Goal: Contribute content: Contribute content

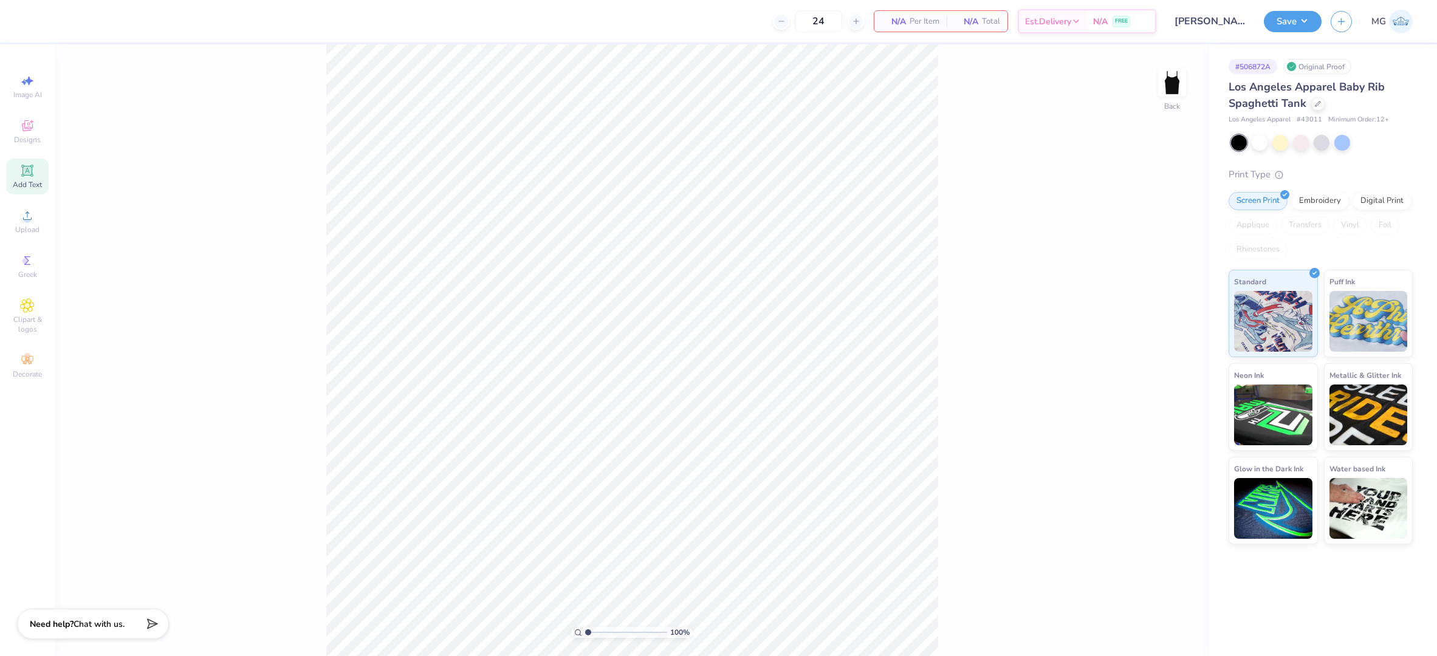
click at [30, 185] on span "Add Text" at bounding box center [27, 185] width 29 height 10
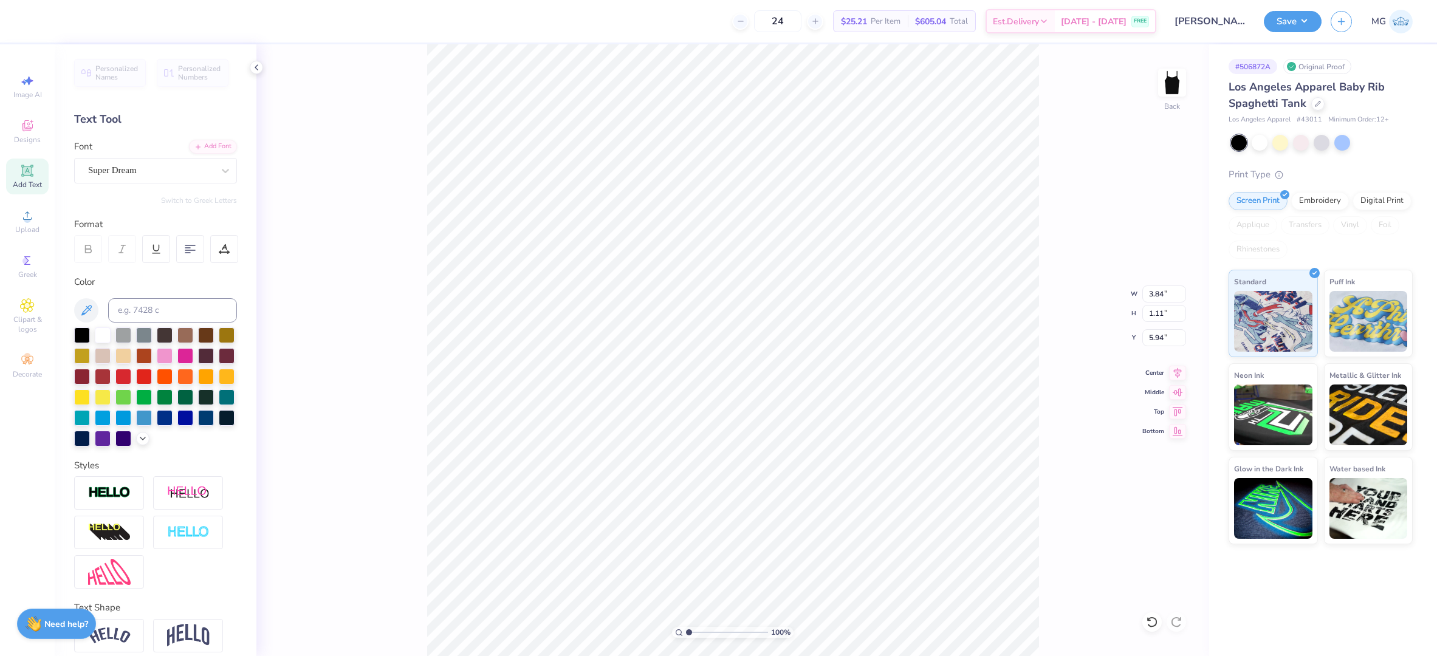
scroll to position [12, 1]
type textarea "CHI OMEGA"
type input "2.61"
click at [224, 173] on div at bounding box center [226, 171] width 22 height 22
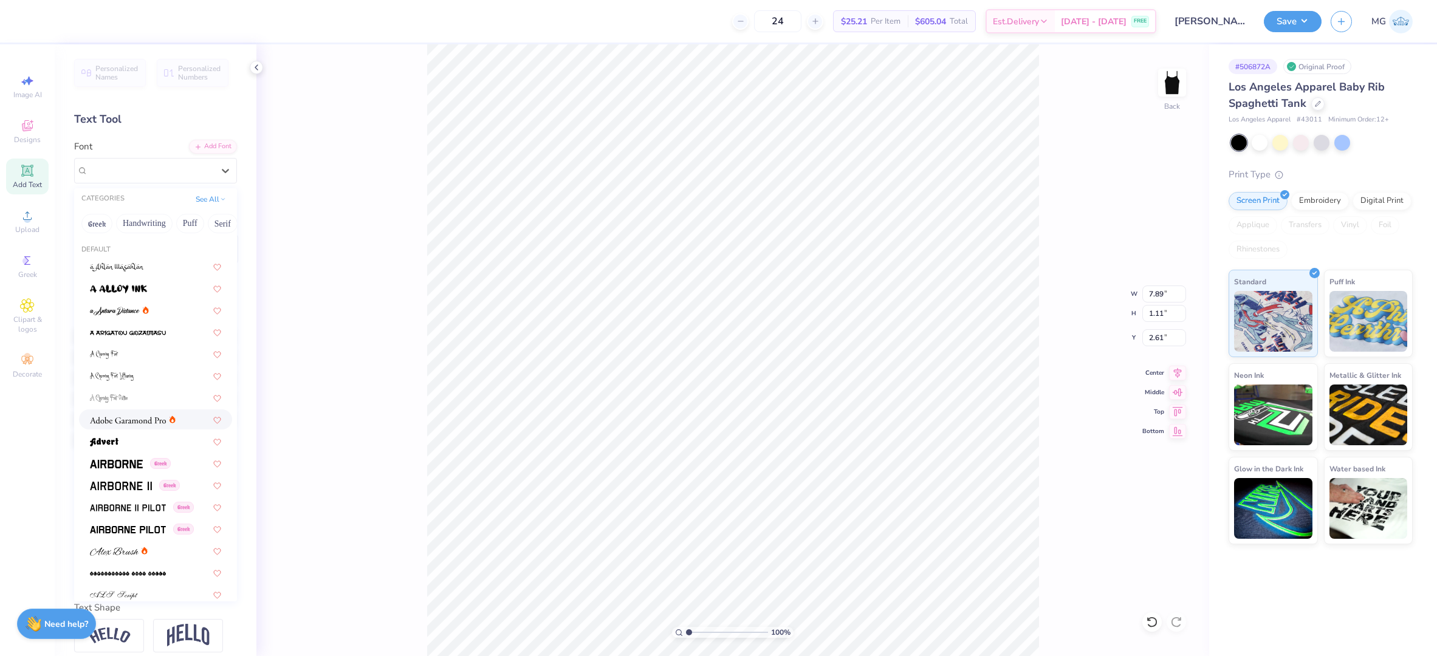
click at [144, 419] on img at bounding box center [128, 420] width 76 height 9
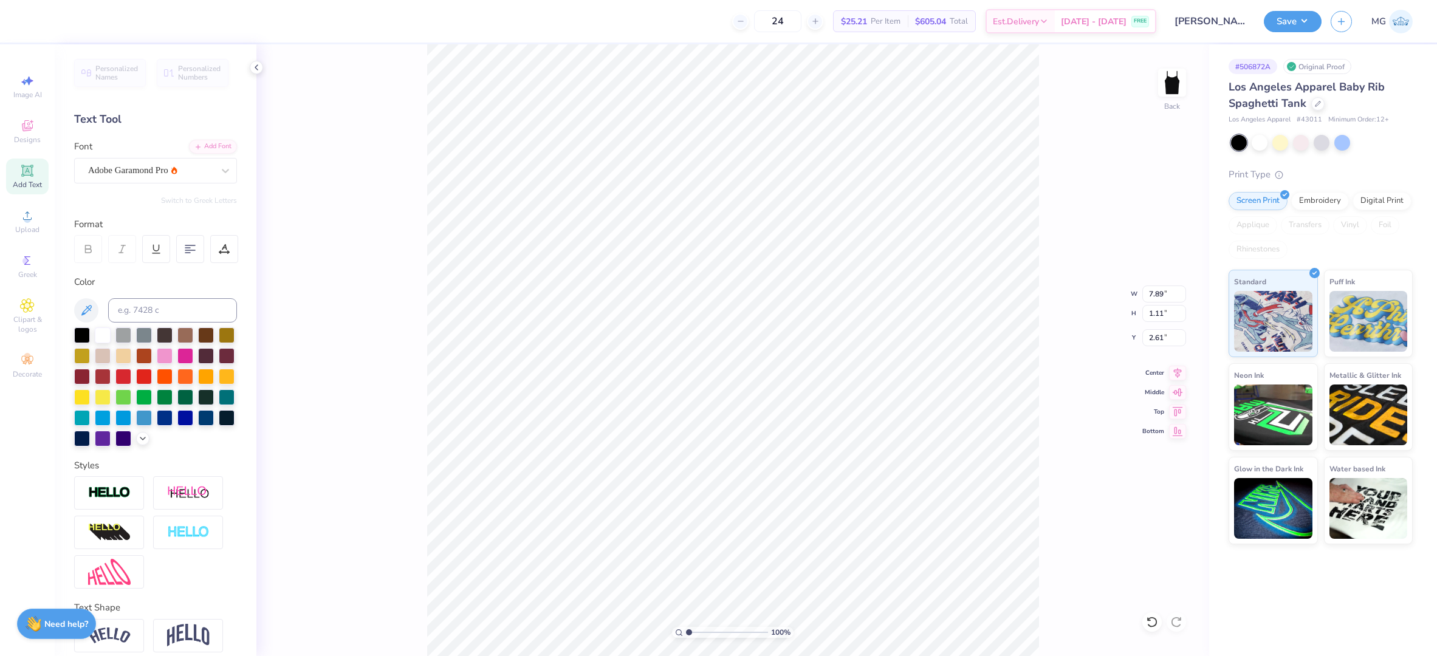
type input "8.93"
type input "1.08"
type input "2.63"
click at [125, 329] on div at bounding box center [123, 334] width 16 height 16
click at [100, 447] on div at bounding box center [155, 387] width 163 height 119
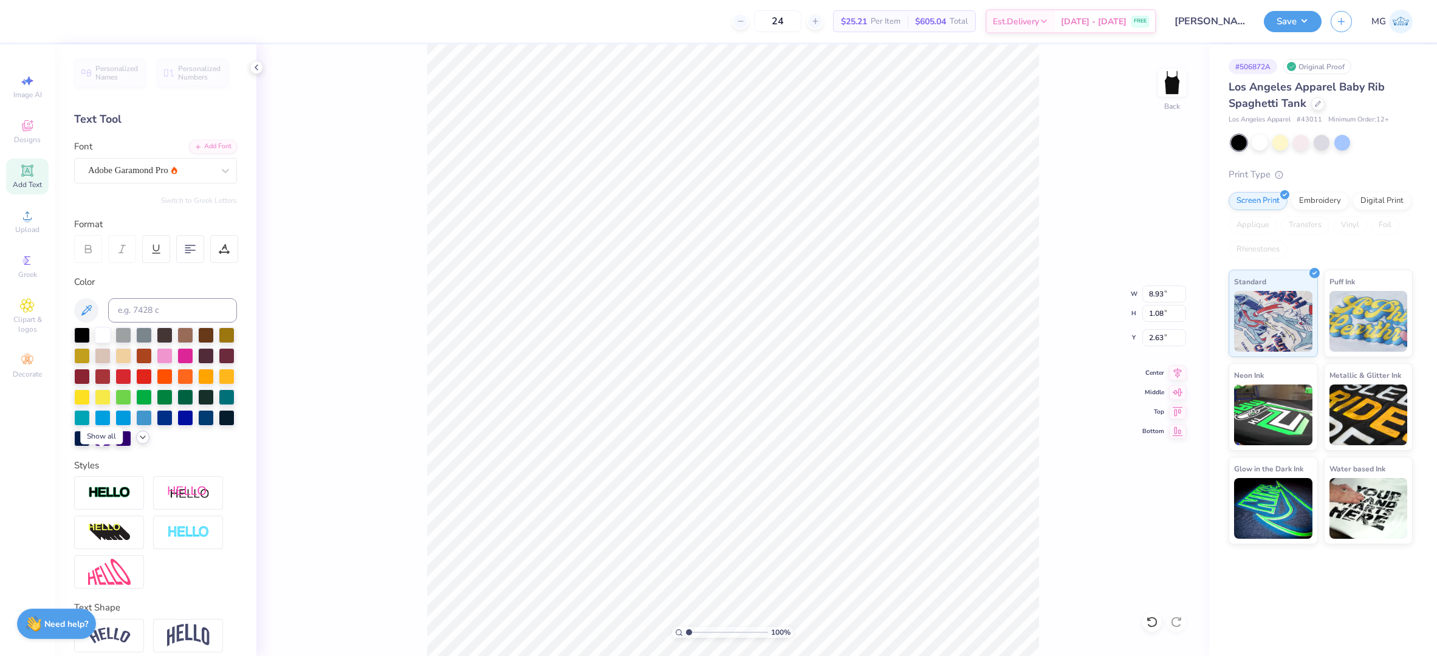
click at [138, 442] on icon at bounding box center [143, 438] width 10 height 10
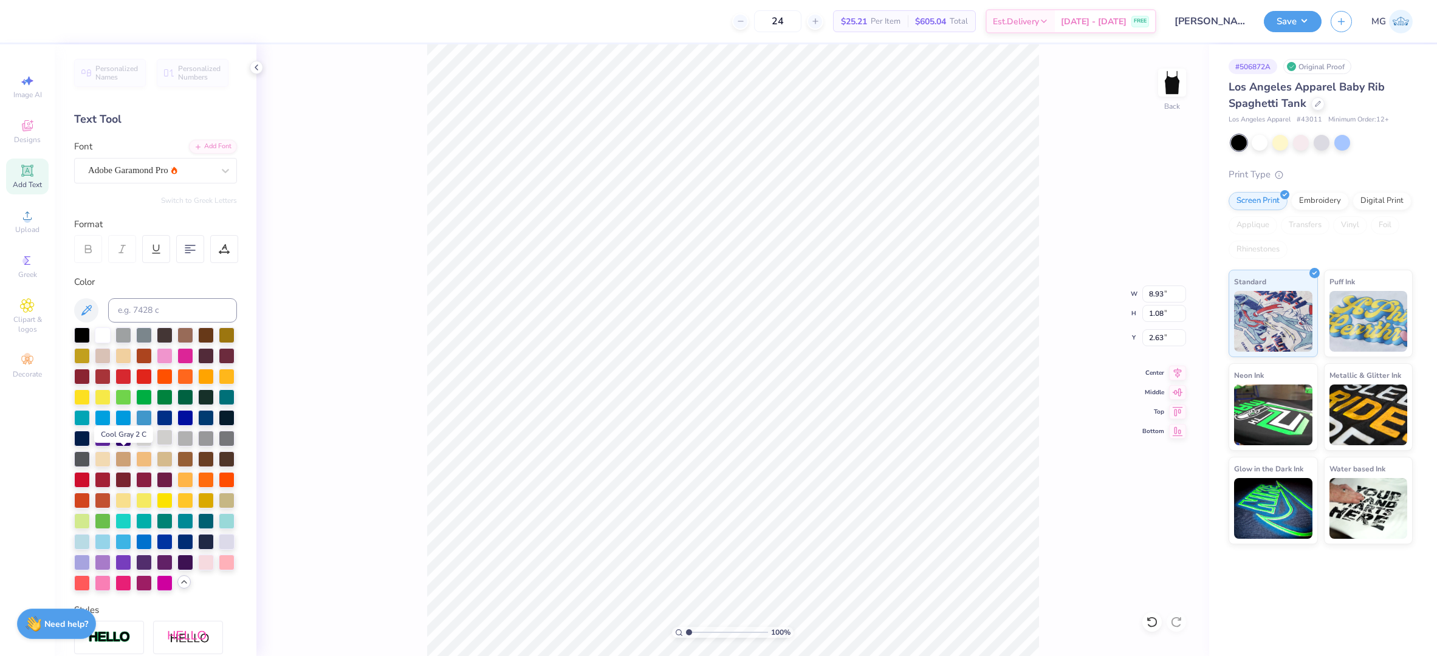
click at [157, 445] on div at bounding box center [165, 438] width 16 height 16
click at [1162, 291] on input "8.93" at bounding box center [1164, 294] width 44 height 17
type input "8"
type input "7.00"
type input "0.85"
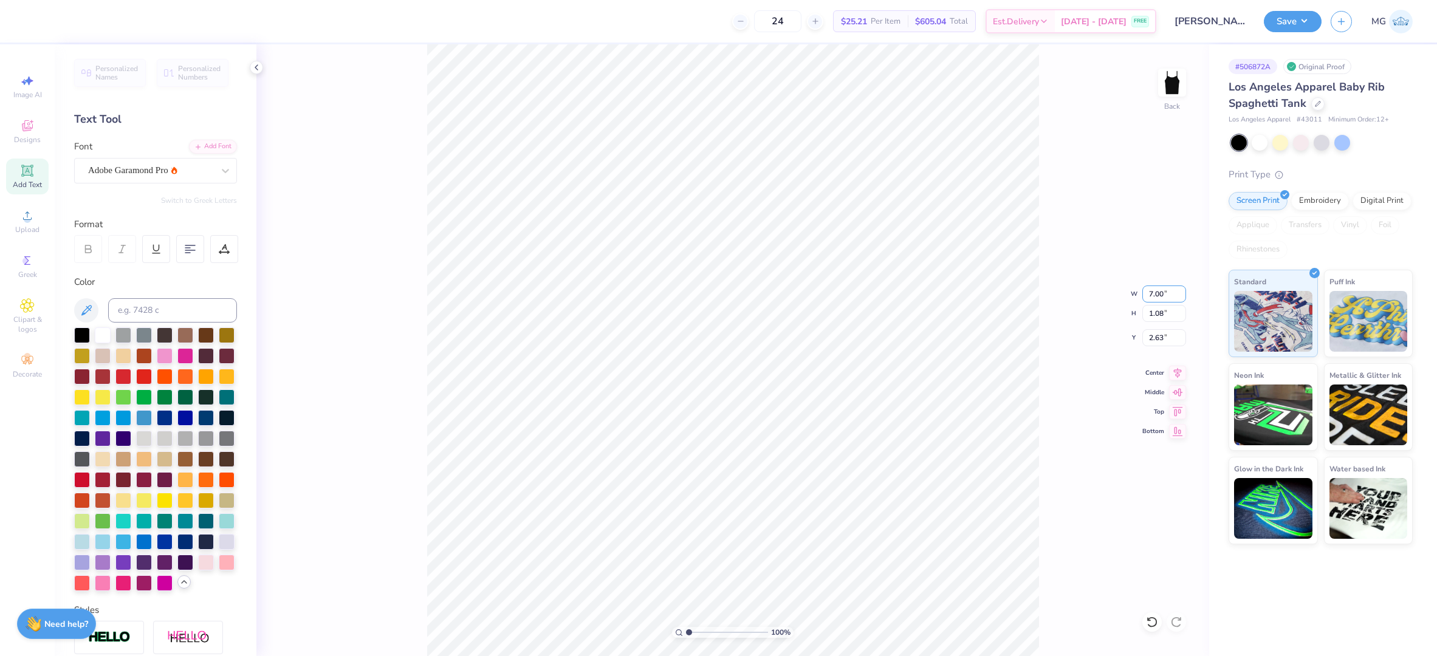
type input "2.74"
click at [1161, 341] on input "2.74" at bounding box center [1164, 337] width 44 height 17
click at [1164, 340] on input "2.74" at bounding box center [1164, 337] width 44 height 17
type input "11.65"
click at [1047, 363] on div "100 % Back W 7.00 7.00 " H 0.85 0.85 " Y 11.65 11.65 " Center Middle Top Bottom" at bounding box center [732, 350] width 953 height 612
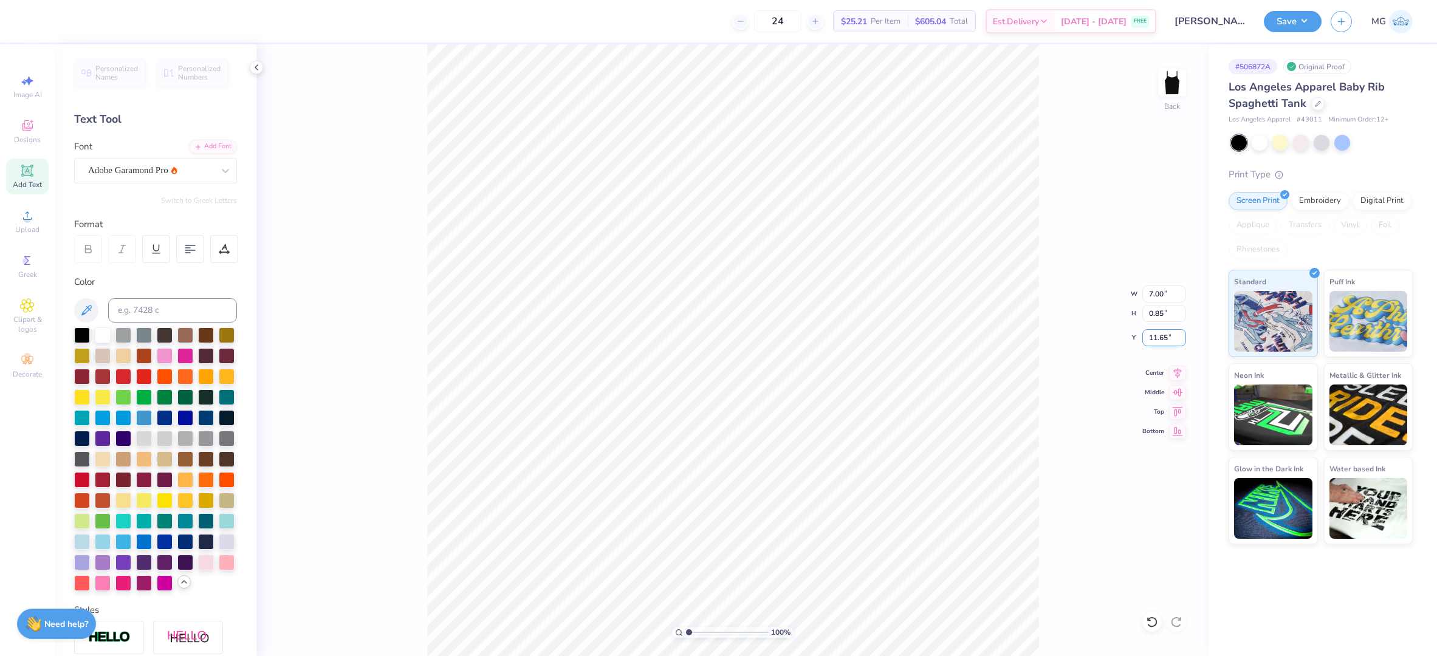
click at [1168, 336] on input "11.65" at bounding box center [1164, 337] width 44 height 17
type input "1"
type input "3.00"
click at [1159, 338] on input "3.00" at bounding box center [1164, 337] width 44 height 17
type input "2.00"
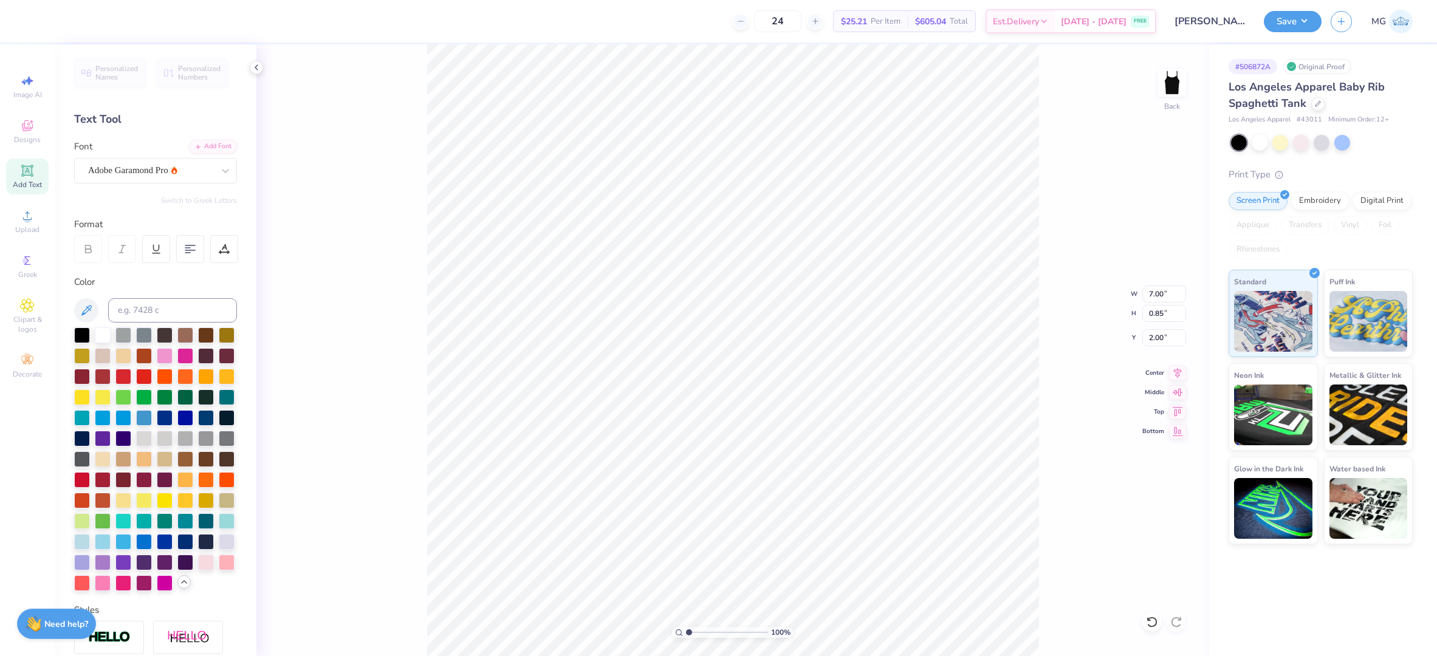
click at [1070, 303] on div "100 % Back W 7.00 7.00 " H 0.85 0.85 " Y 2.00 2.00 " Center Middle Top Bottom" at bounding box center [732, 350] width 953 height 612
click at [1302, 21] on button "Save" at bounding box center [1293, 19] width 58 height 21
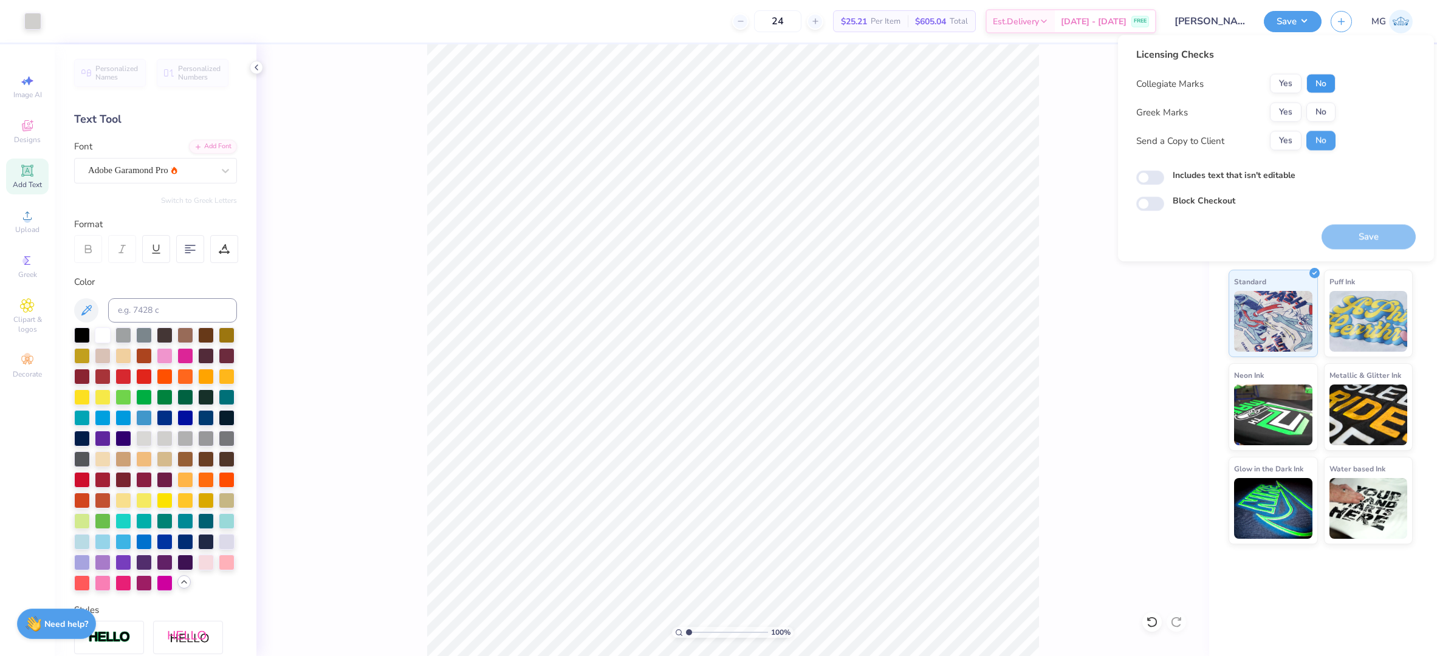
click at [1326, 83] on button "No" at bounding box center [1321, 83] width 29 height 19
click at [1285, 109] on button "Yes" at bounding box center [1286, 112] width 32 height 19
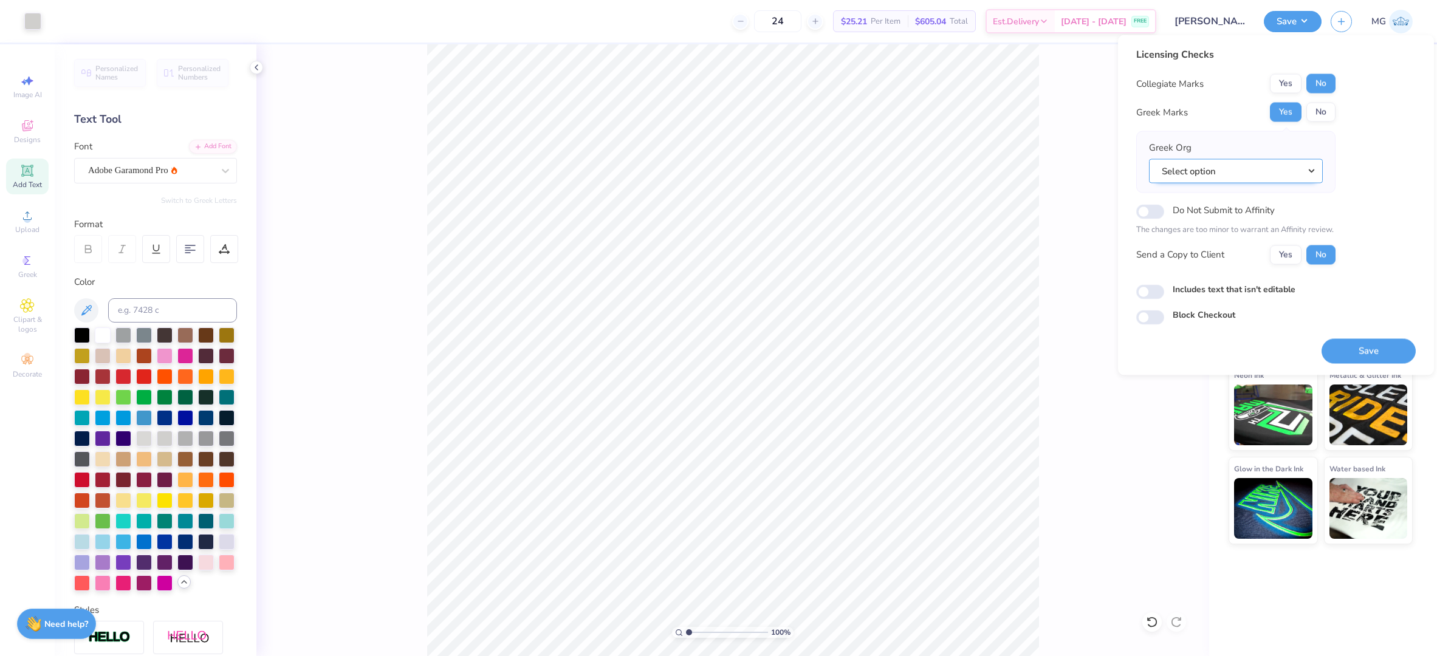
click at [1196, 161] on button "Select option" at bounding box center [1236, 171] width 174 height 25
click at [1211, 229] on link "Chi Omega" at bounding box center [1236, 232] width 164 height 20
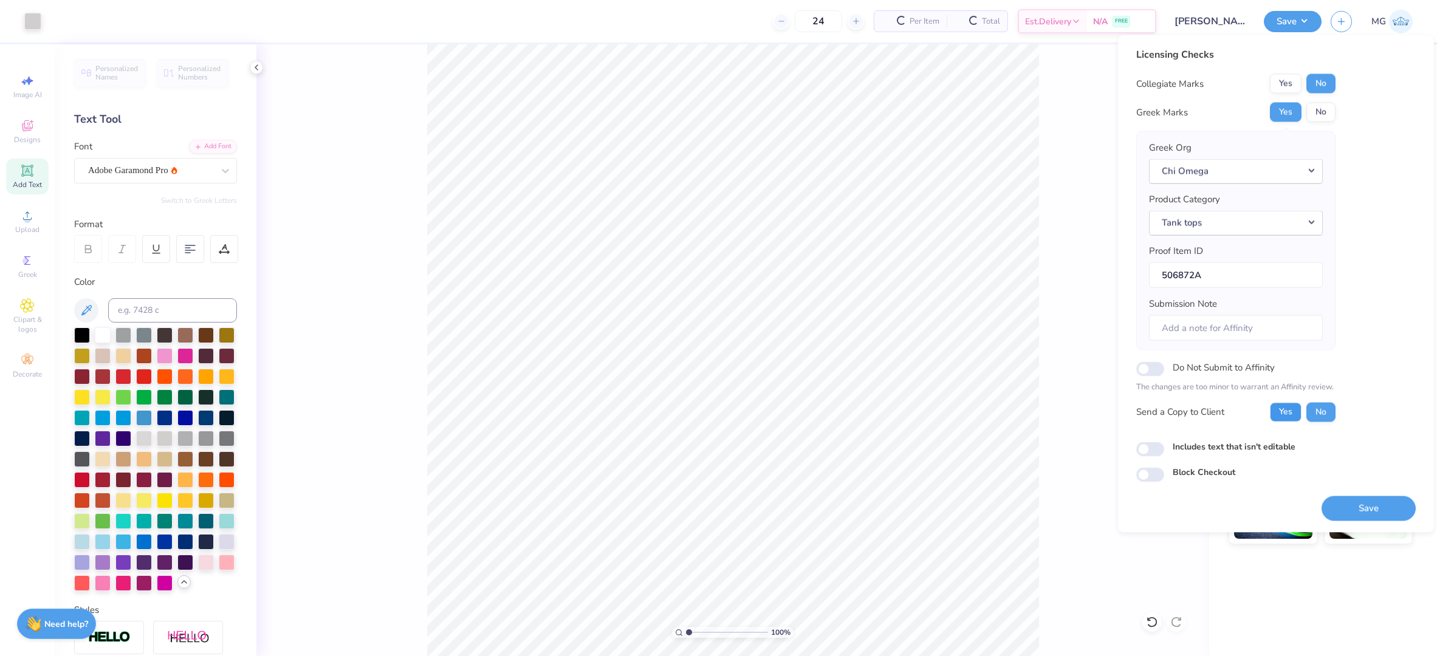
click at [1271, 411] on button "Yes" at bounding box center [1286, 411] width 32 height 19
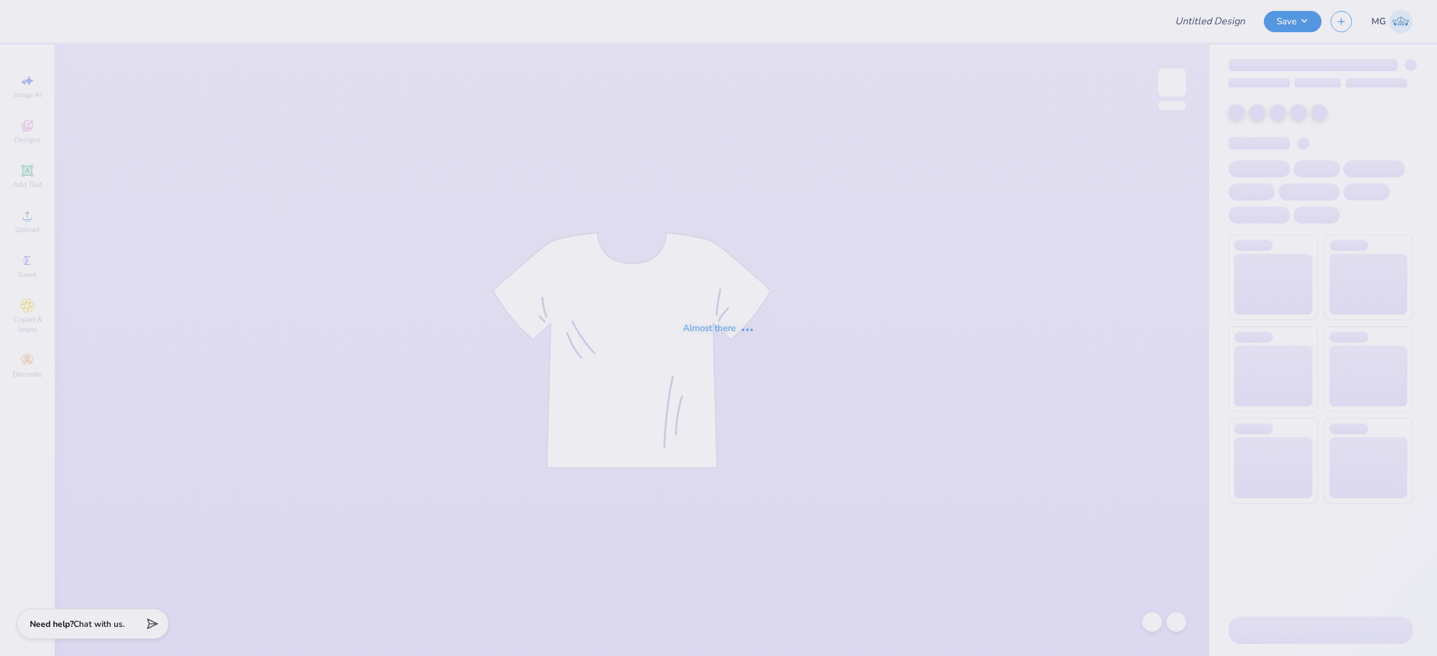
type input "[PERSON_NAME] : [GEOGRAPHIC_DATA][US_STATE]: [PERSON_NAME]"
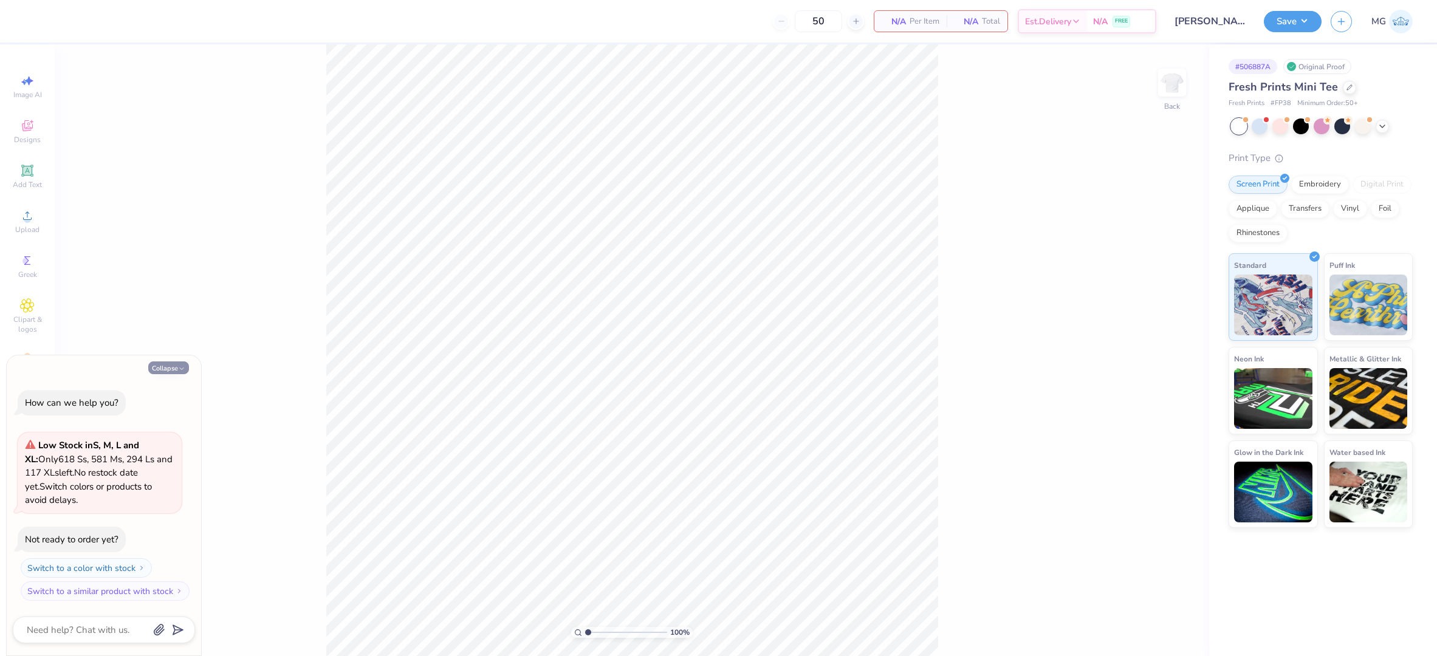
click at [173, 367] on button "Collapse" at bounding box center [168, 368] width 41 height 13
type textarea "x"
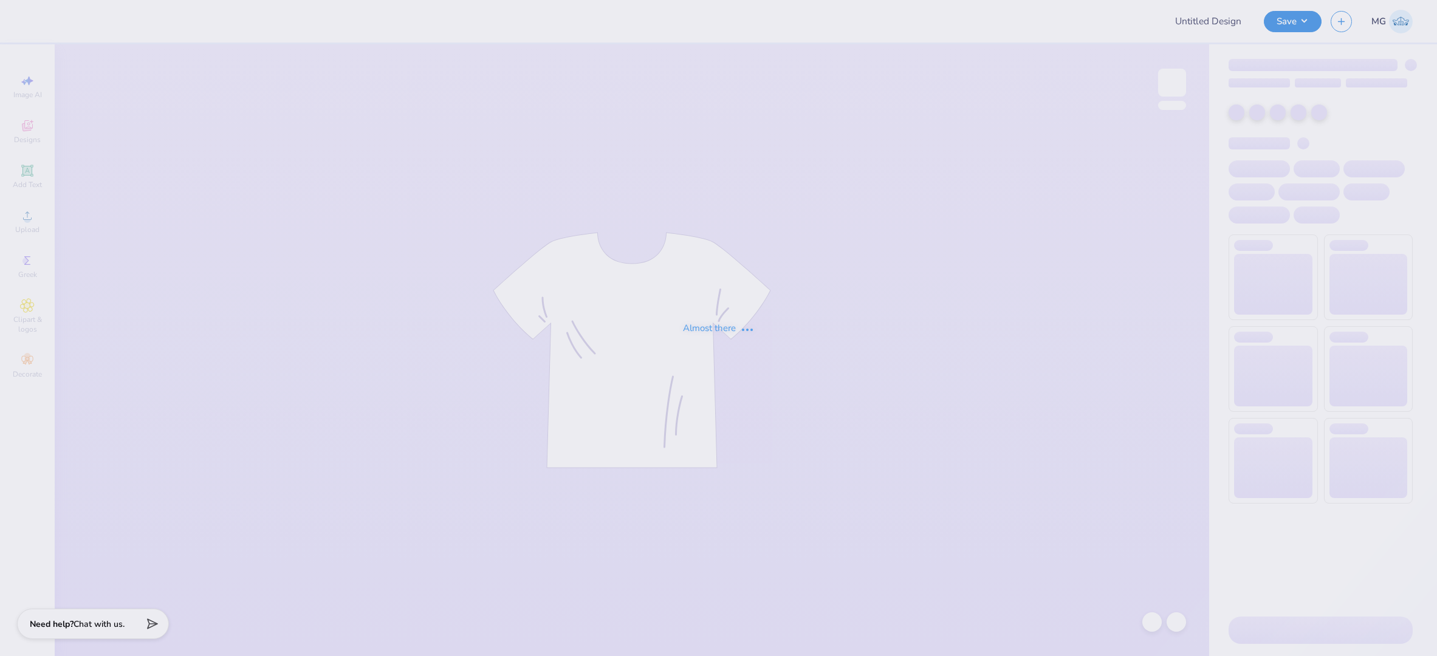
type input "[PERSON_NAME] : [GEOGRAPHIC_DATA][US_STATE]: [PERSON_NAME]"
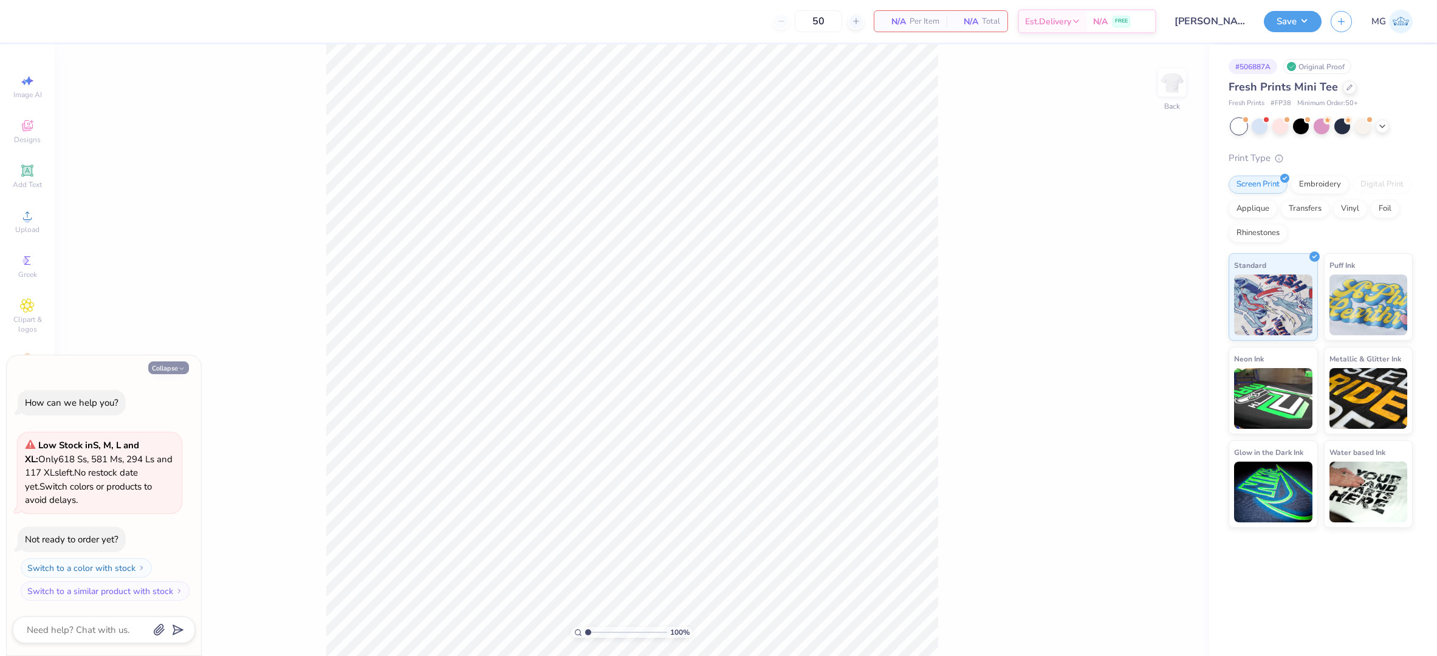
click at [176, 370] on button "Collapse" at bounding box center [168, 368] width 41 height 13
type textarea "x"
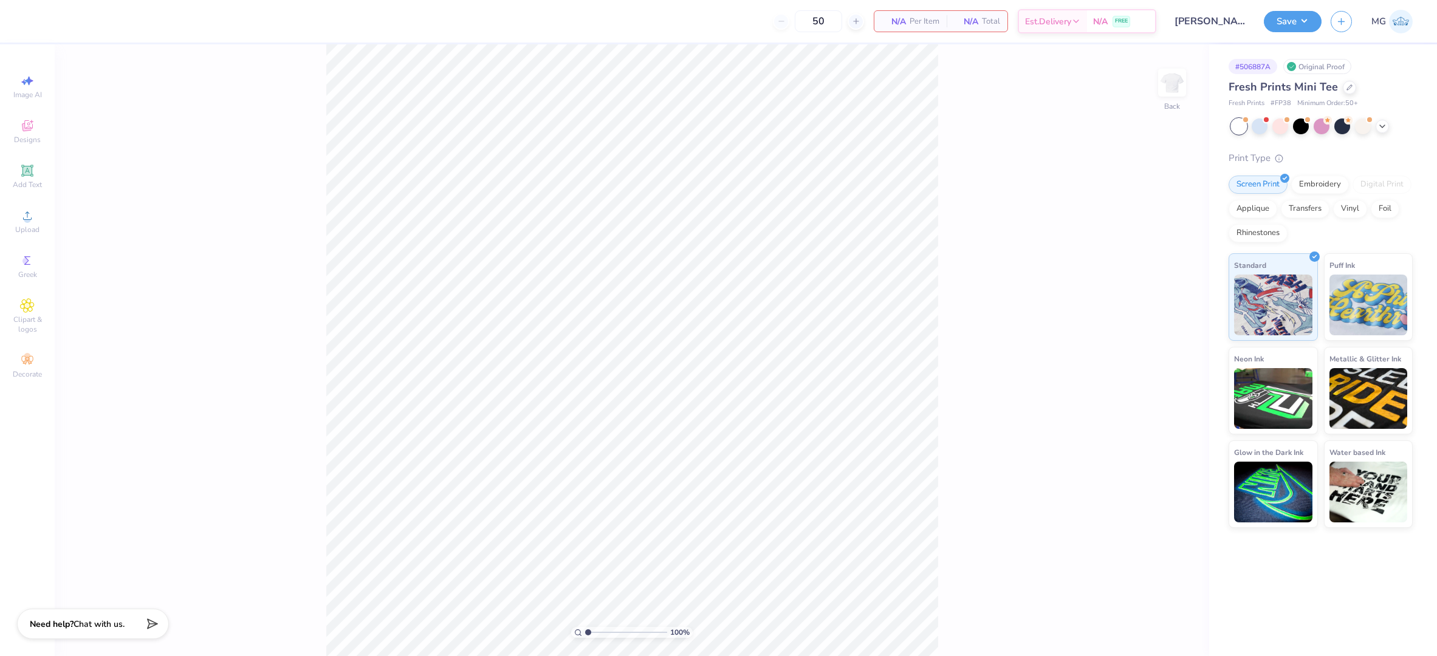
click at [107, 232] on div "100 % Back" at bounding box center [632, 350] width 1155 height 612
click at [26, 181] on span "Add Text" at bounding box center [27, 185] width 29 height 10
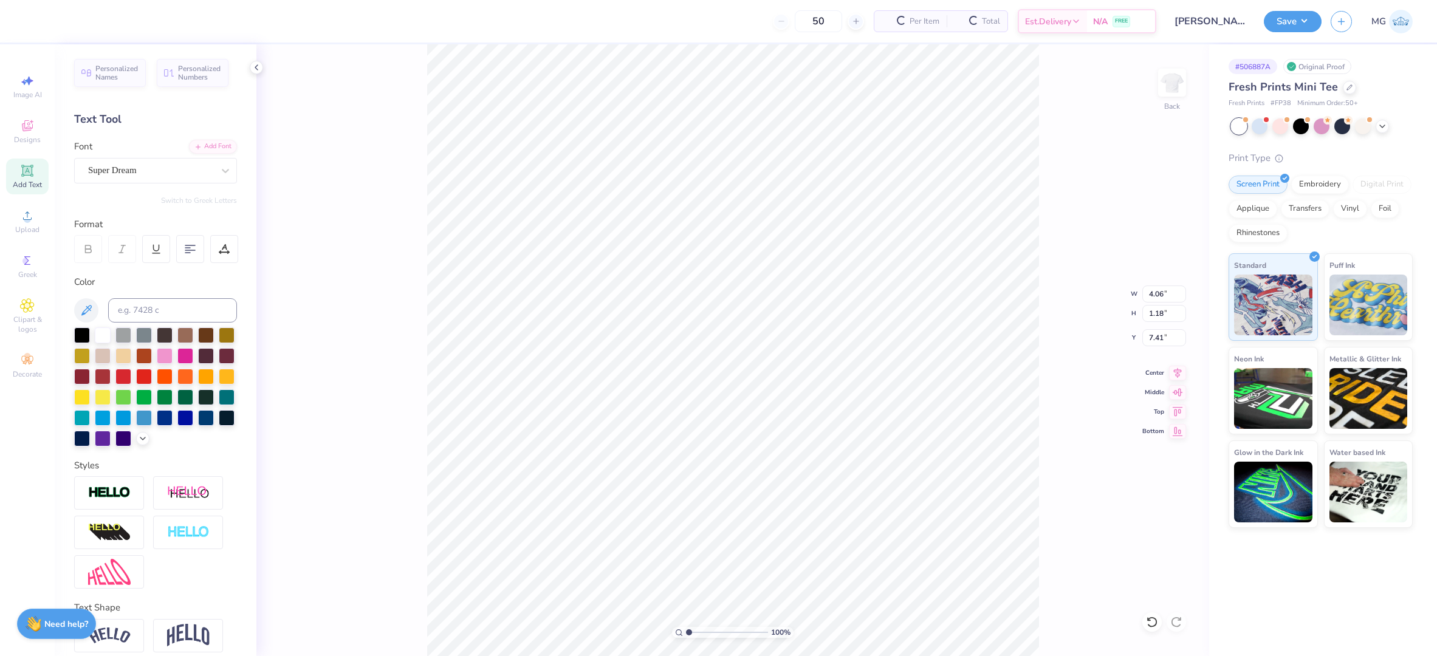
scroll to position [12, 1]
type textarea "Chi Omega"
type input "3.00"
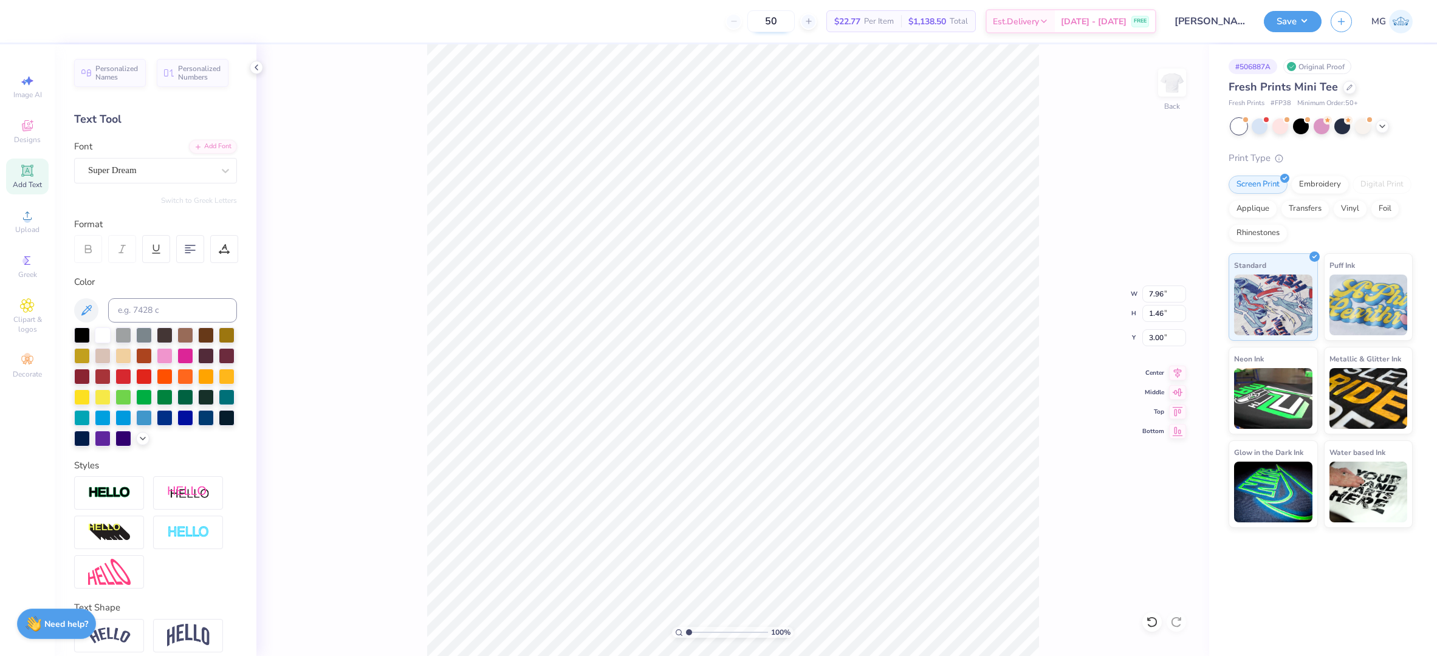
type textarea "CHI OMEGA"
type input "8.35"
type input "1.18"
type input "3.14"
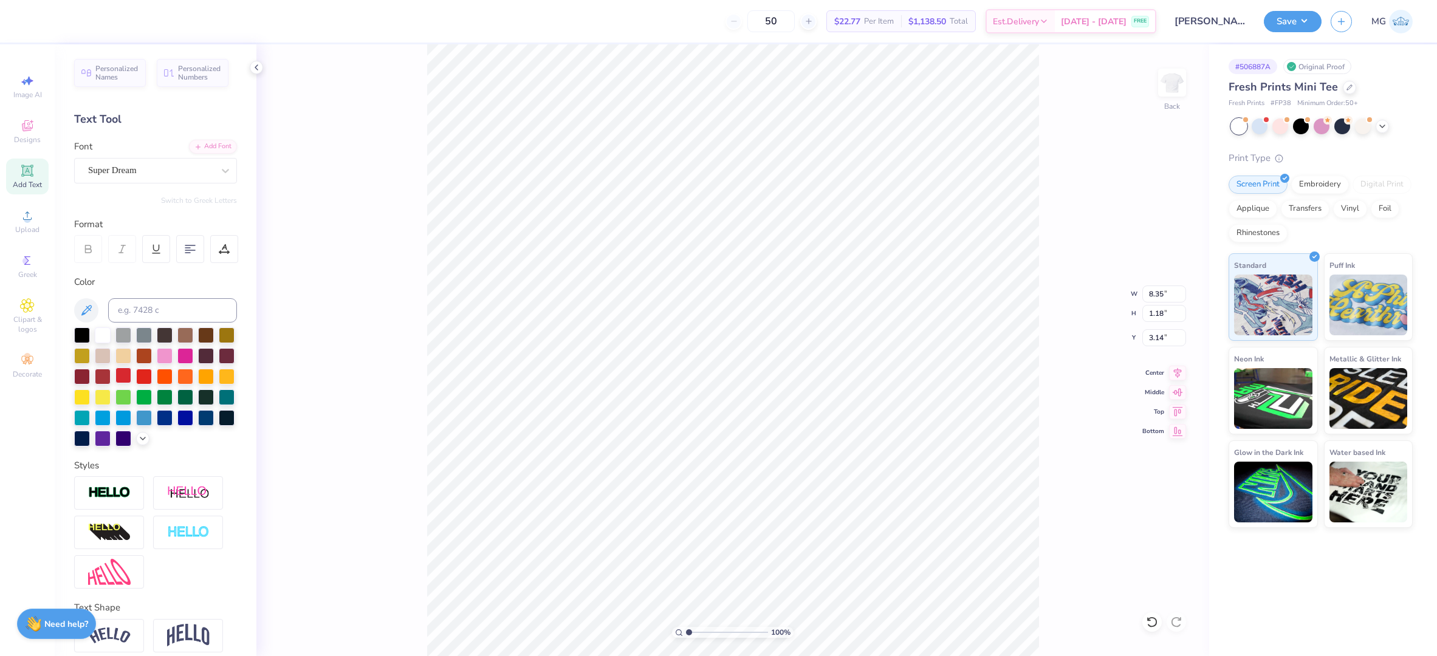
click at [131, 376] on div at bounding box center [123, 376] width 16 height 16
click at [138, 442] on icon at bounding box center [143, 438] width 10 height 10
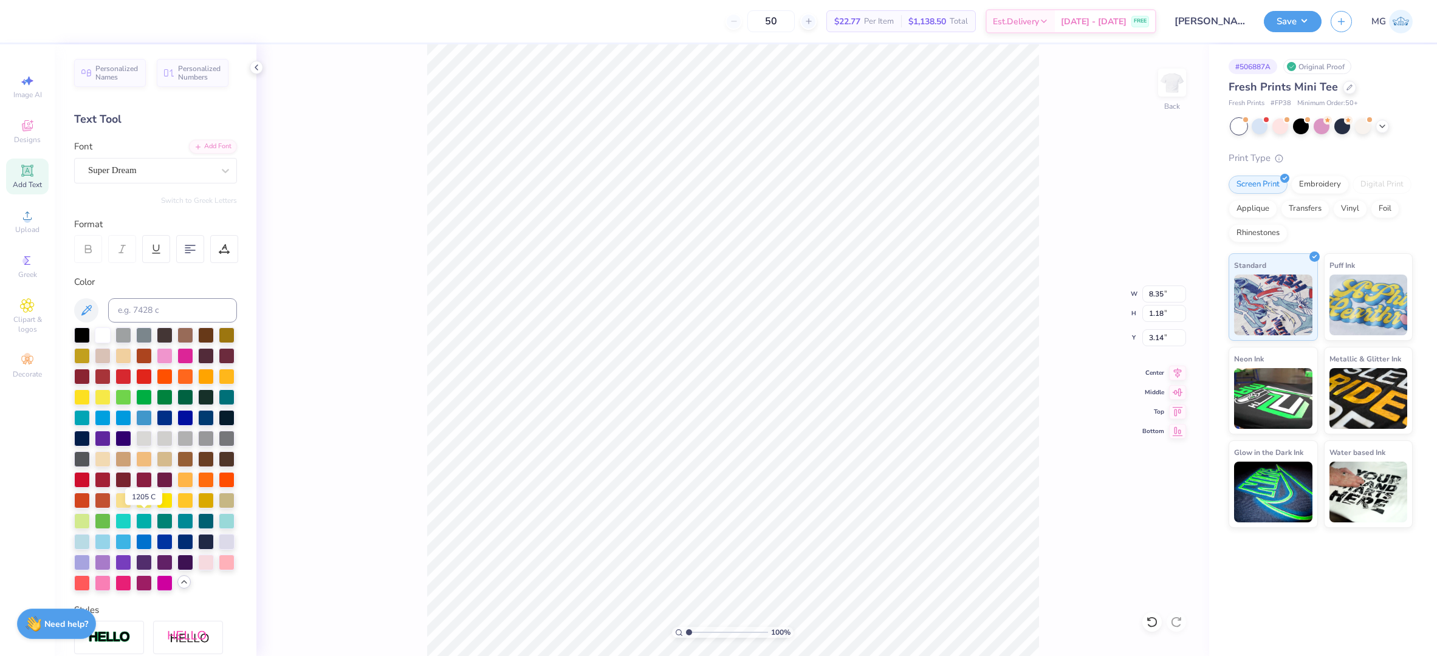
scroll to position [3, 0]
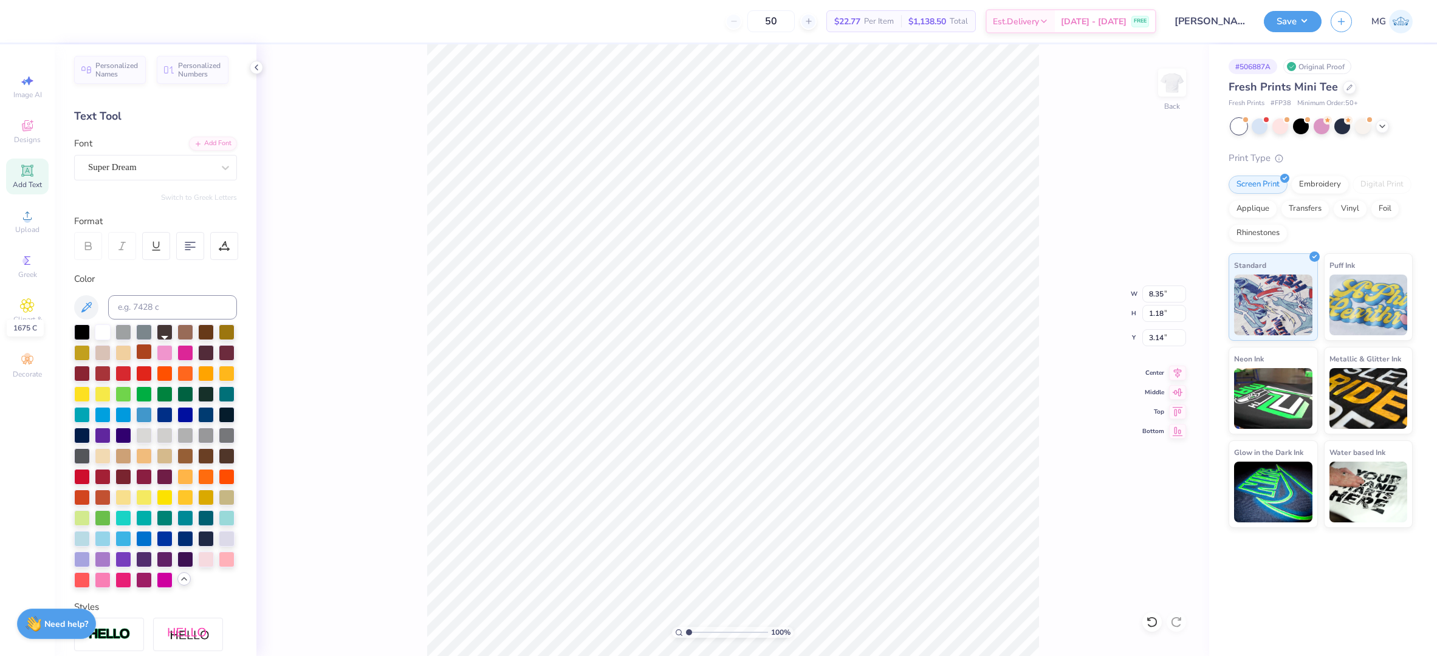
click at [152, 356] on div at bounding box center [144, 352] width 16 height 16
click at [111, 373] on div at bounding box center [103, 373] width 16 height 16
click at [111, 374] on div at bounding box center [103, 373] width 16 height 16
click at [235, 166] on div "Personalized Names Personalized Numbers Text Tool Add Font Font Super Dream Swi…" at bounding box center [156, 350] width 202 height 612
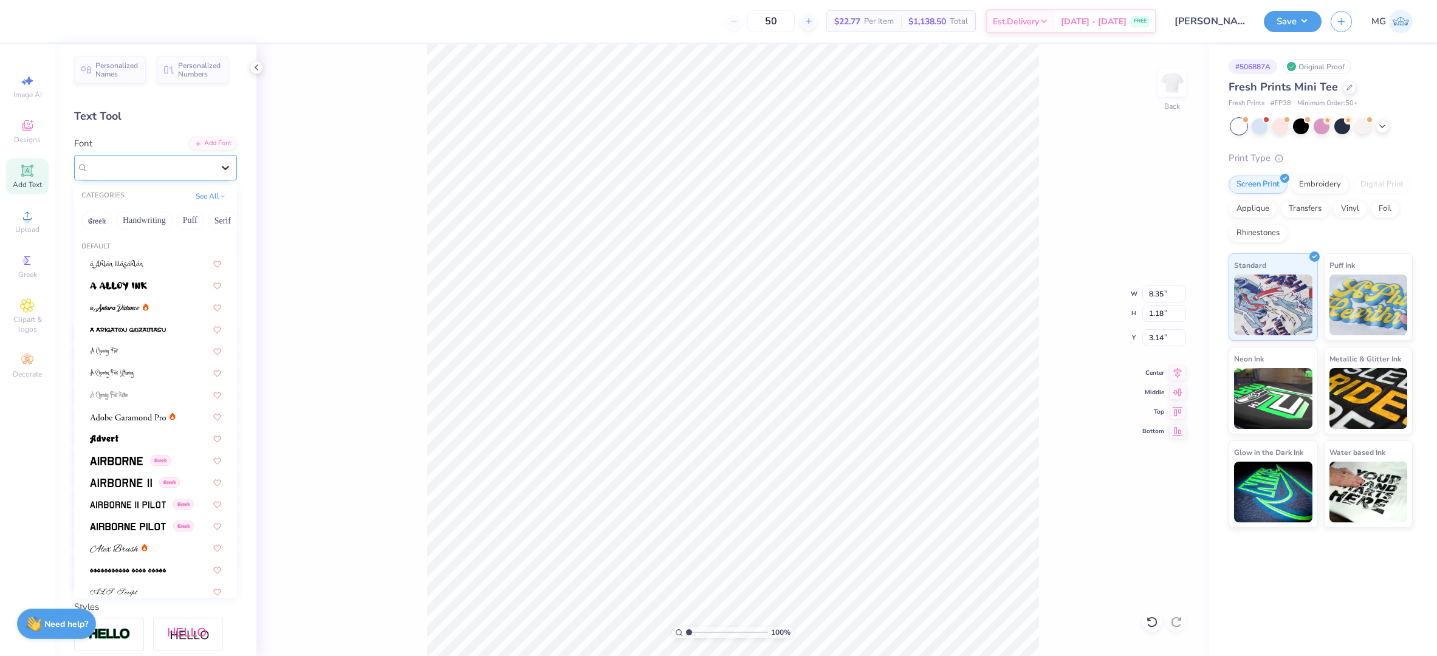
click at [219, 170] on icon at bounding box center [225, 168] width 12 height 12
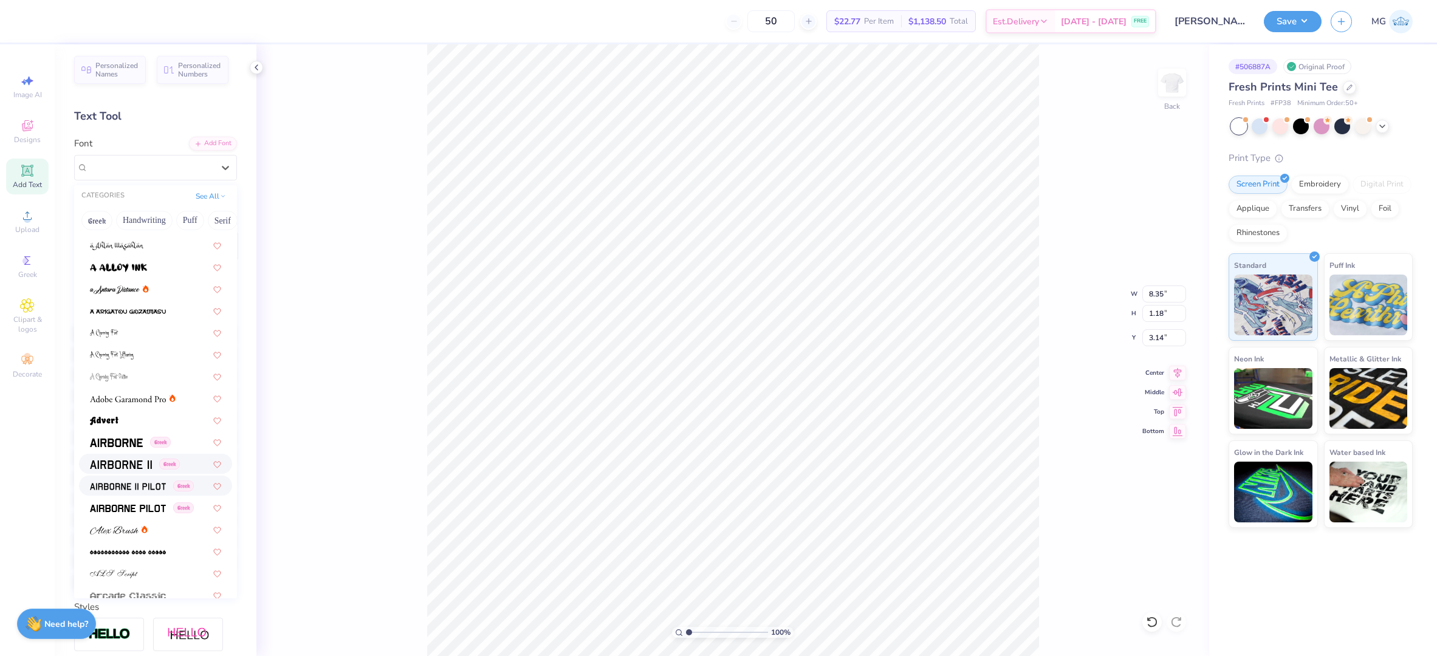
scroll to position [35, 0]
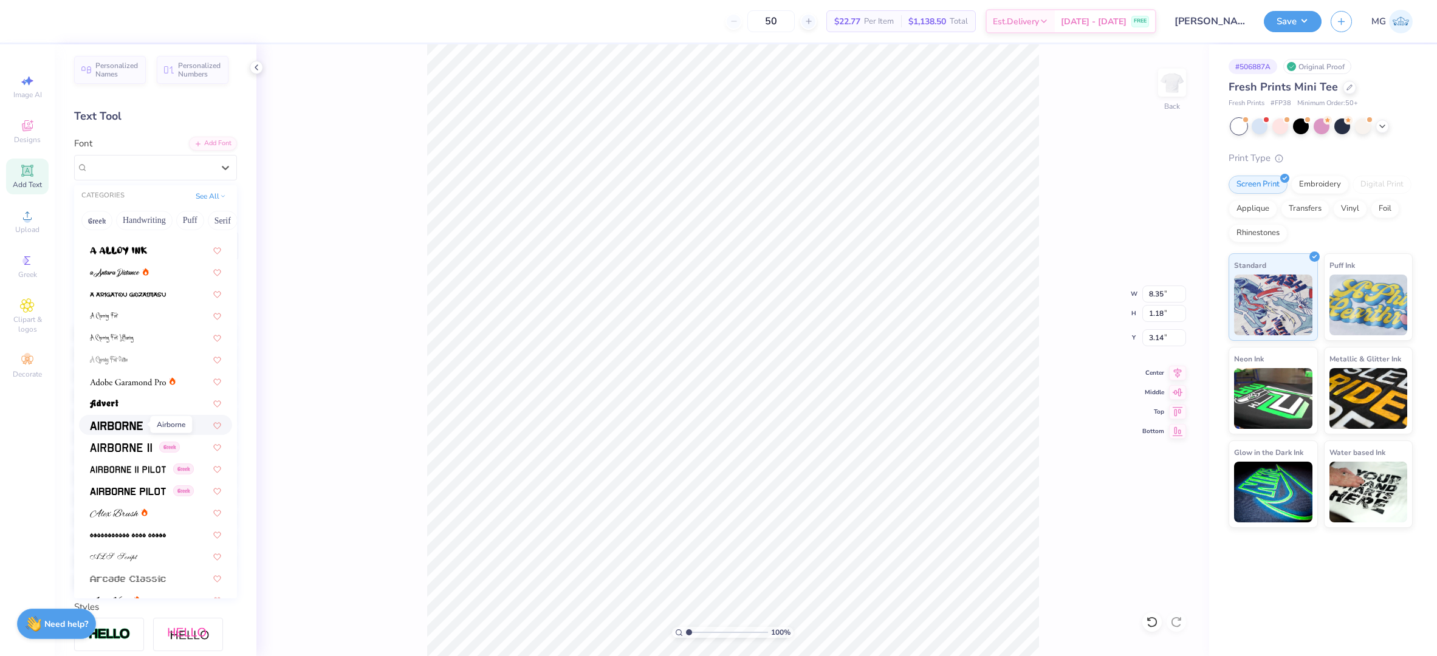
click at [126, 424] on img at bounding box center [116, 426] width 53 height 9
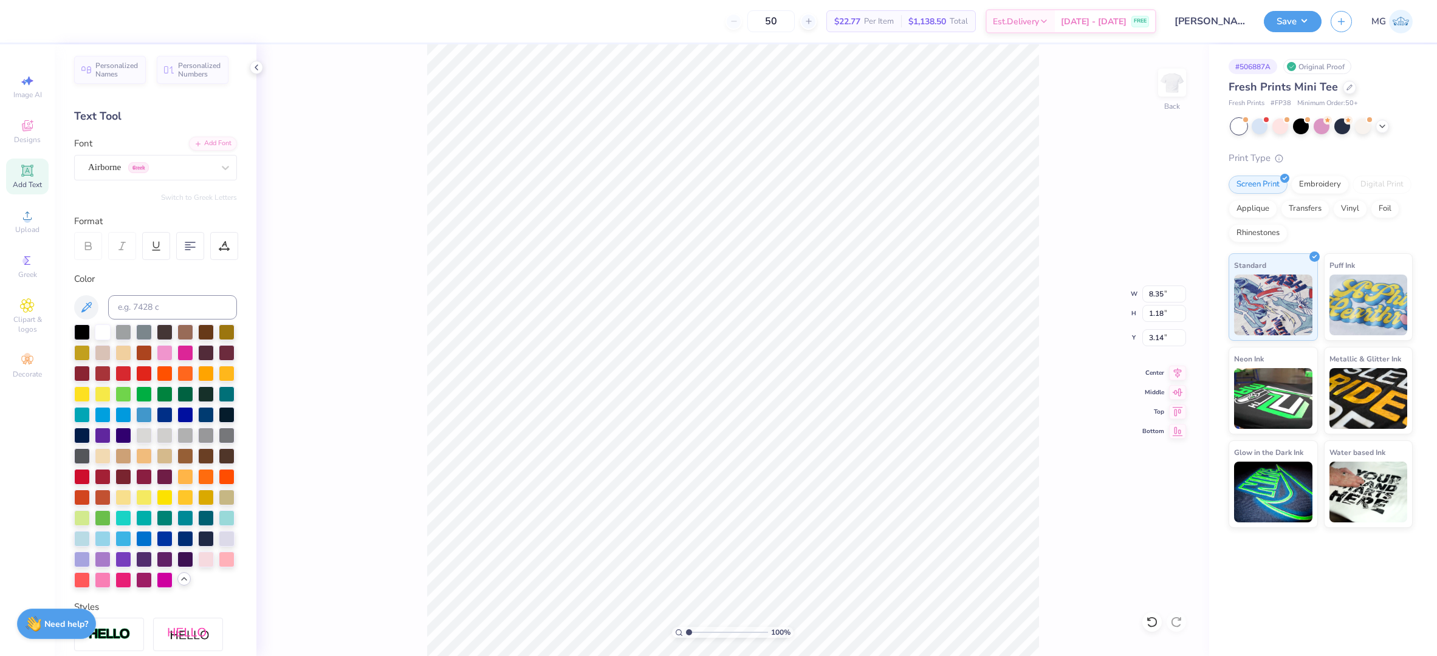
type input "8.49"
type input "1.23"
type input "3.12"
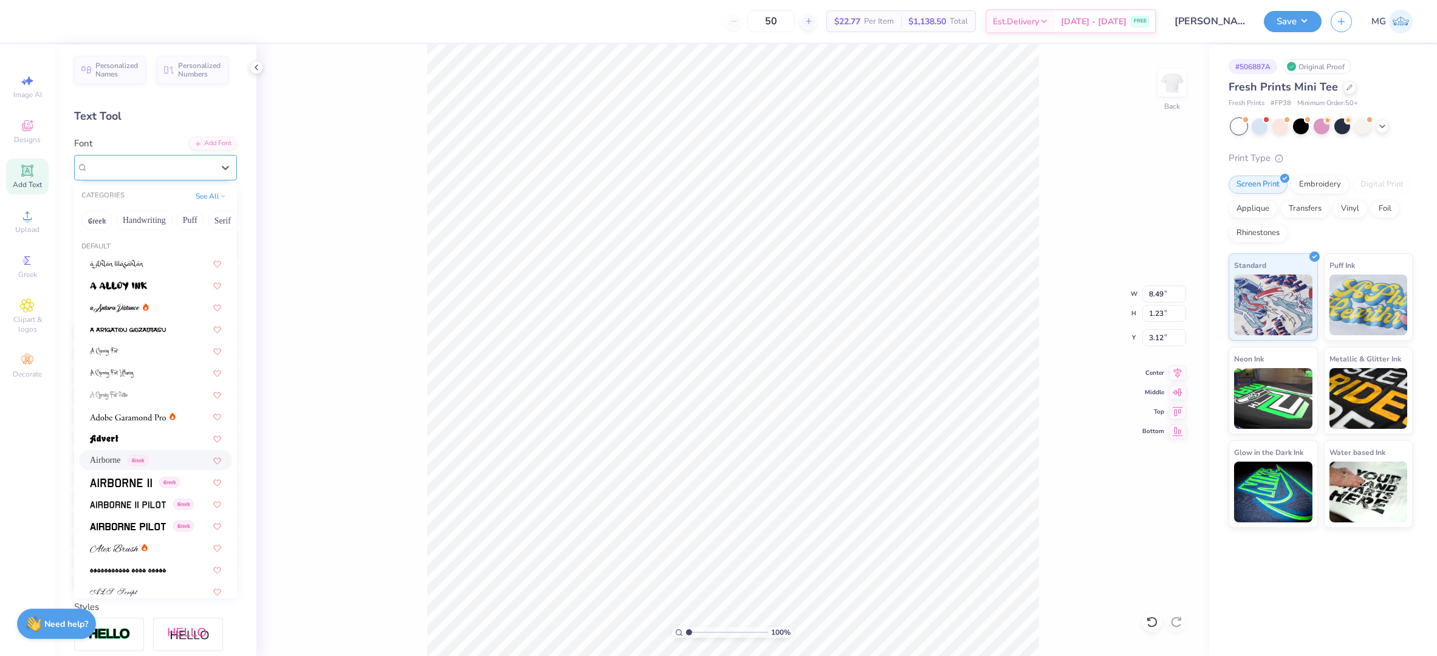
click at [180, 167] on div "Airborne Greek" at bounding box center [151, 167] width 128 height 19
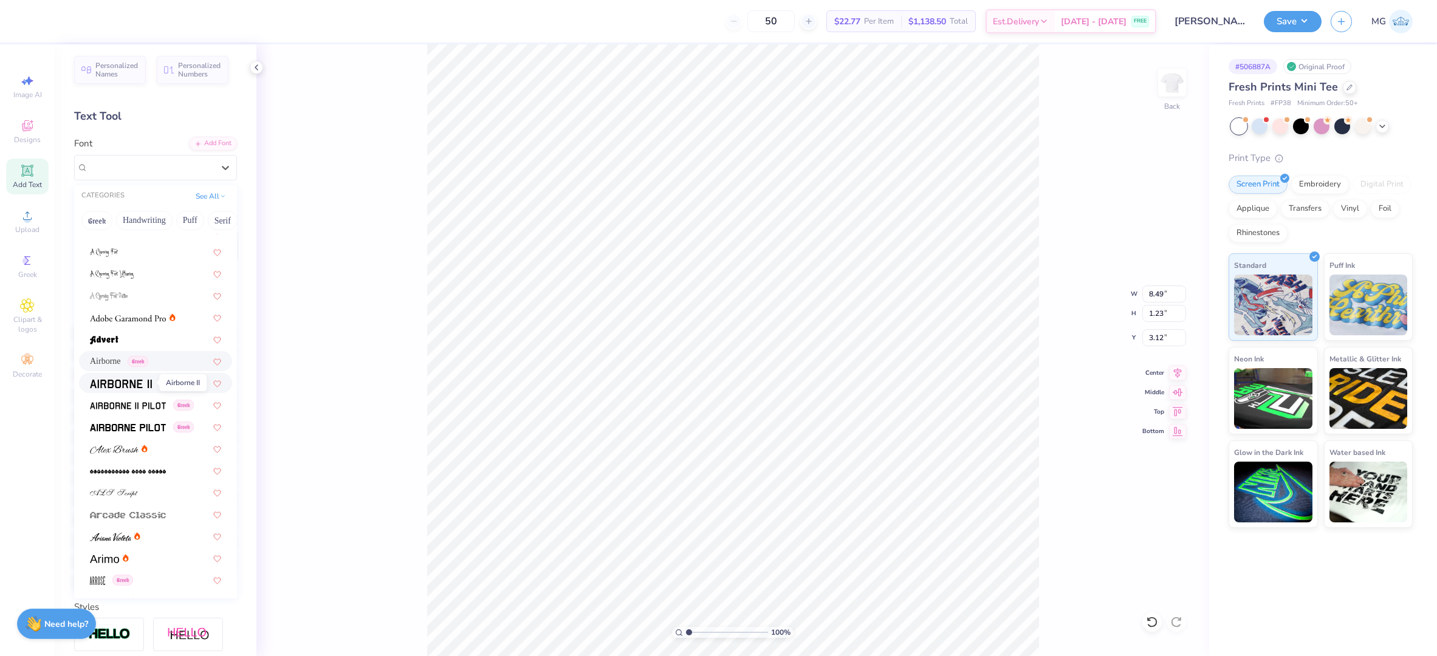
click at [134, 387] on img at bounding box center [121, 384] width 62 height 9
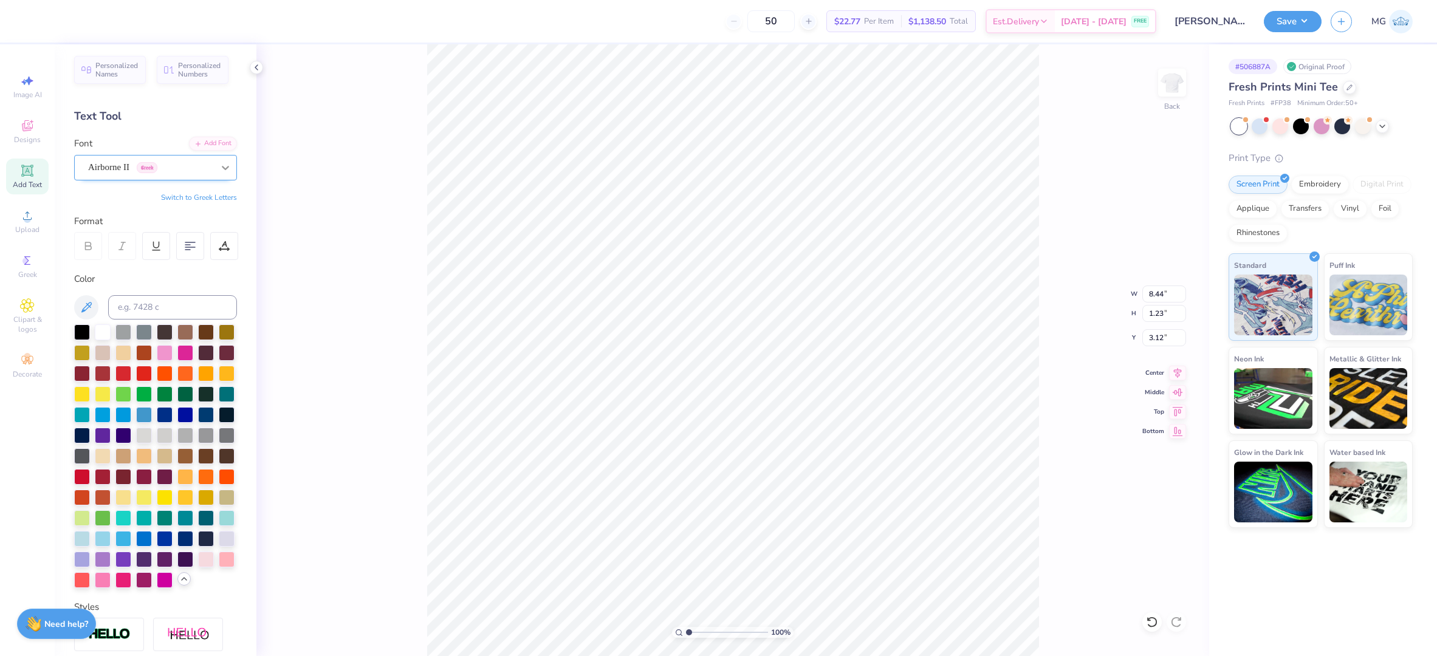
click at [219, 173] on icon at bounding box center [225, 168] width 12 height 12
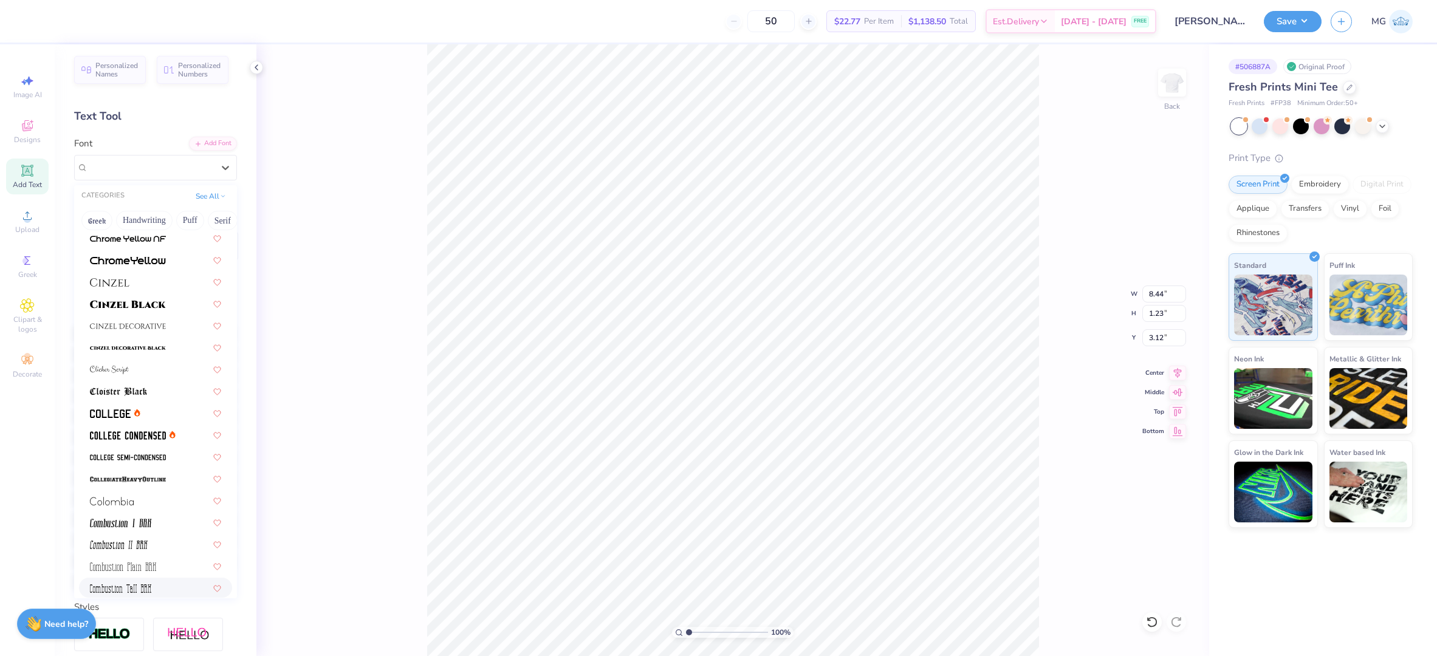
scroll to position [1401, 0]
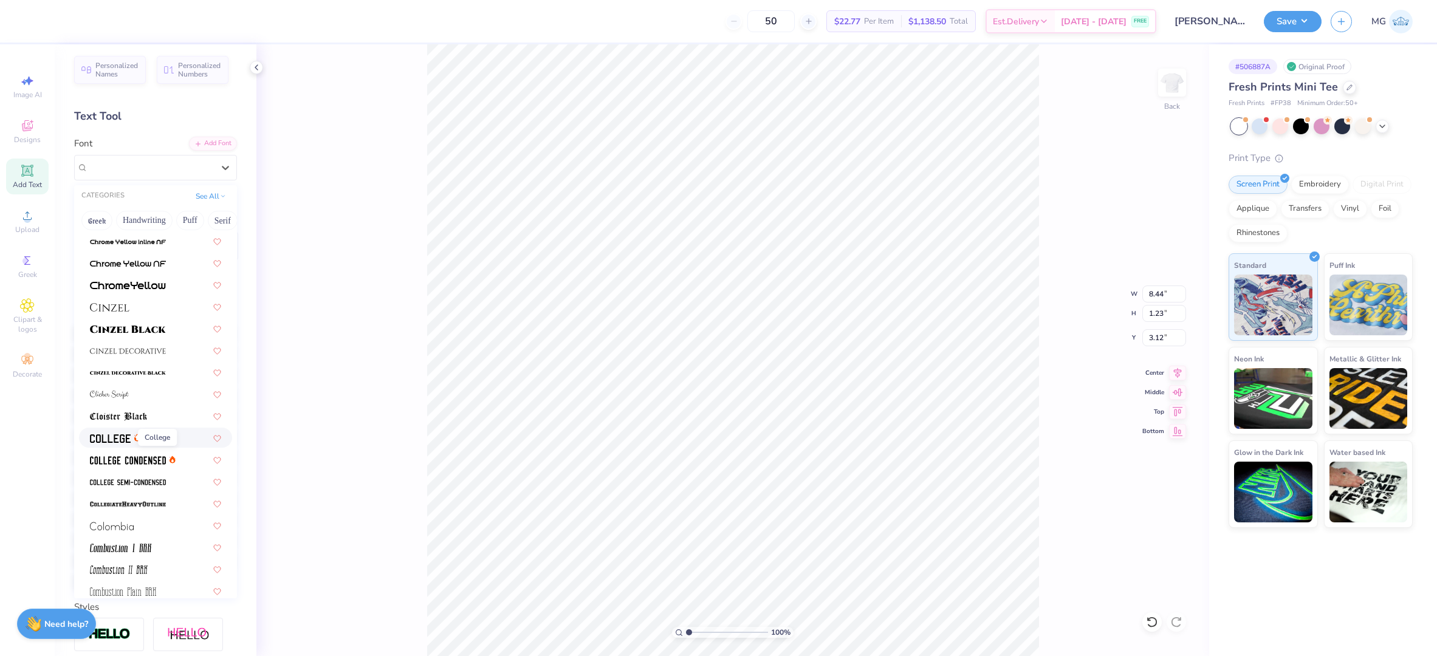
click at [98, 440] on img at bounding box center [110, 438] width 41 height 9
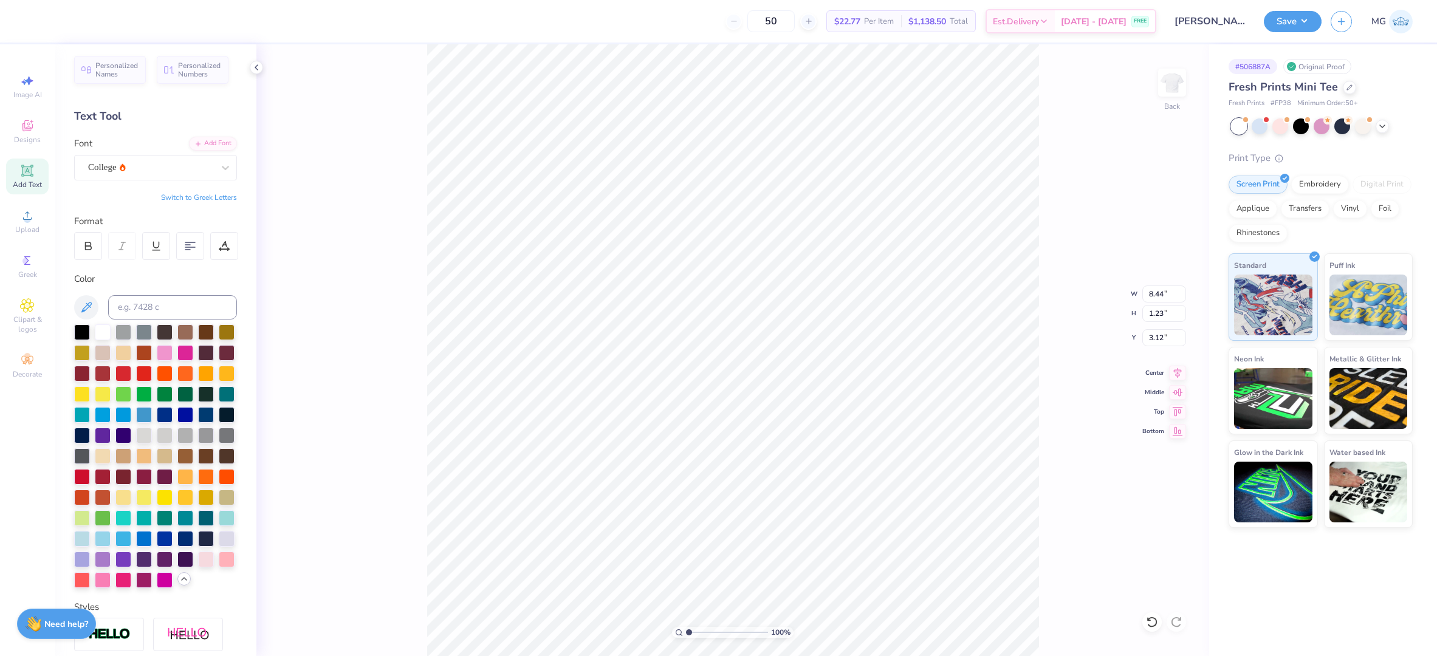
type input "7.54"
type input "1.15"
type input "3.16"
click at [84, 247] on icon at bounding box center [88, 246] width 11 height 11
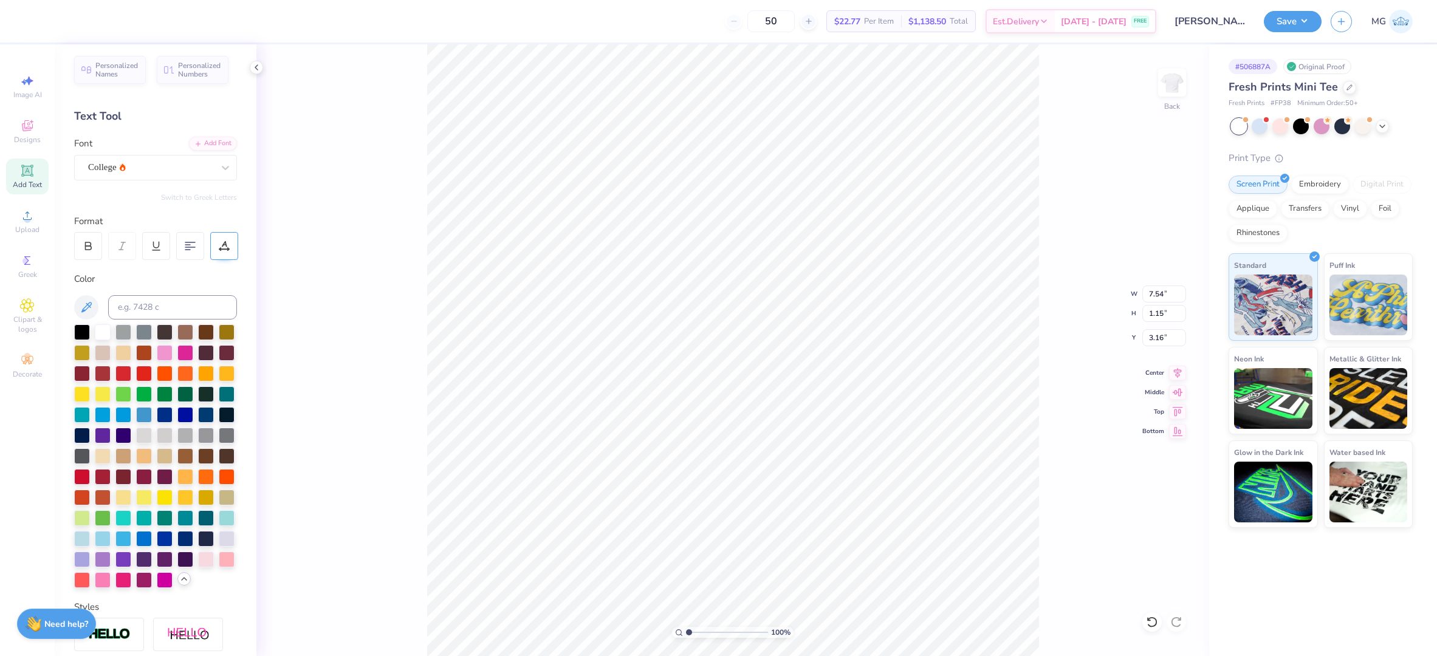
type input "8.12"
type input "3.15"
click at [833, 357] on li "Duplicate" at bounding box center [821, 358] width 95 height 24
type input "4.78"
type textarea "95"
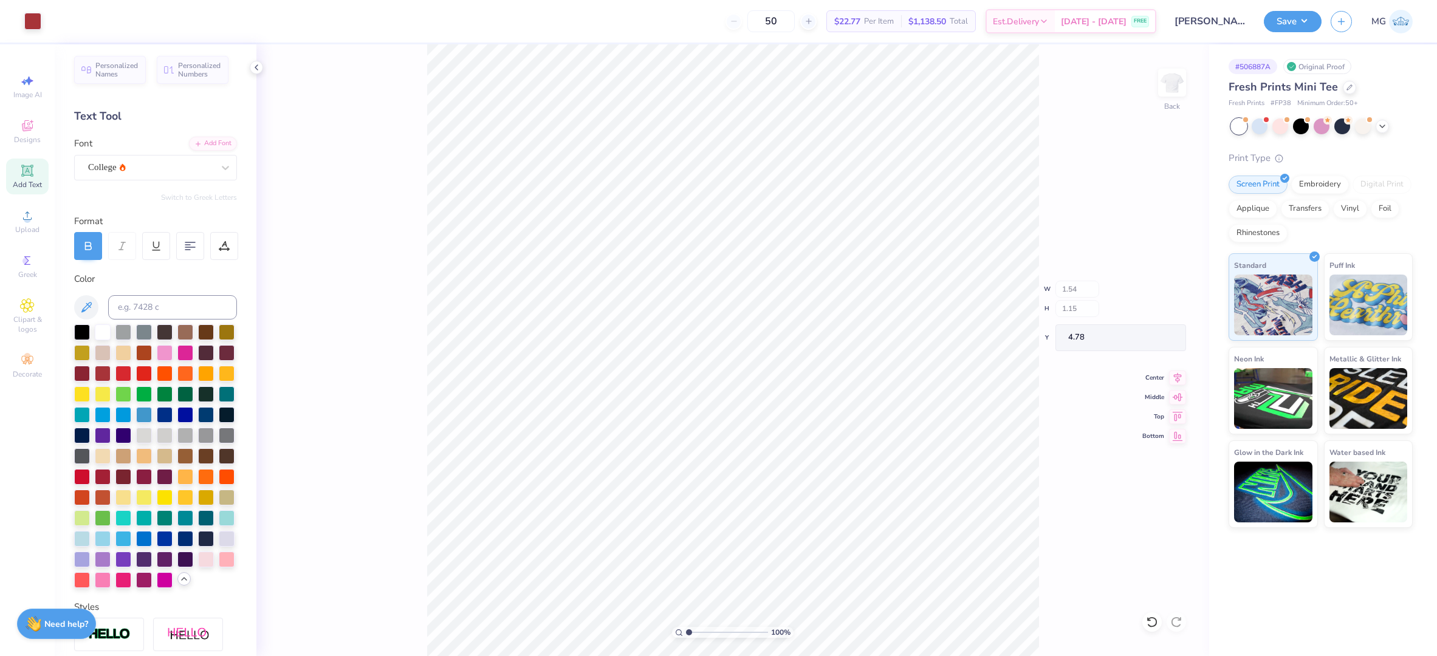
type input "1.54"
type input "5.05"
type input "3.76"
type input "7.85"
type input "5.84"
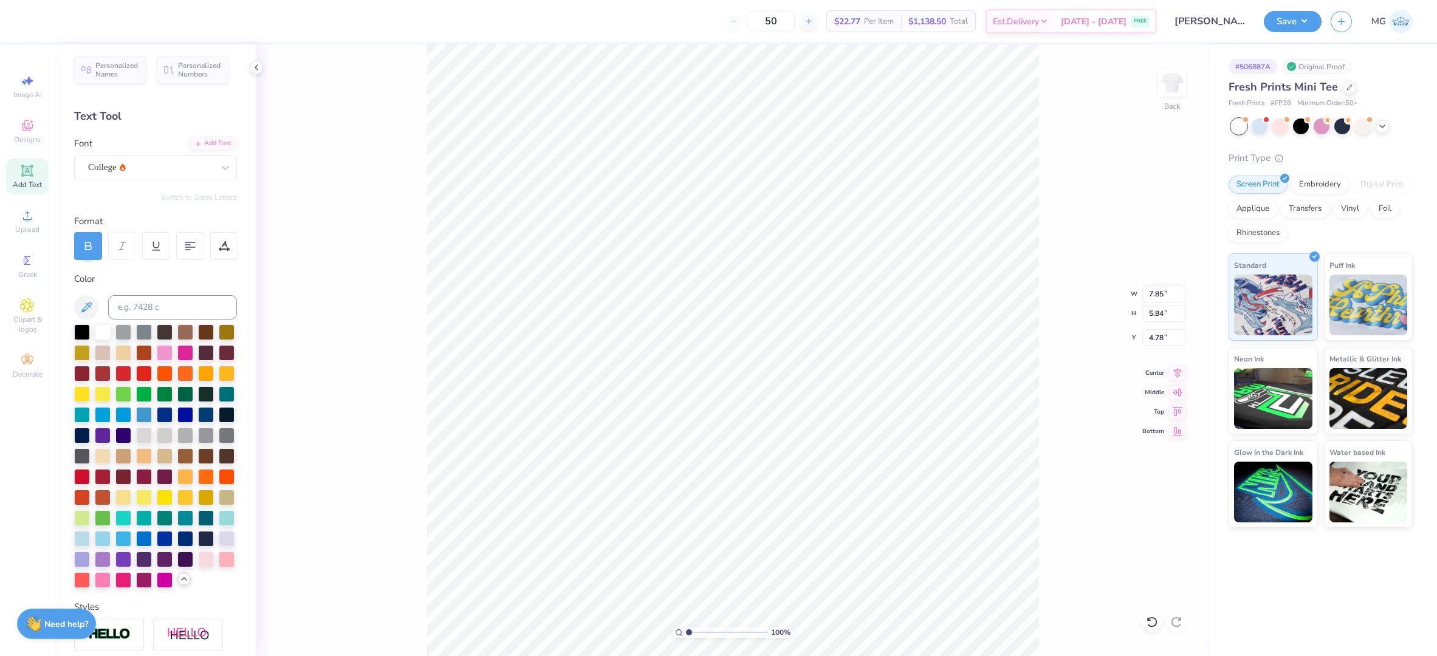
type input "4.70"
type input "3.17"
type input "8.01"
type input "1.14"
type input "3.00"
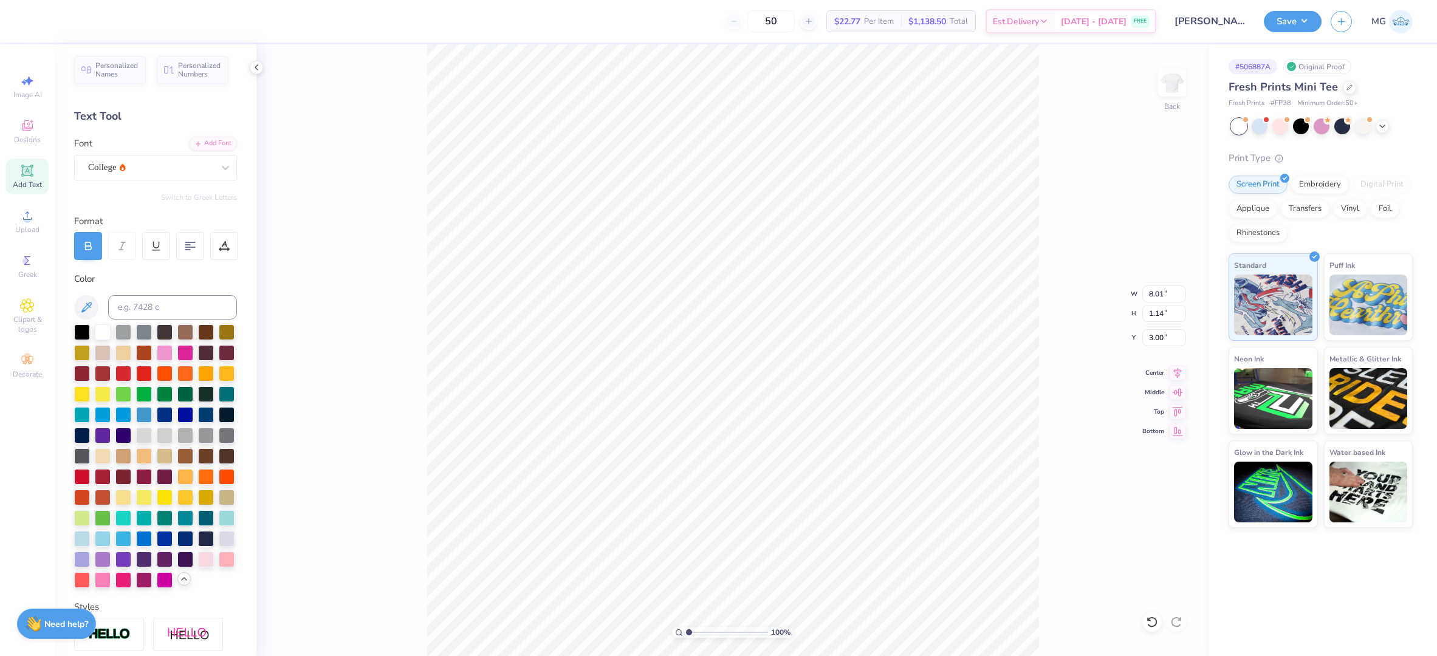
scroll to position [12, 4]
type input "7.85"
type input "5.84"
type input "4.53"
type input "4.58"
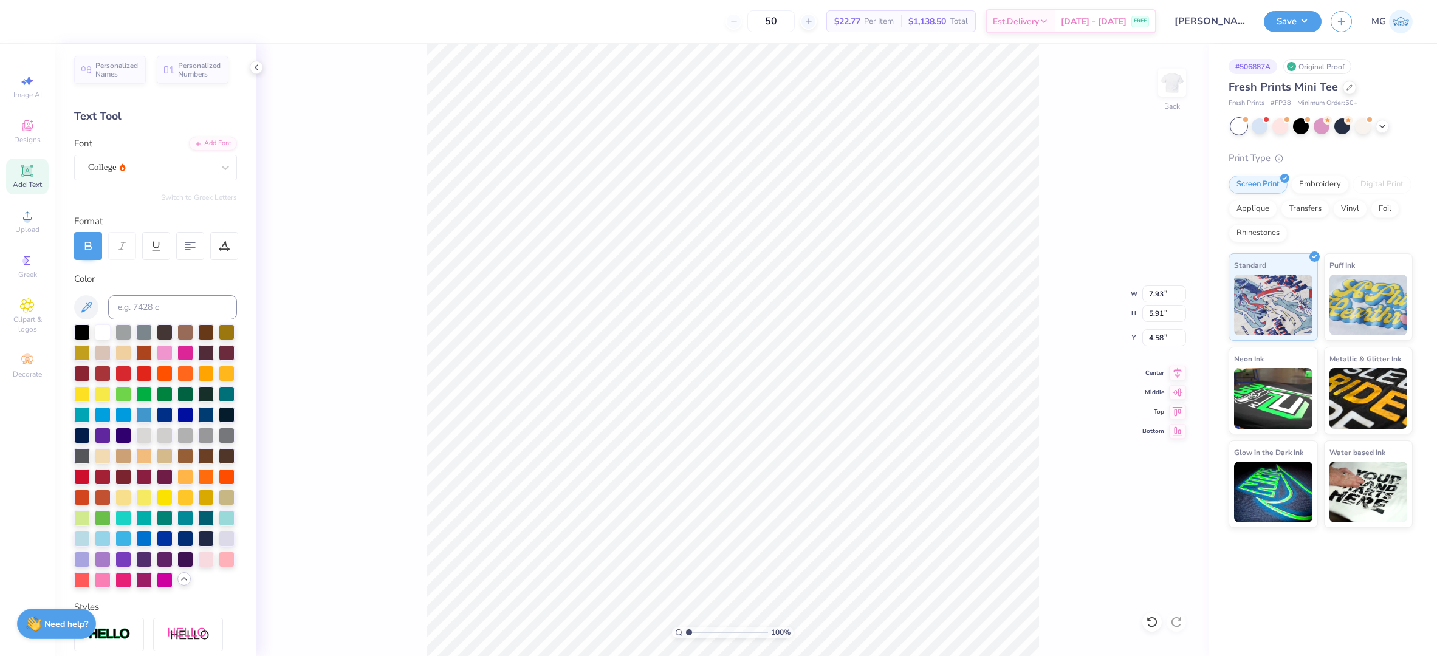
type input "7.93"
type input "5.91"
click at [1163, 294] on input "8.01" at bounding box center [1164, 294] width 44 height 17
click at [1163, 289] on input "8.01" at bounding box center [1164, 294] width 44 height 17
type input "8"
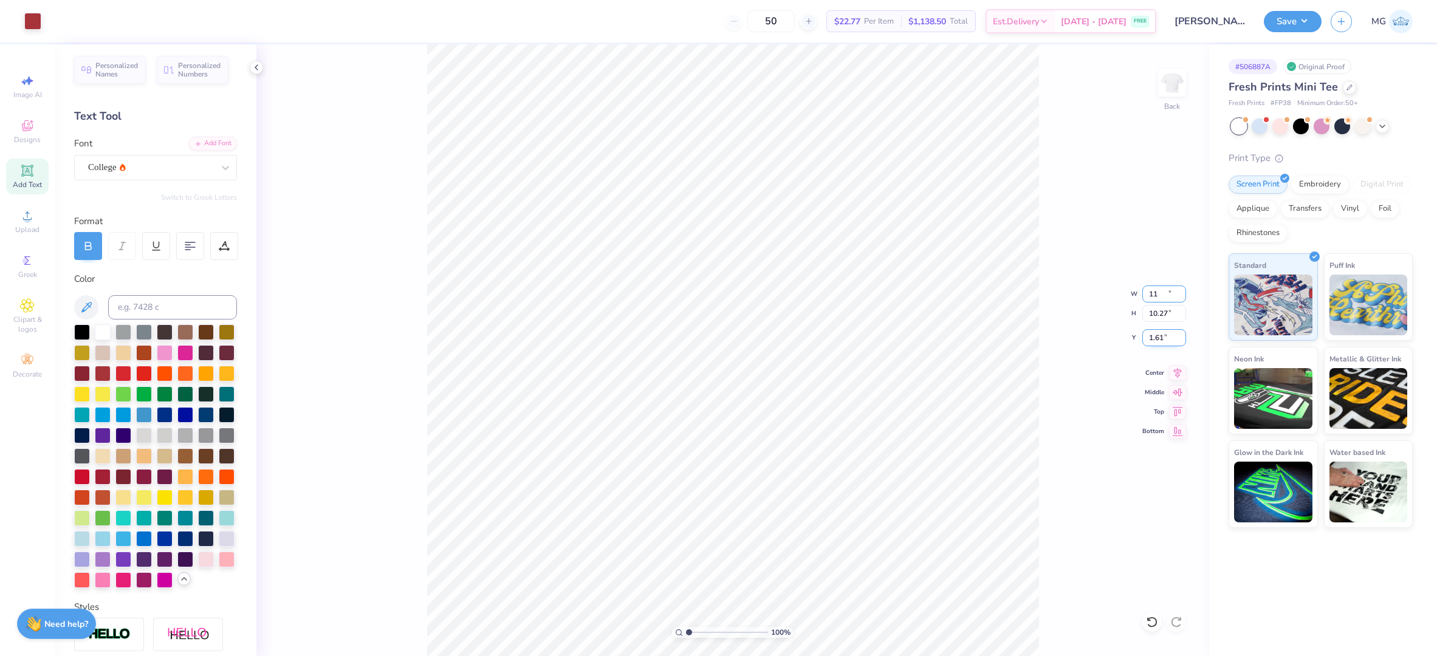
type input "11.00"
type input "10.27"
type input "1.61"
click at [1052, 278] on div "100 % Back W 11.00 11.00 " H 10.27 10.27 " Y 1.61 1.61 " Center Middle Top Bott…" at bounding box center [732, 350] width 953 height 612
type input "3.70"
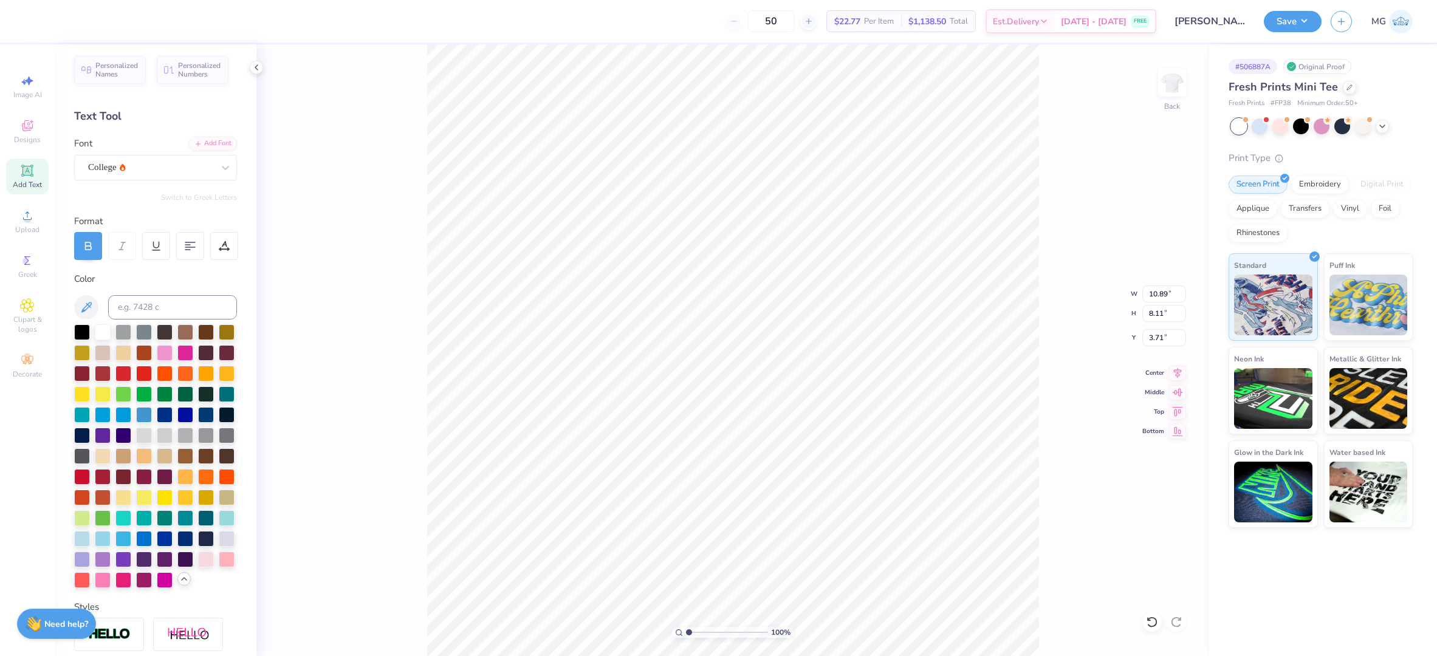
type input "9.56"
type input "7.12"
type input "3.53"
click at [1073, 359] on div "100 % Back W 9.56 9.56 " H 7.12 7.12 " Y 3.53 3.53 " Center Middle Top Bottom" at bounding box center [732, 350] width 953 height 612
type input "8.80"
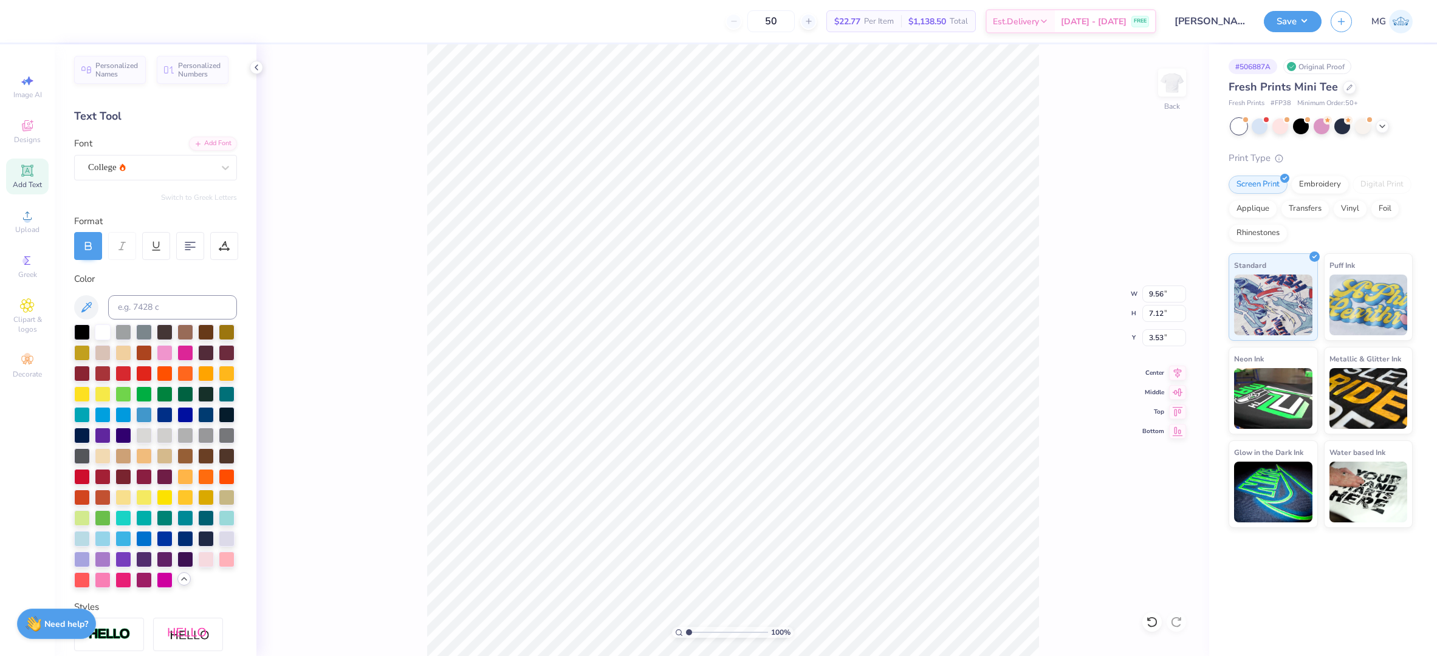
type input "6.55"
type input "3.49"
type input "9.09"
type input "6.98"
type input "1.67"
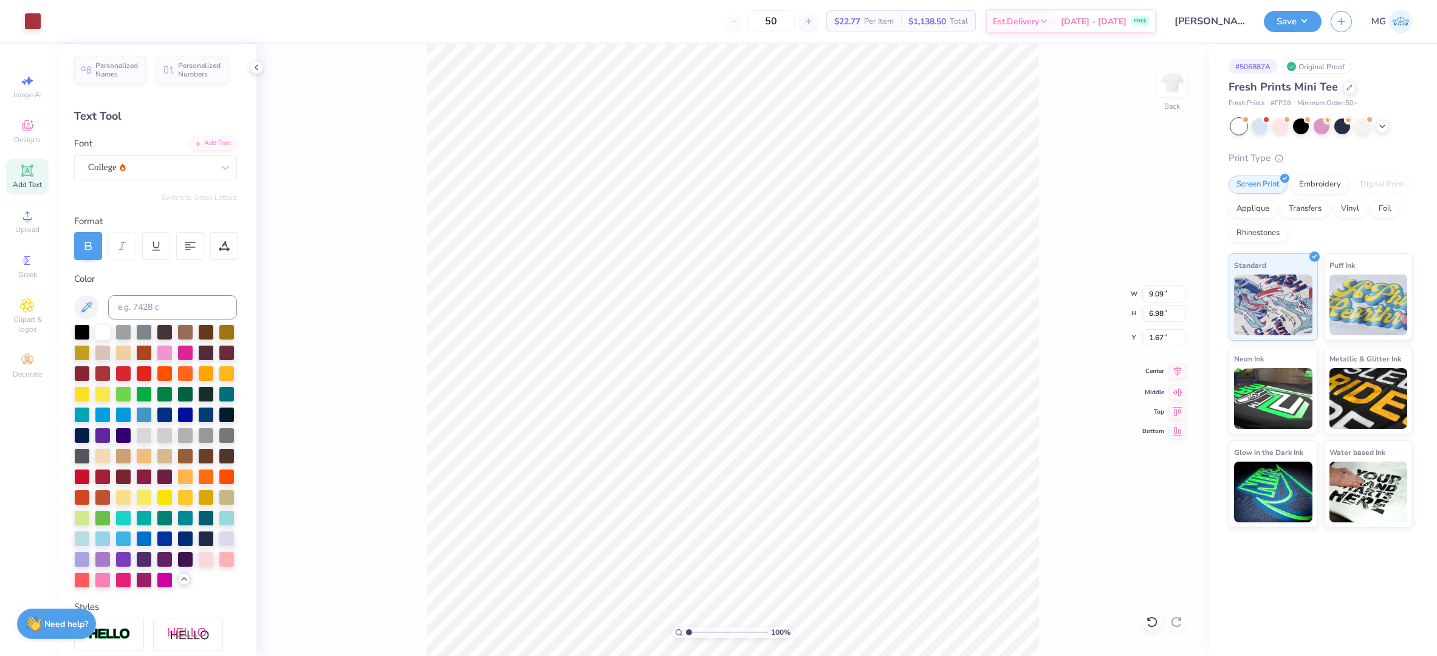
click at [1181, 374] on icon at bounding box center [1177, 371] width 17 height 15
click at [1173, 363] on div "100 % Back W 9.09 9.09 " H 6.98 6.98 " Y 1.67 1.67 " Center Middle Top Bottom" at bounding box center [732, 350] width 953 height 612
type input "3.25"
type input "6.73"
type input "5.01"
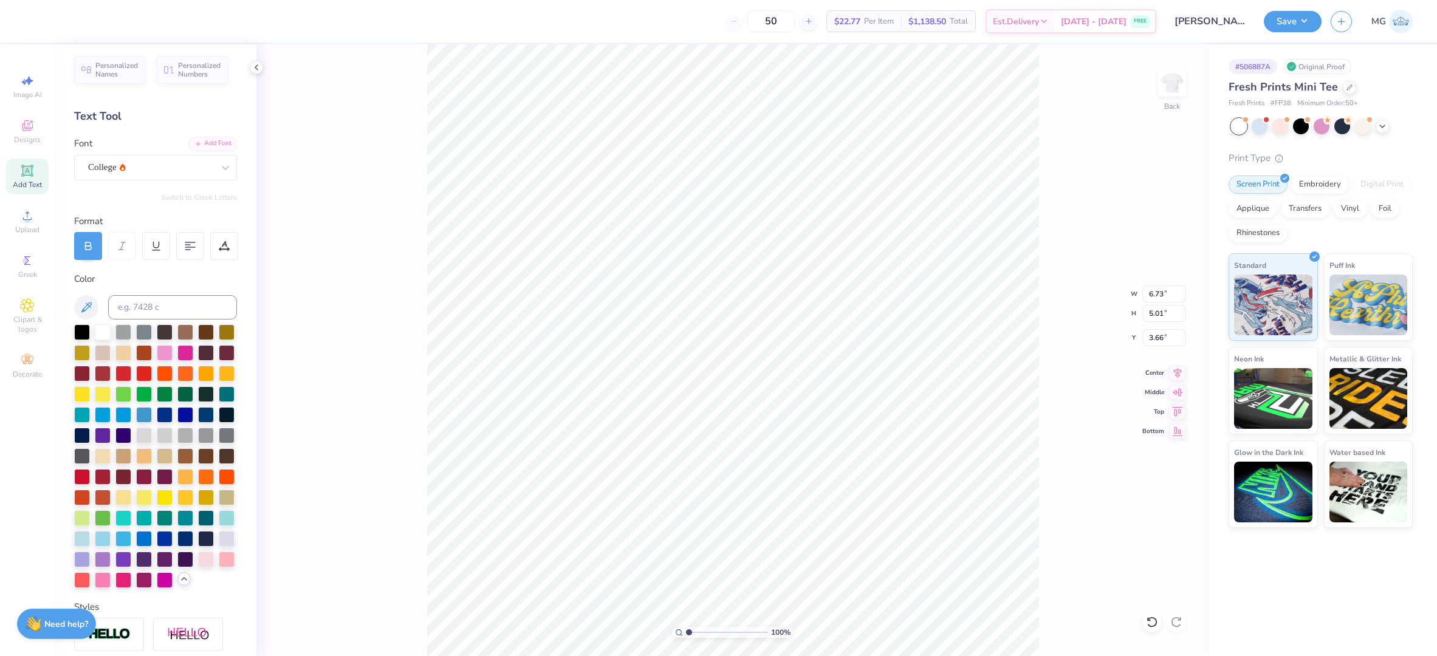
type input "3.38"
type input "9.09"
type input "1.29"
type input "1.67"
type input "6.93"
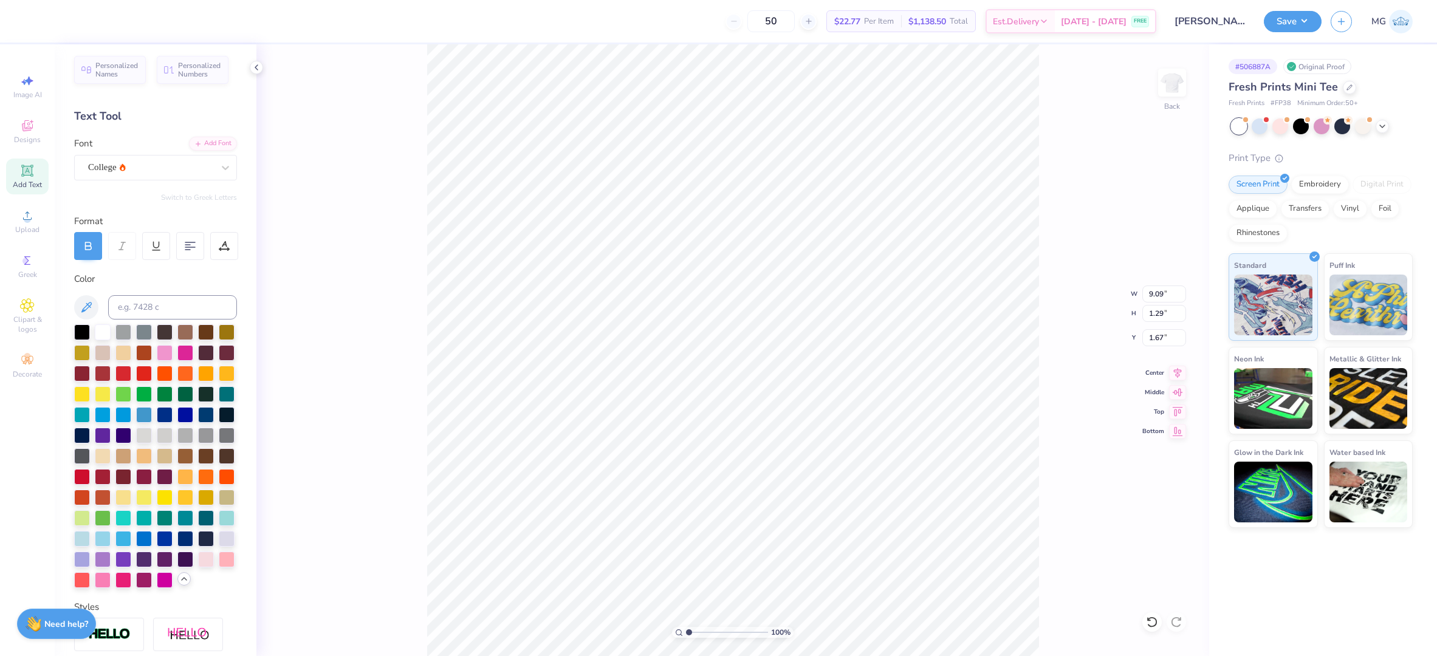
type input "0.99"
type input "2.01"
type input "7.63"
type input "1.08"
type input "1.92"
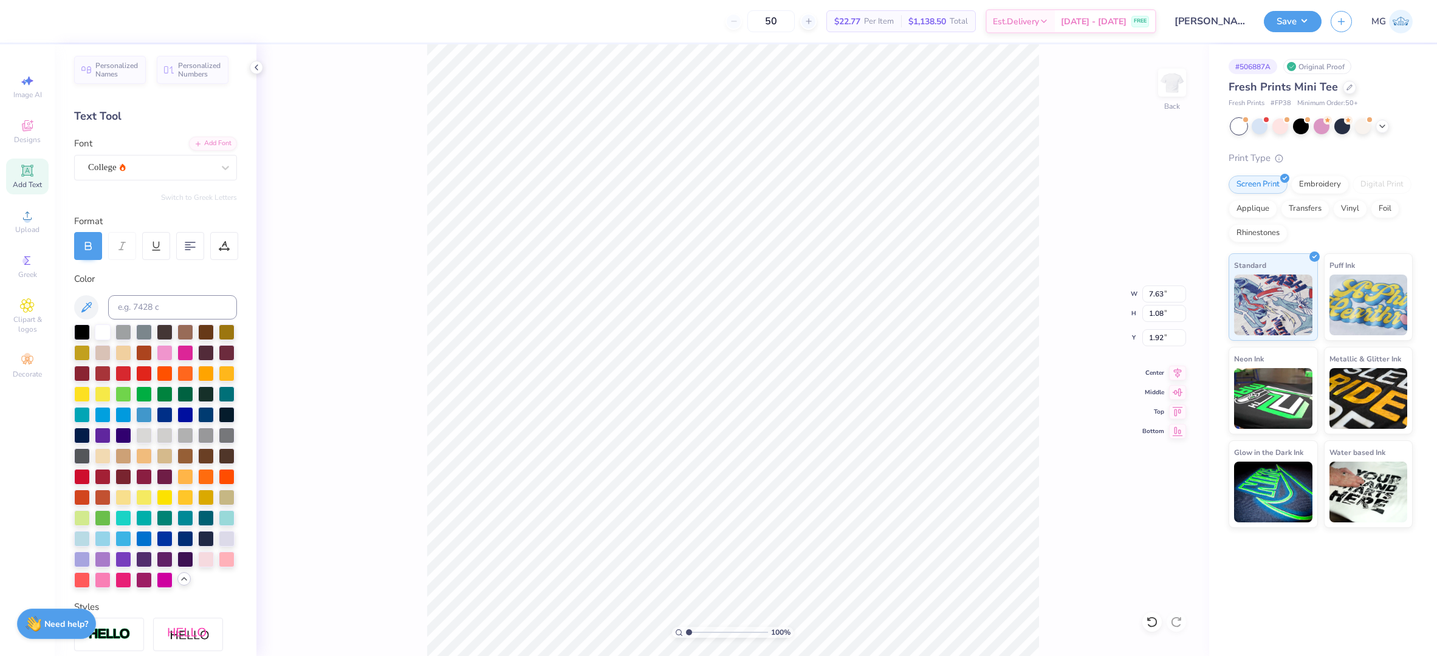
type input "6.73"
type input "5.01"
type input "3.38"
type input "6.23"
type input "4.64"
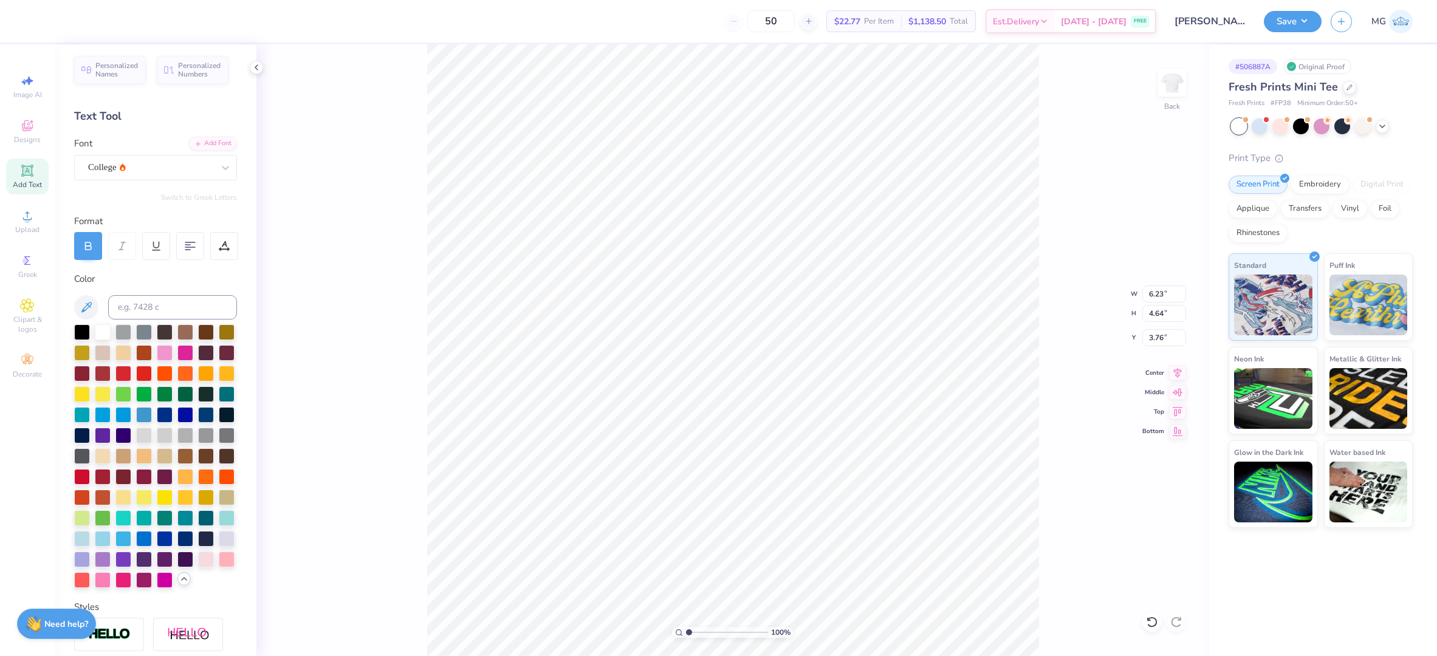
type input "3.36"
type input "6.07"
type input "4.52"
type input "5.91"
type input "4.40"
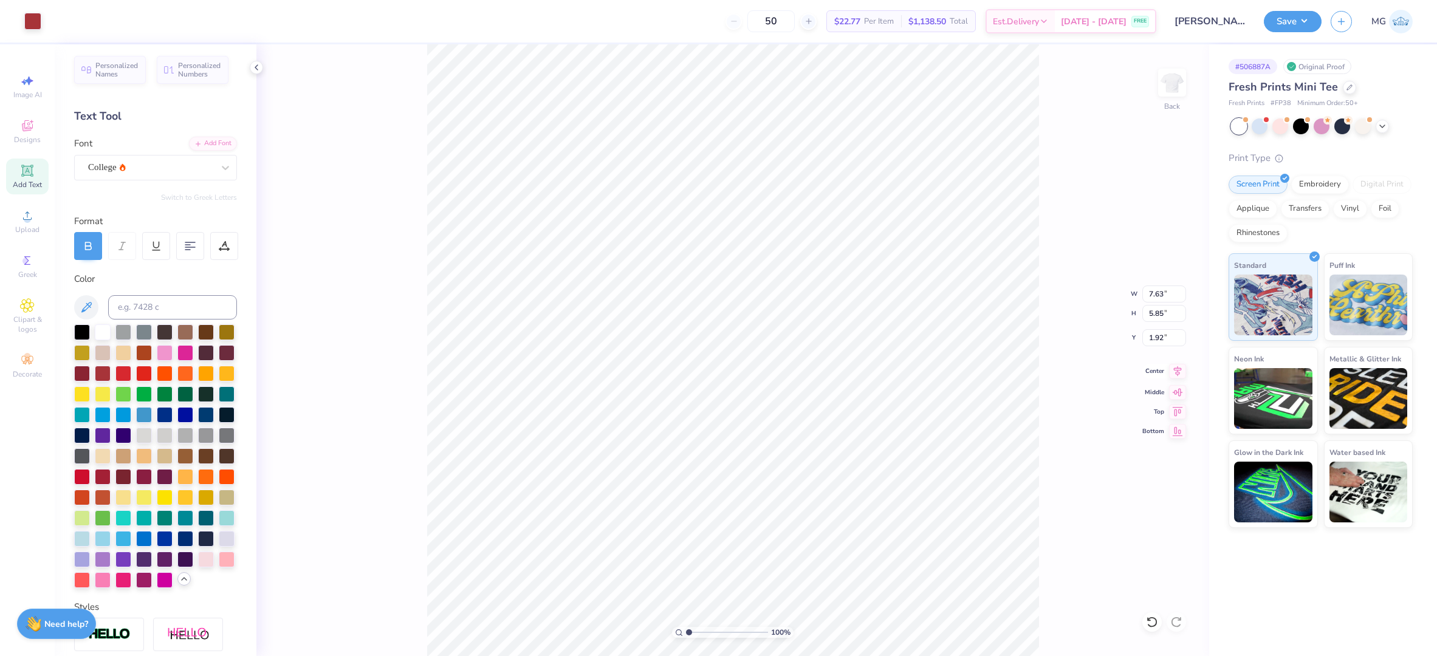
click at [1172, 368] on icon at bounding box center [1177, 371] width 17 height 15
click at [1047, 316] on div "100 % Back W 7.63 7.63 " H 5.85 5.85 " Y 1.92 1.92 " Center Middle Top Bottom" at bounding box center [732, 350] width 953 height 612
click at [1163, 294] on input "7.63" at bounding box center [1164, 294] width 44 height 17
type input "7"
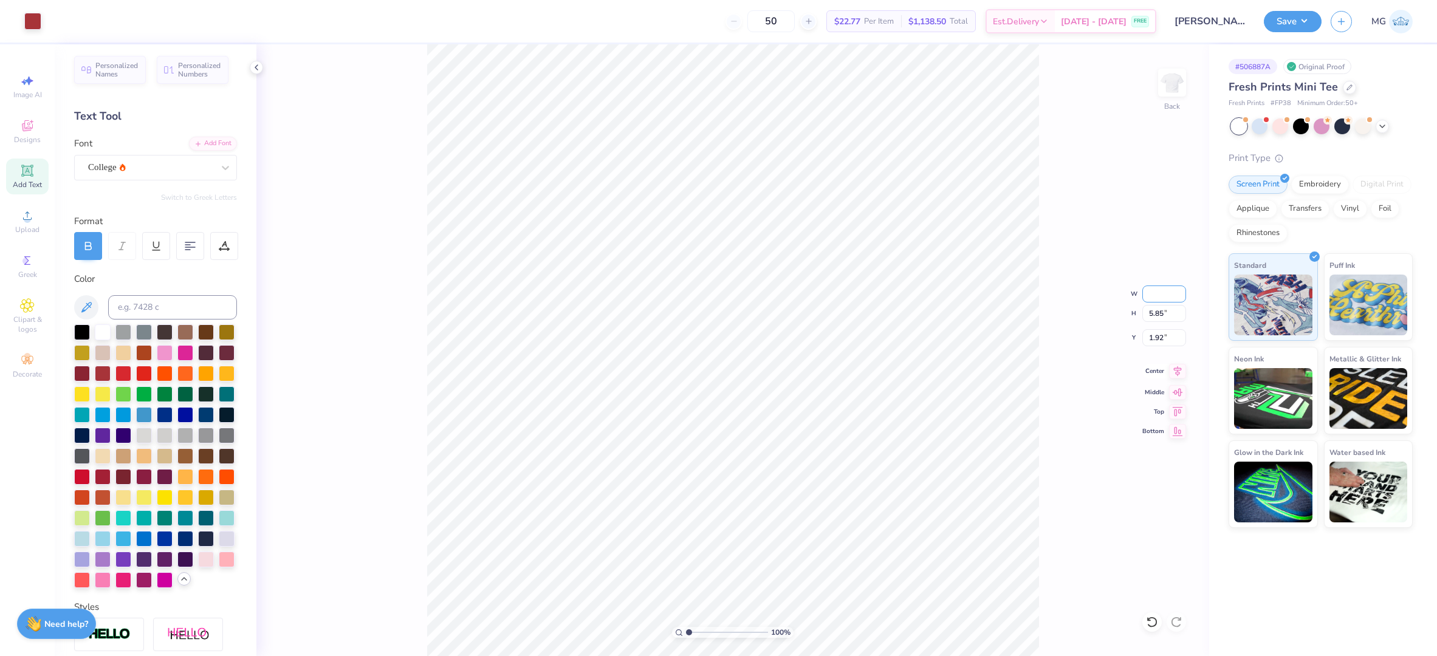
type input "9"
type input "8.00"
type input "6.13"
type input "1.87"
type input "7.57"
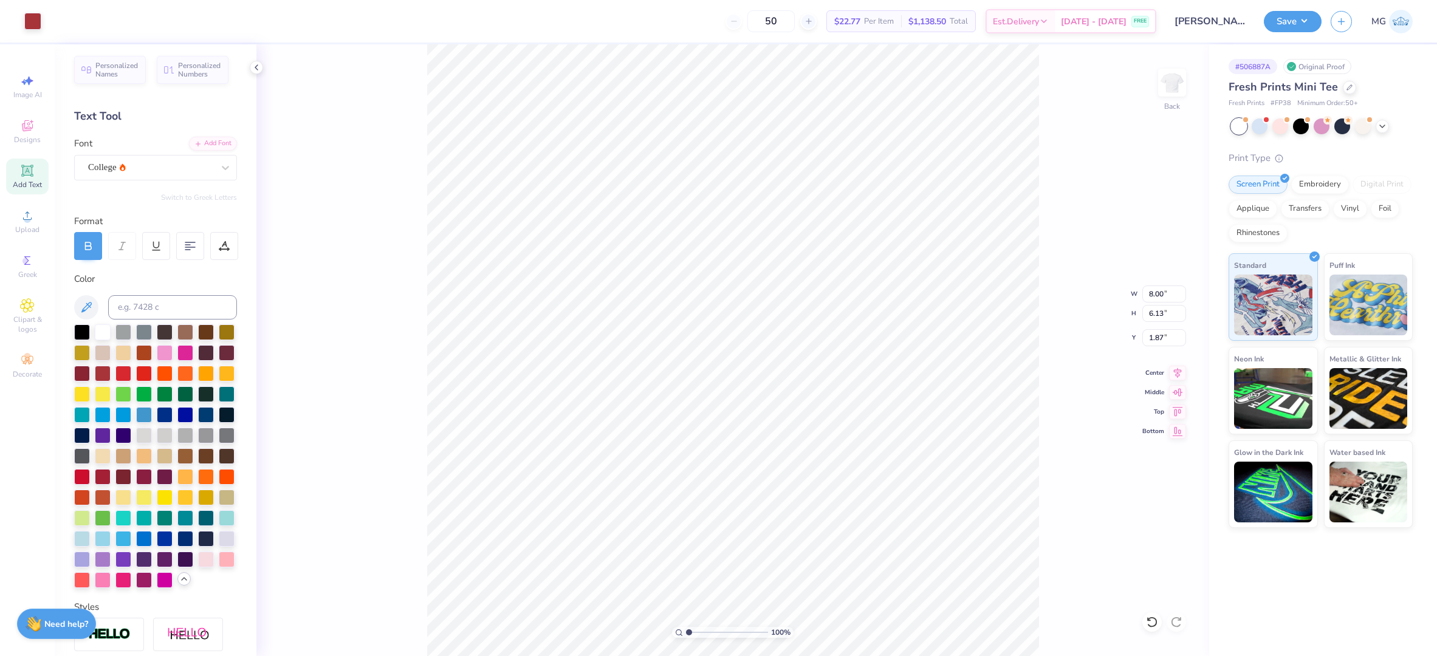
type input "5.80"
type input "2.20"
click at [1164, 293] on input "7.57" at bounding box center [1164, 294] width 44 height 17
type input "7"
type input "8.00"
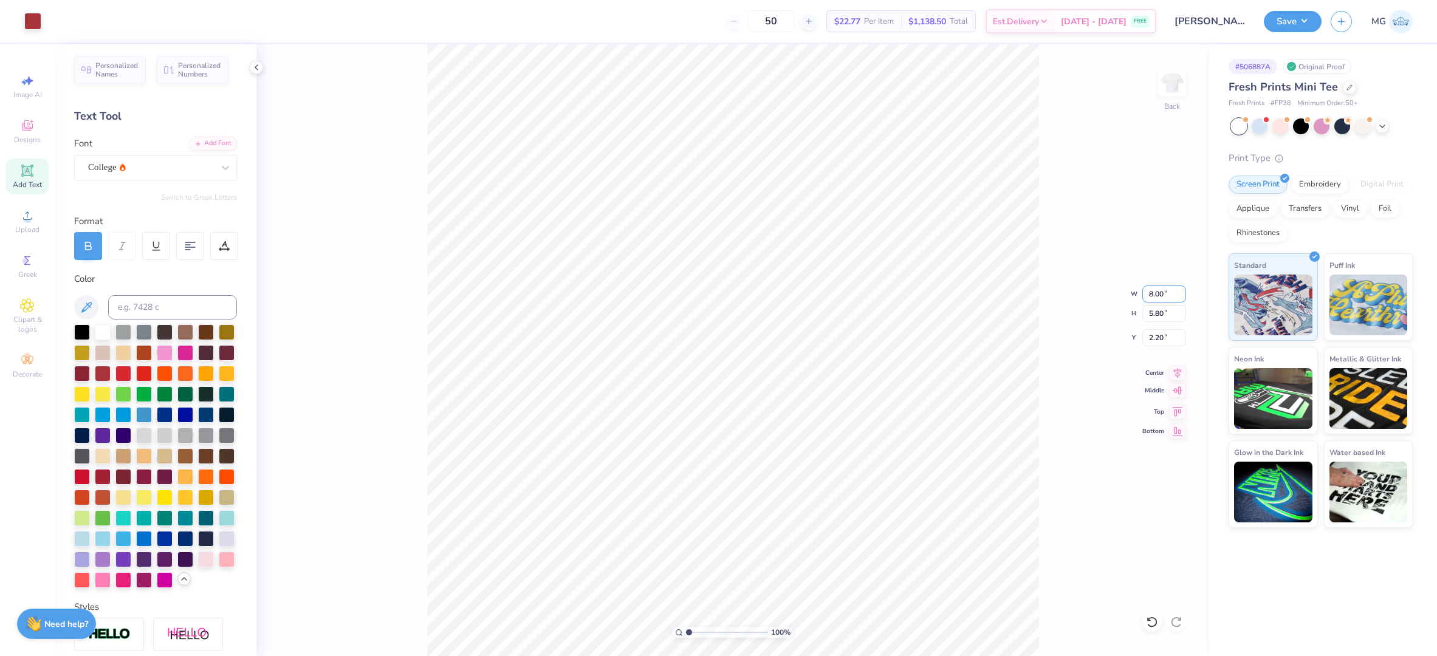
type input "6.13"
type input "2.03"
click at [1165, 339] on input "2.03" at bounding box center [1164, 337] width 44 height 17
type input "2.00"
type input "8.00"
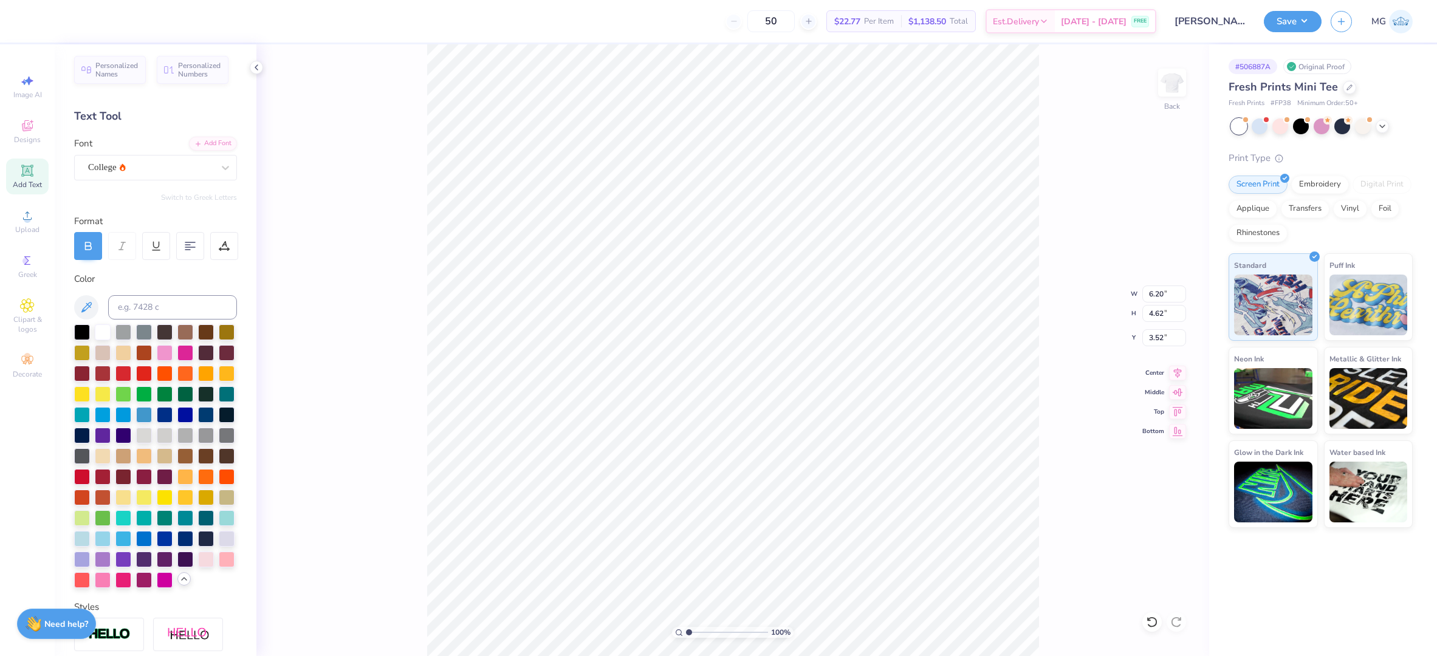
type input "1.14"
type input "2.00"
type input "3.00"
click at [1176, 371] on icon at bounding box center [1177, 371] width 17 height 15
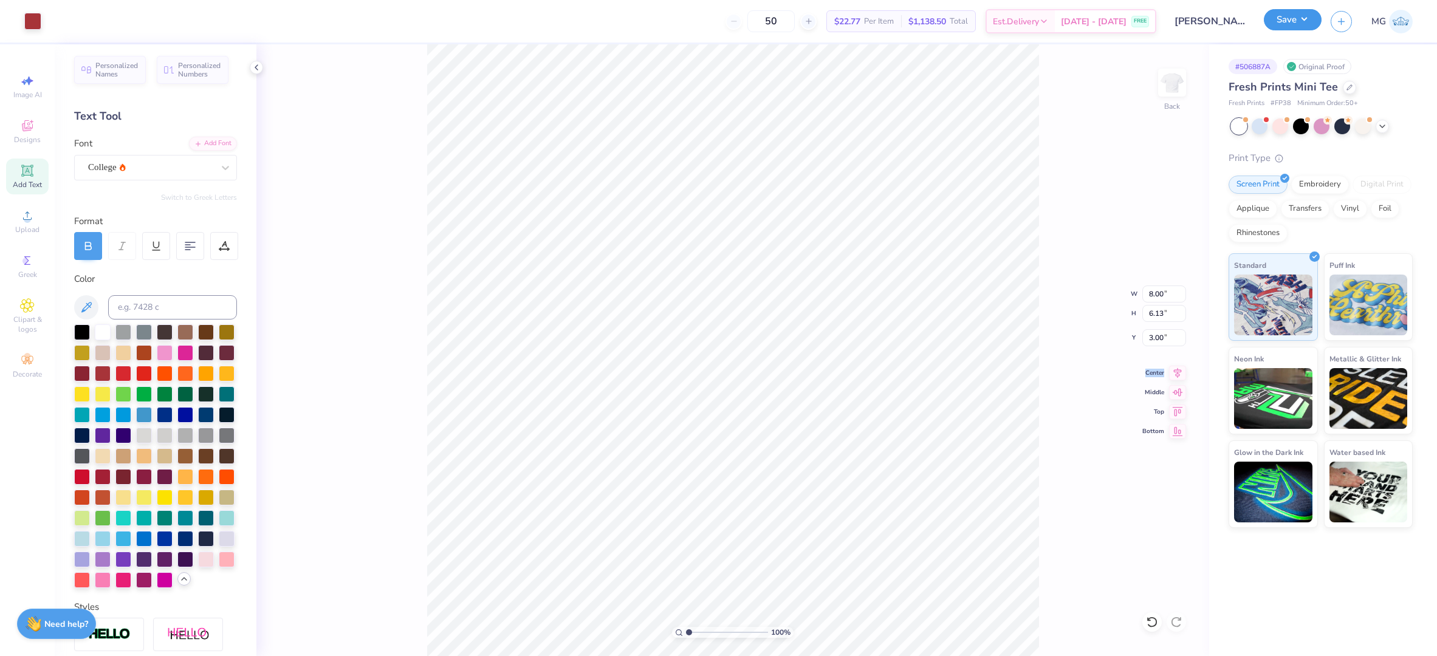
click at [1294, 9] on button "Save" at bounding box center [1293, 19] width 58 height 21
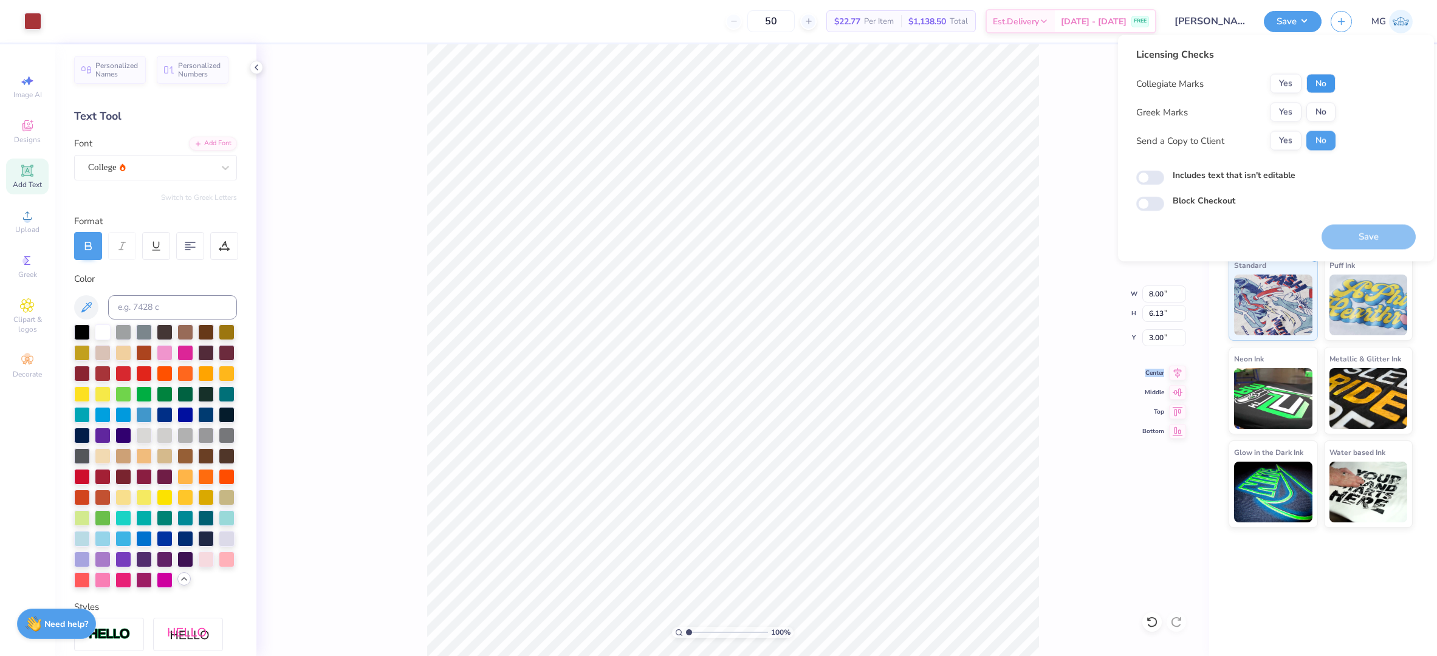
click at [1315, 74] on button "No" at bounding box center [1321, 83] width 29 height 19
click at [1280, 108] on button "Yes" at bounding box center [1286, 112] width 32 height 19
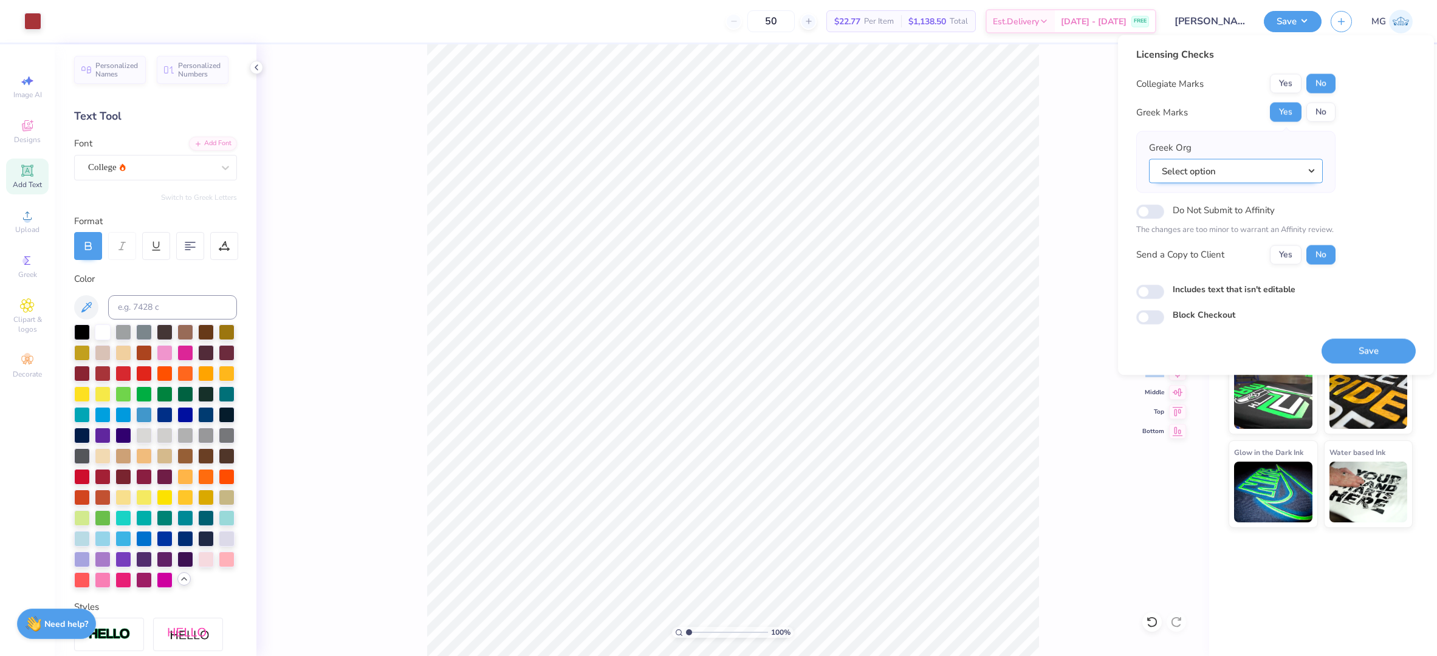
click at [1260, 163] on button "Select option" at bounding box center [1236, 171] width 174 height 25
click at [1200, 298] on link "Chi Omega" at bounding box center [1236, 304] width 164 height 20
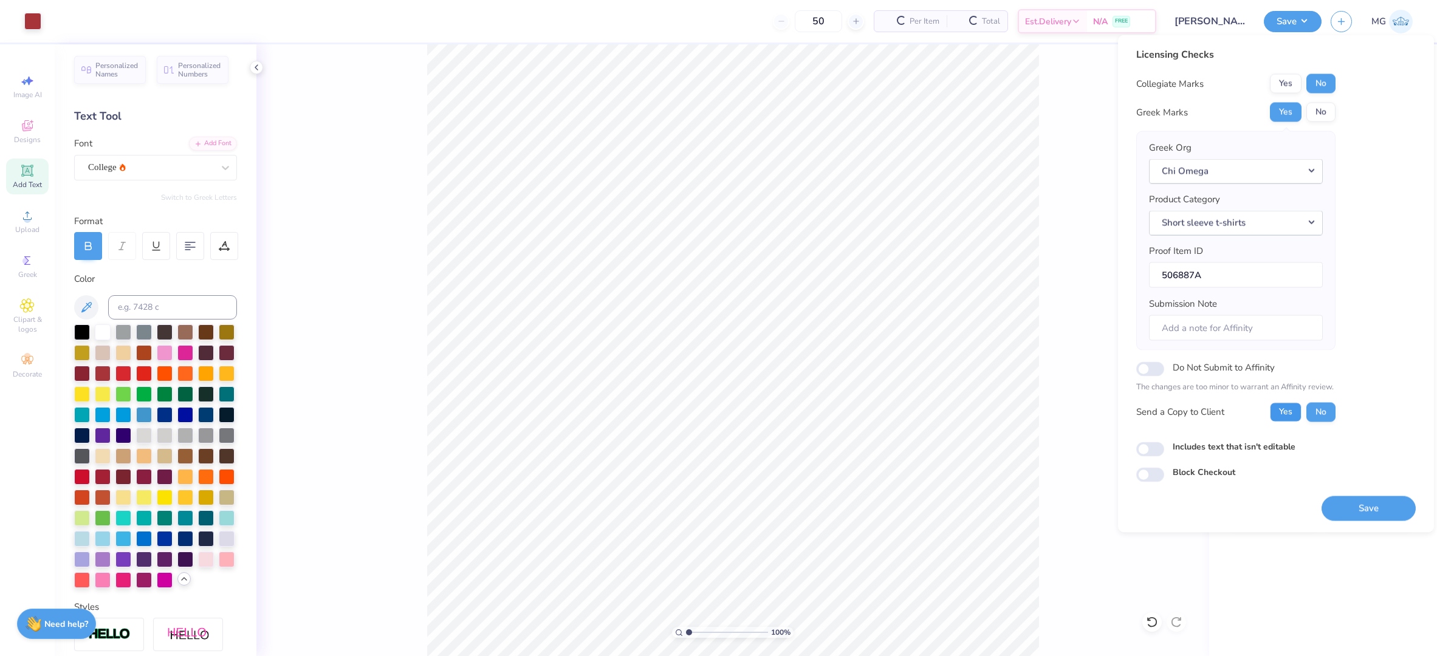
click at [1288, 412] on button "Yes" at bounding box center [1286, 411] width 32 height 19
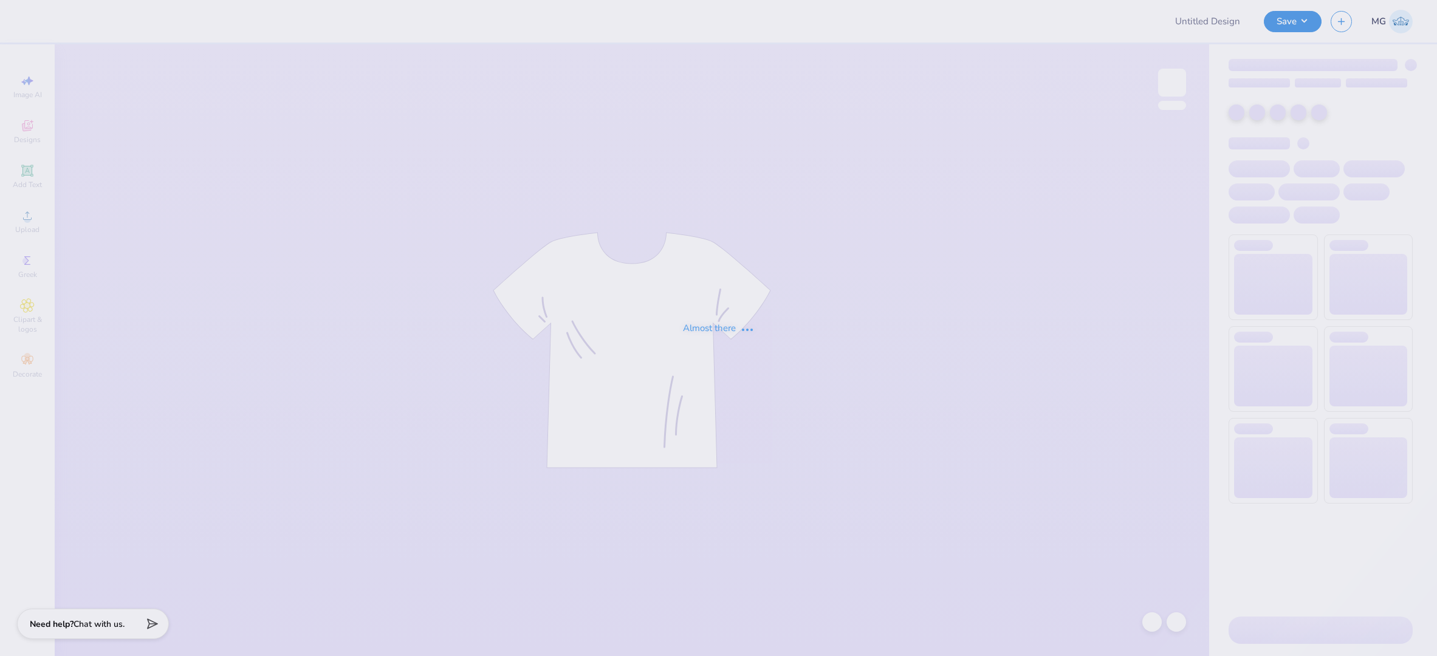
type input "DDD Monthly Merch"
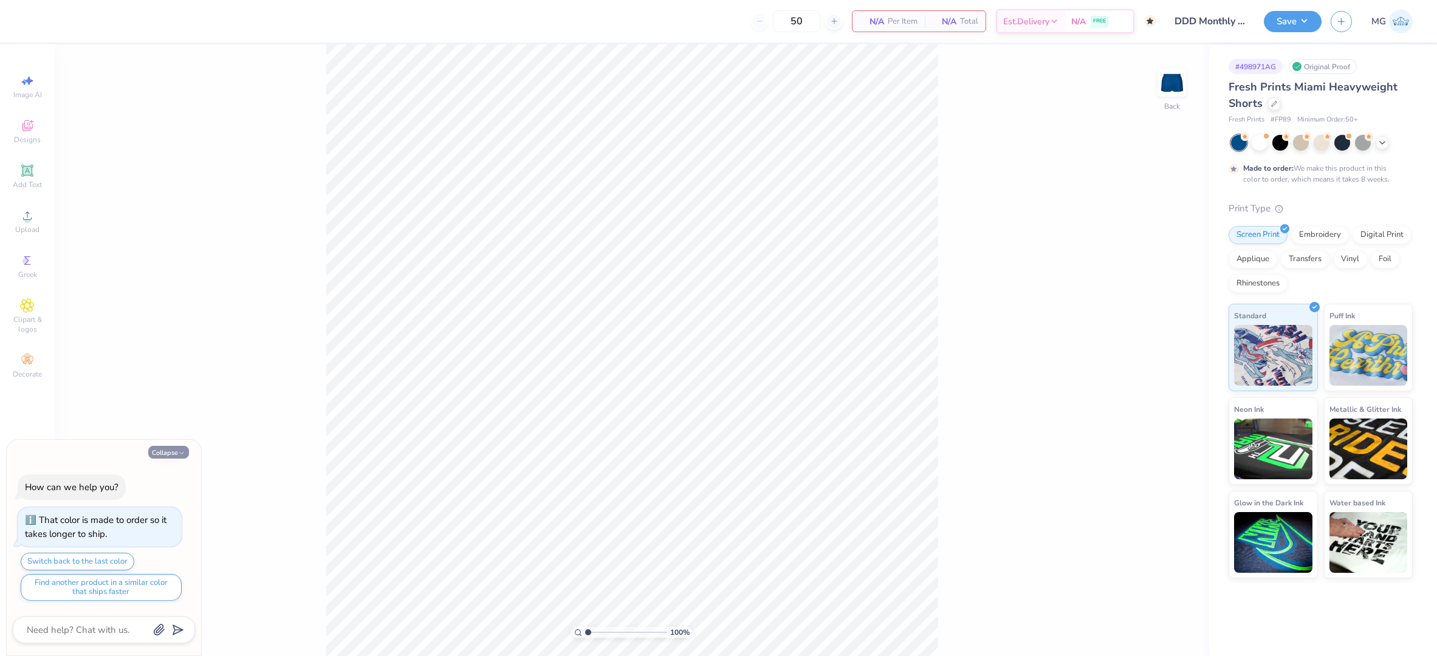
click at [171, 451] on button "Collapse" at bounding box center [168, 452] width 41 height 13
type textarea "x"
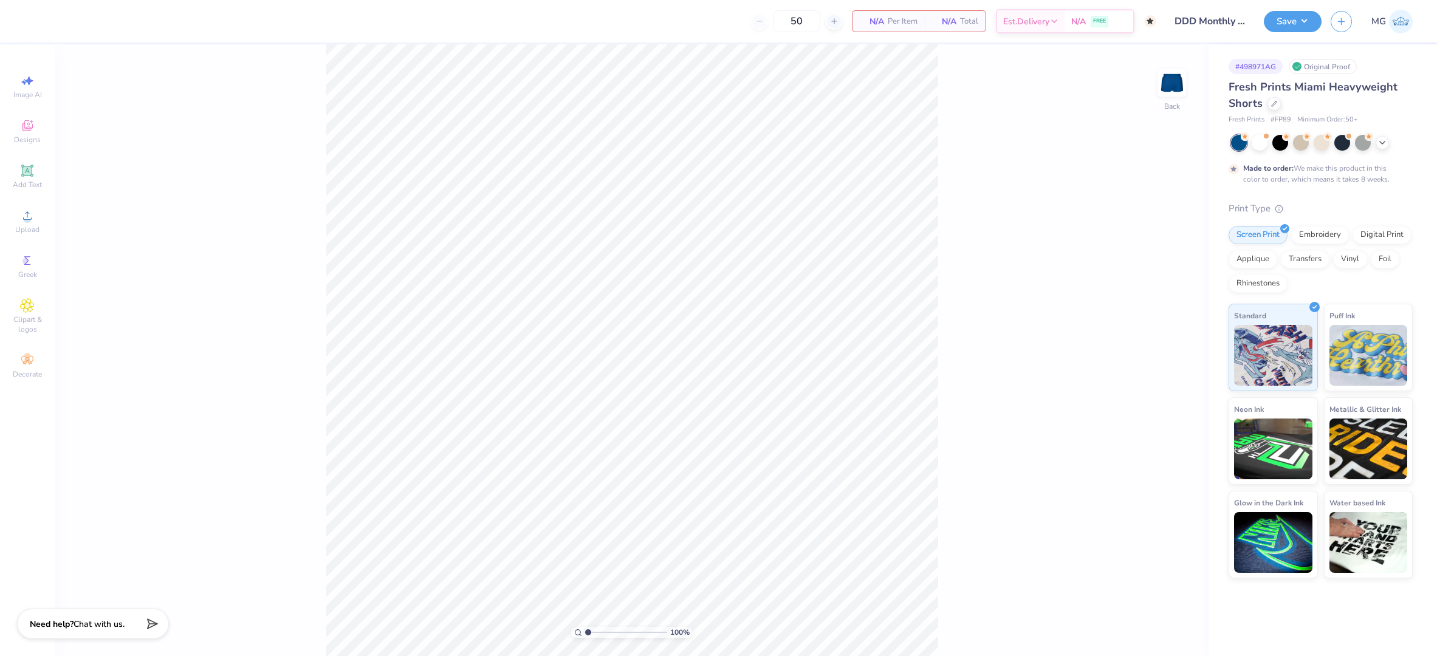
click at [298, 230] on div "100 % Back" at bounding box center [632, 350] width 1155 height 612
click at [29, 169] on icon at bounding box center [26, 170] width 9 height 9
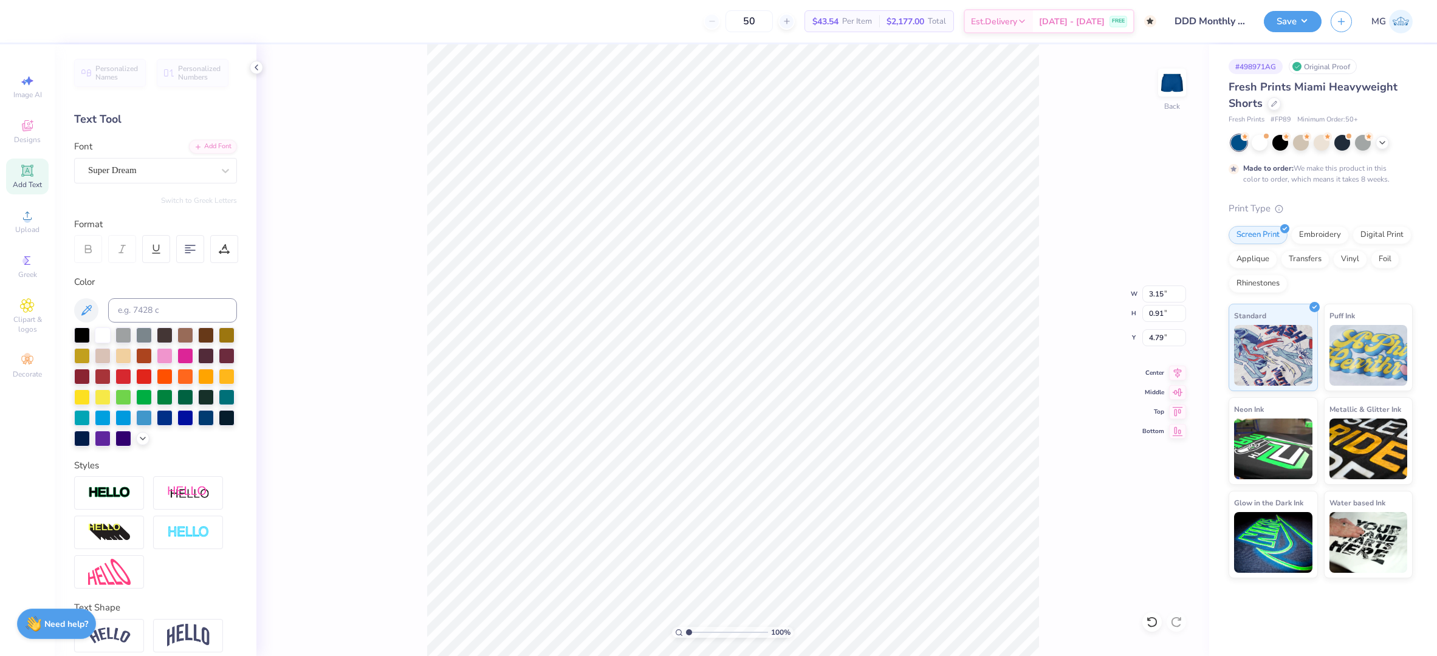
type input "8.06"
type textarea "Delta Delta Delta"
type input "3.92"
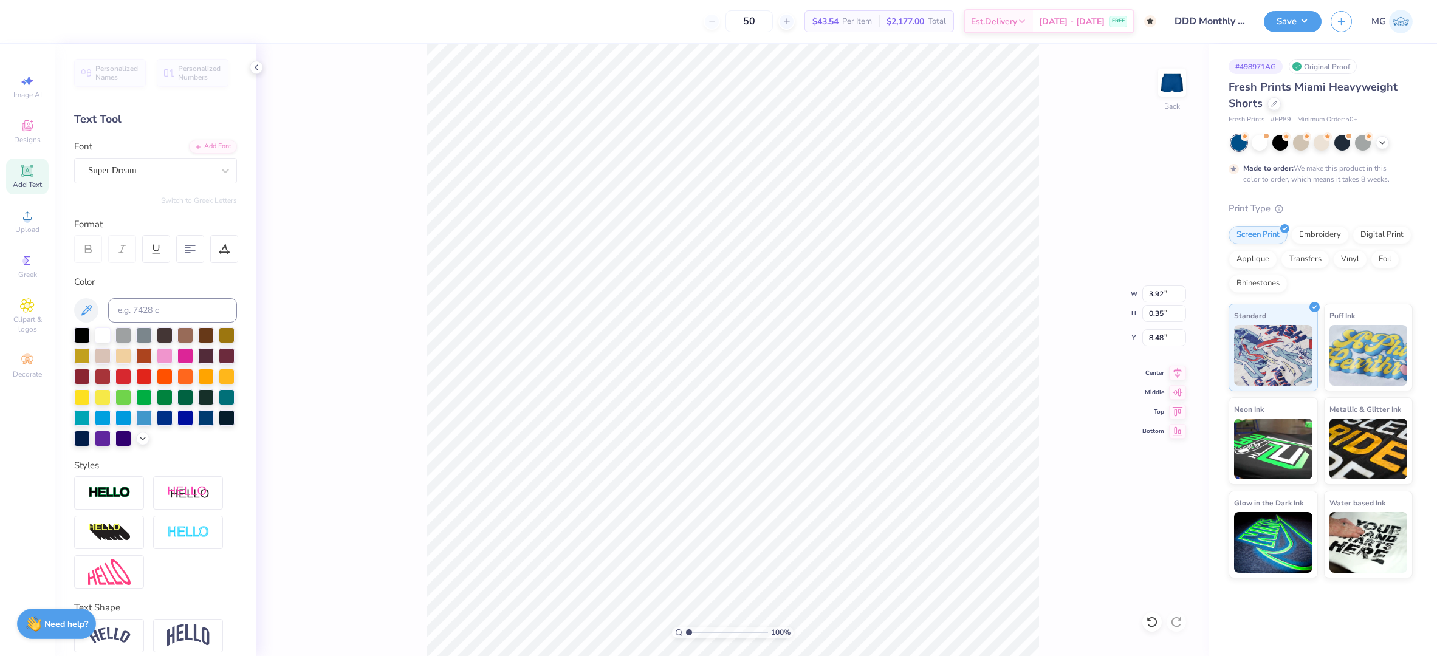
type input "0.35"
type input "8.29"
click at [219, 163] on div at bounding box center [226, 171] width 22 height 22
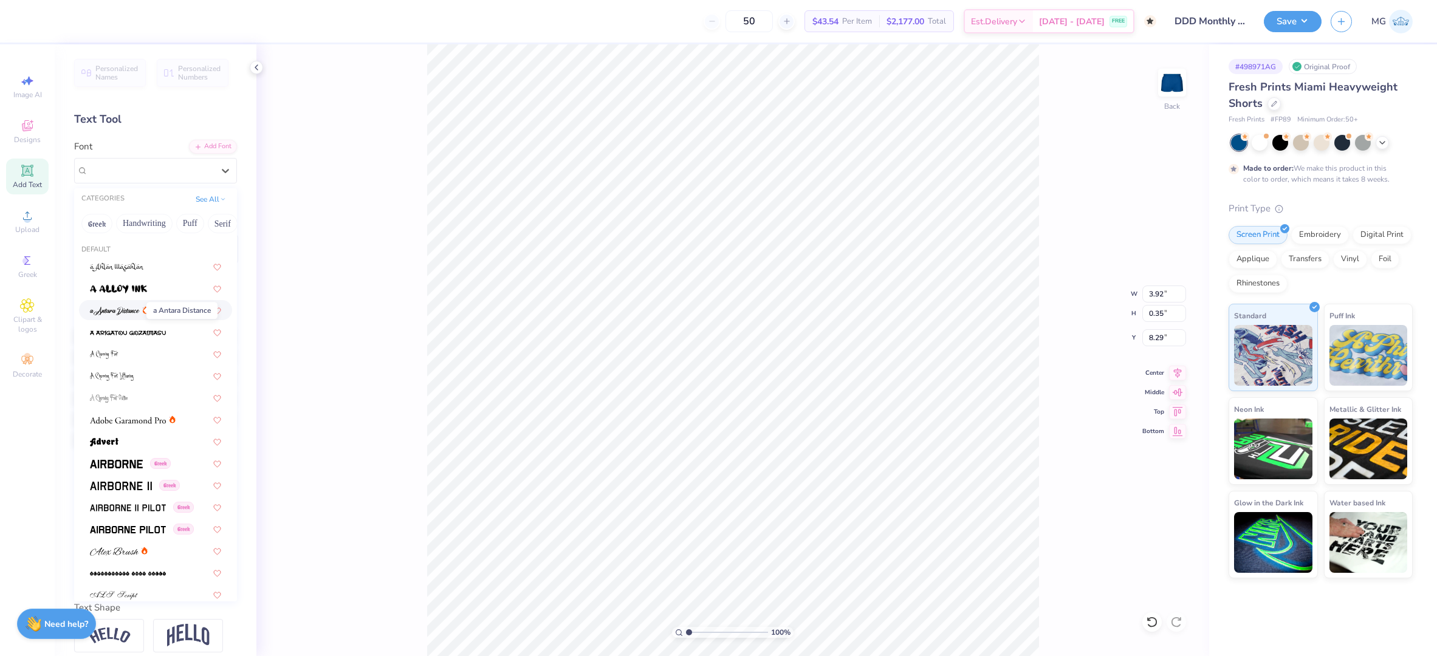
click at [123, 312] on img at bounding box center [115, 311] width 50 height 9
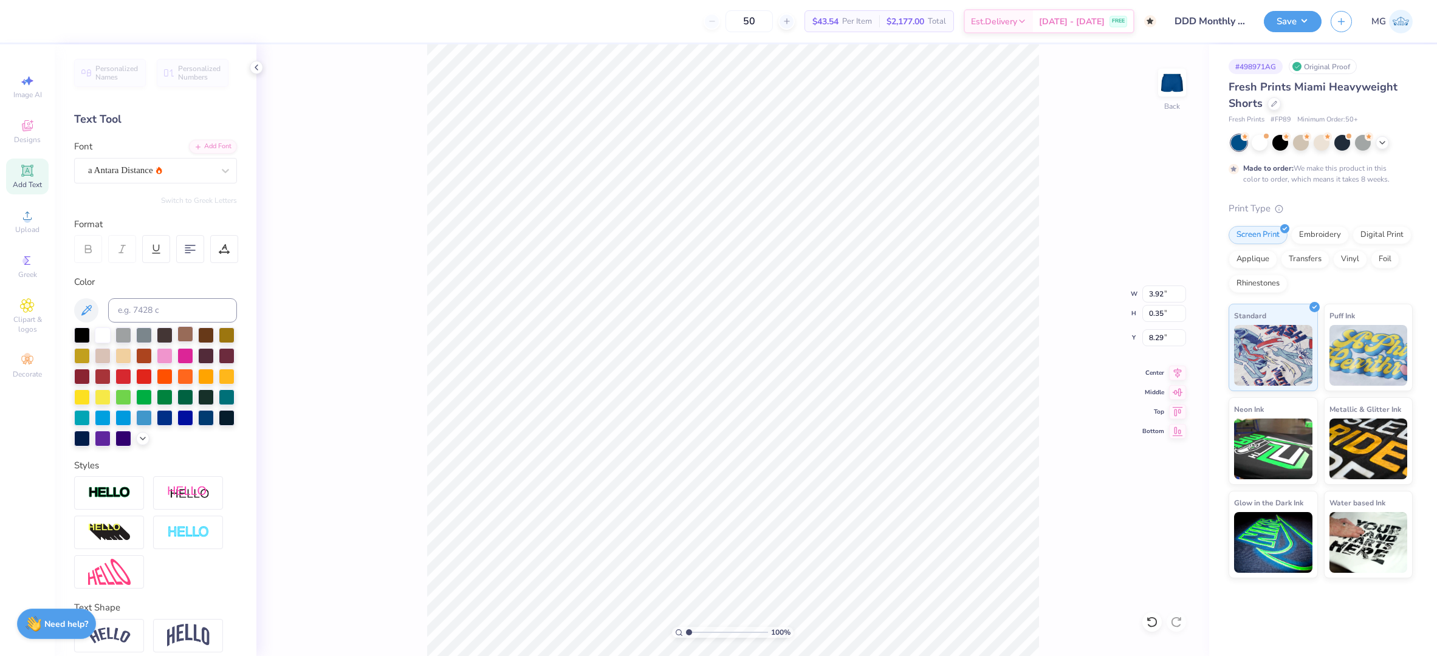
type input "2.65"
type input "0.47"
type input "8.24"
type input "3.43"
type input "0.60"
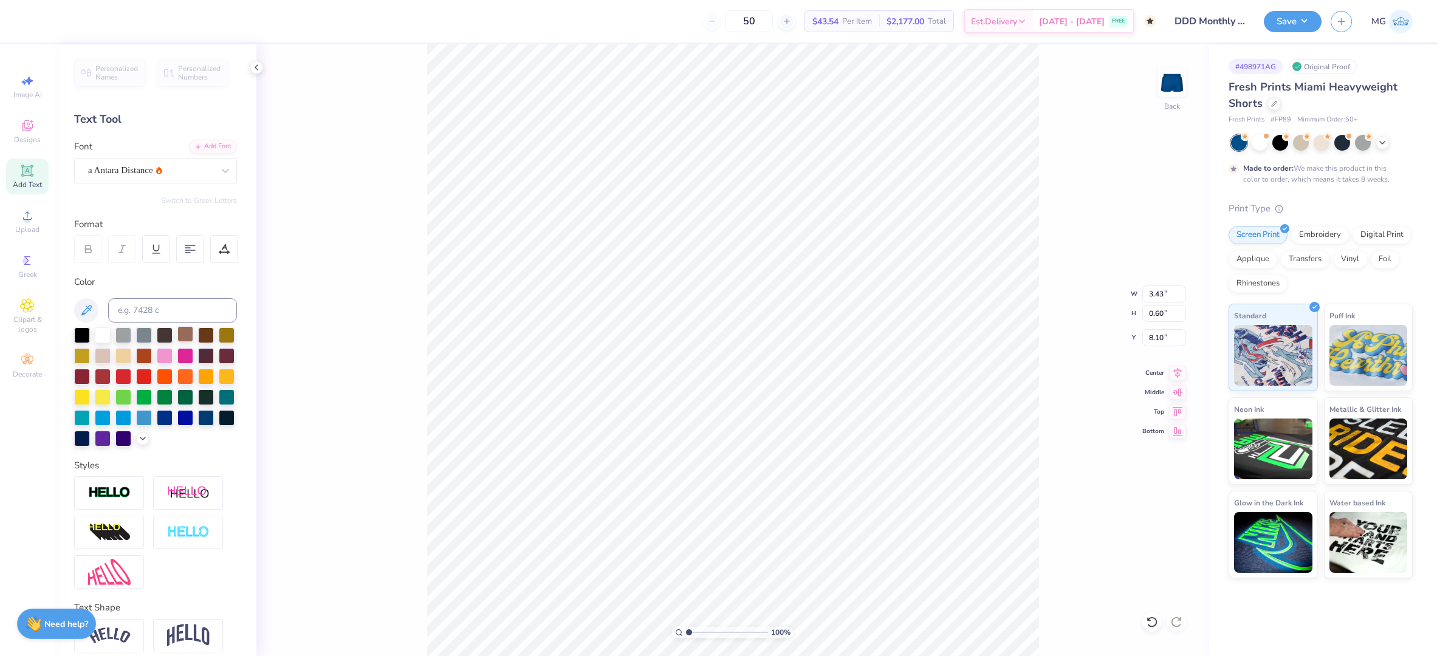
type input "8.12"
type input "4.02"
type input "0.71"
type input "8.01"
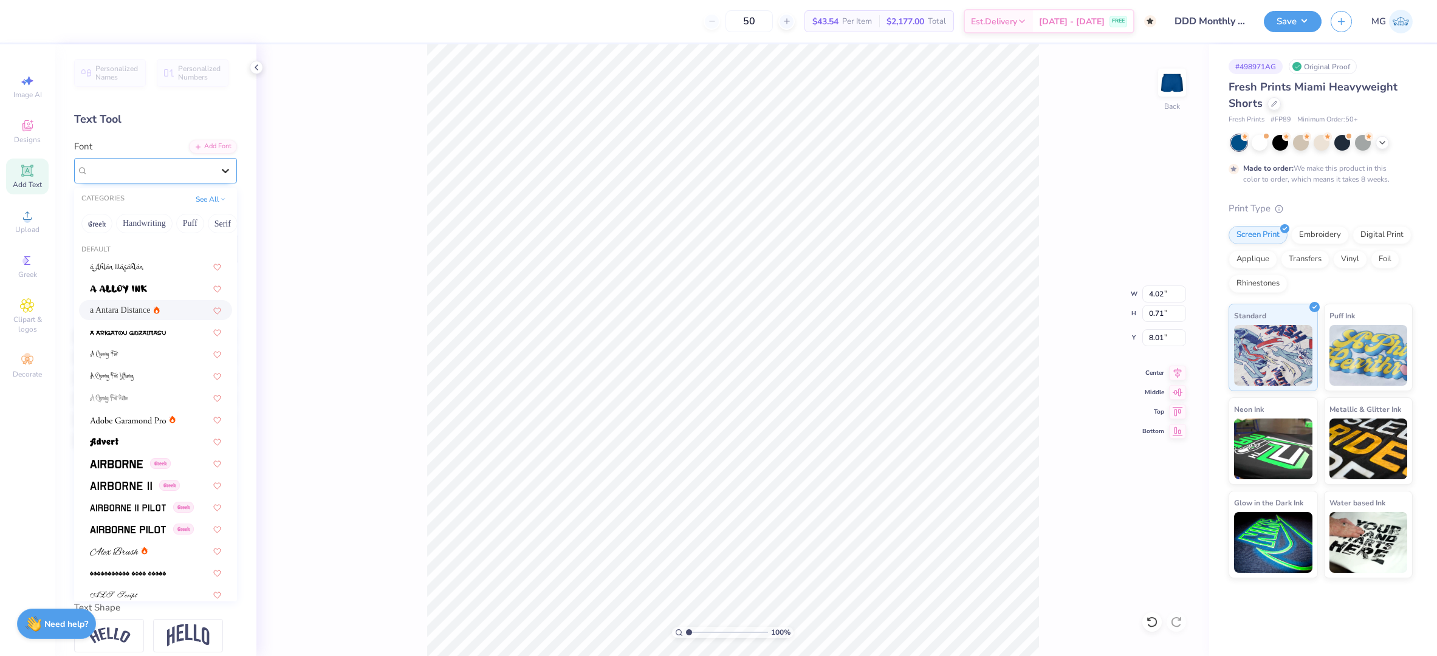
click at [221, 175] on div at bounding box center [226, 171] width 22 height 22
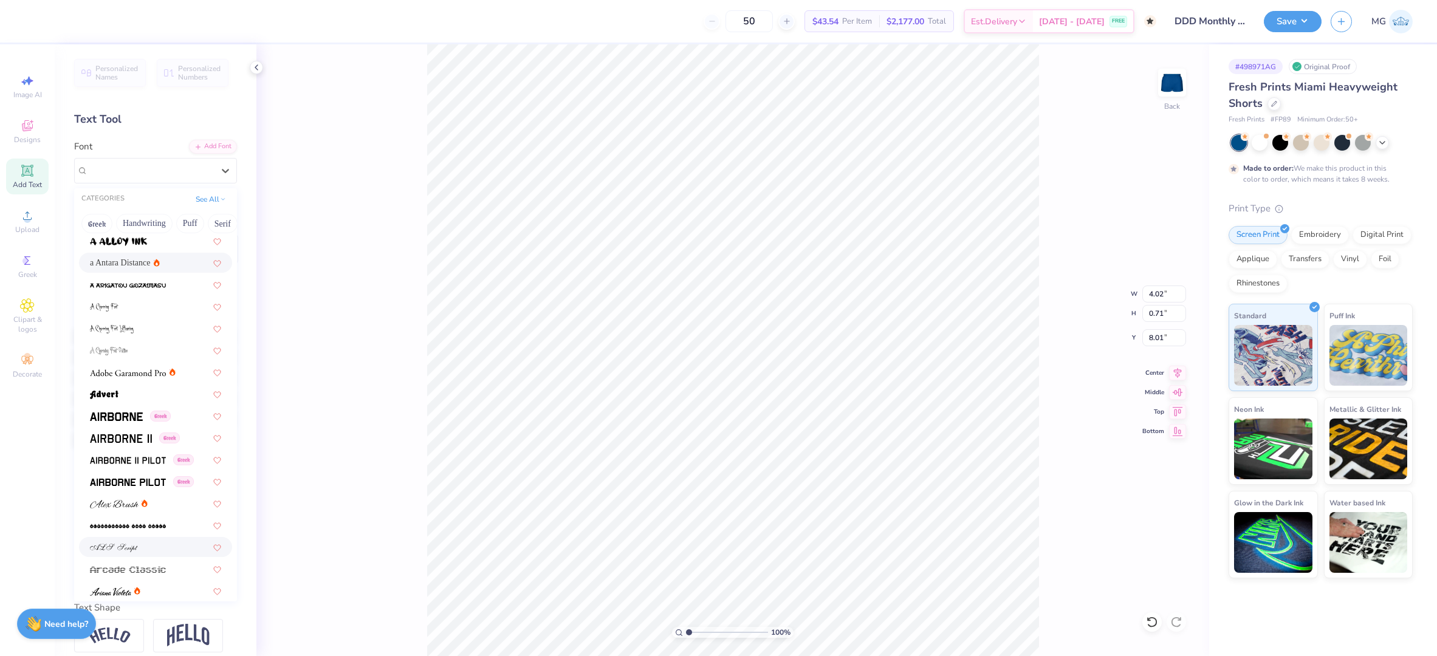
click at [126, 541] on span at bounding box center [114, 547] width 48 height 13
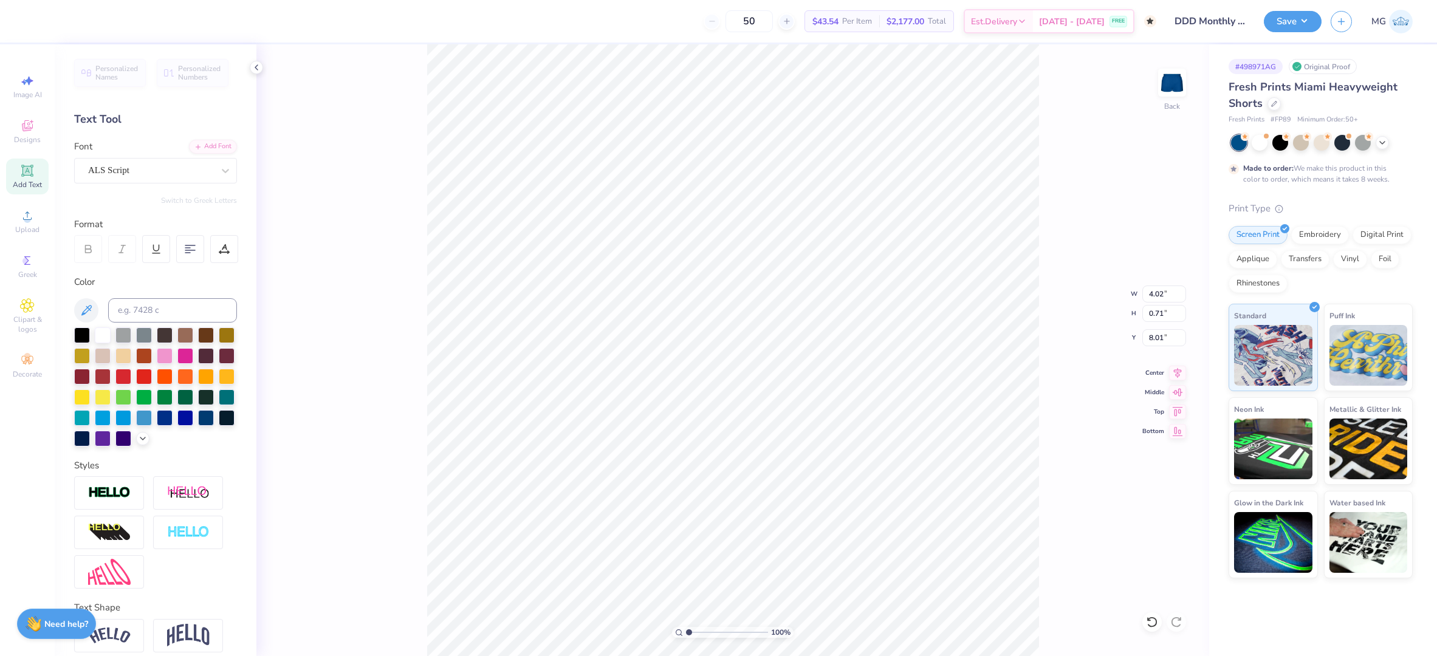
type input "5.21"
type input "0.57"
type input "8.08"
click at [164, 167] on div "ALS Script" at bounding box center [151, 170] width 128 height 19
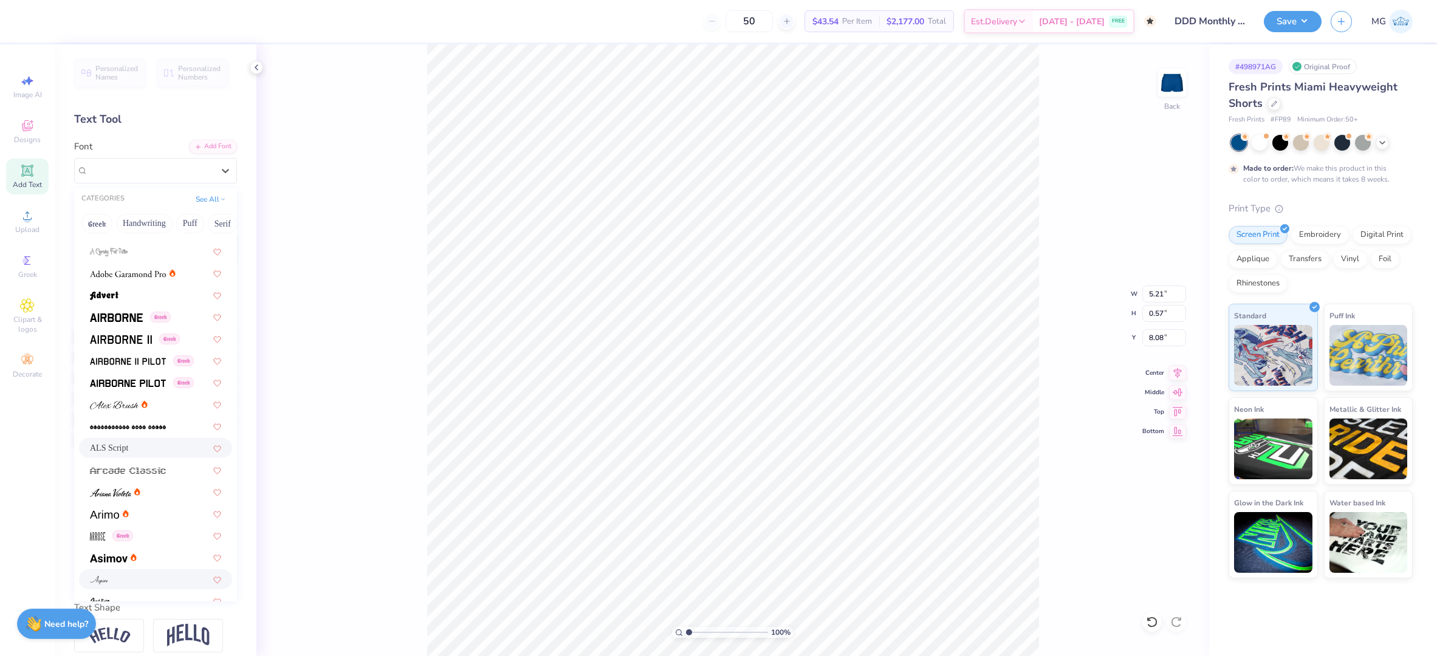
scroll to position [247, 0]
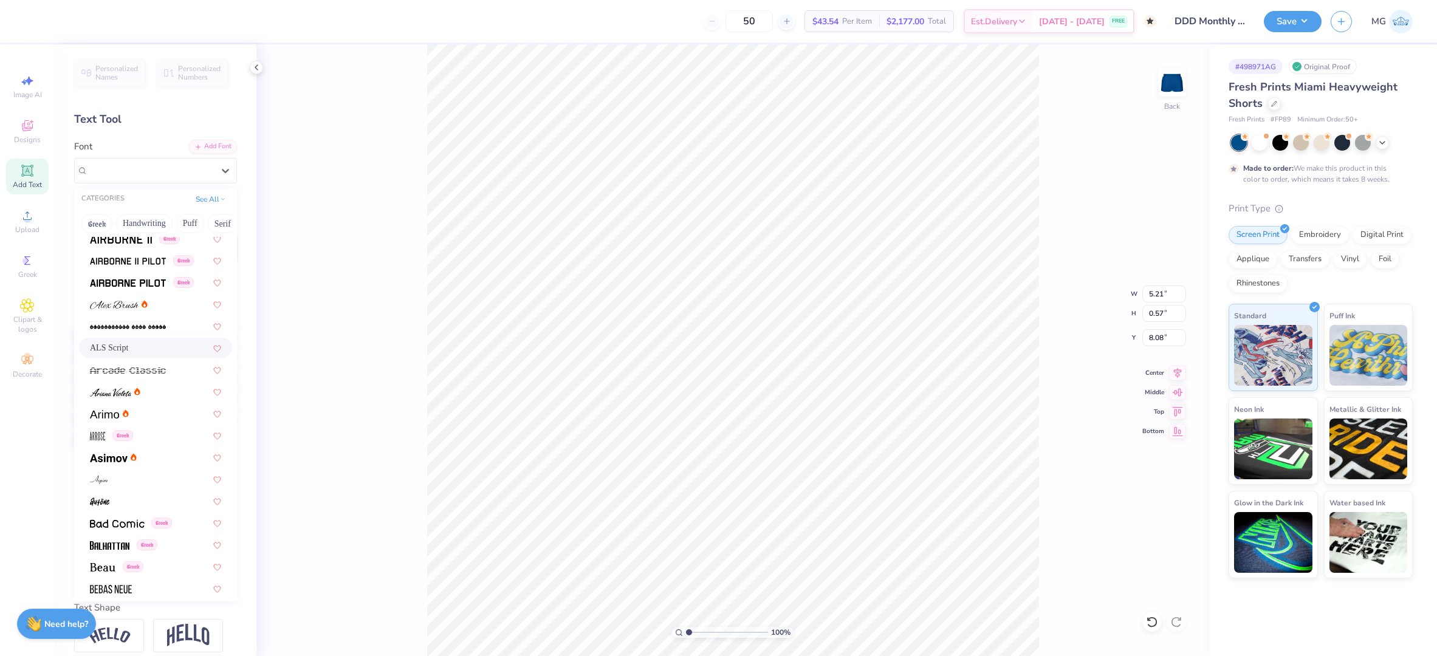
click at [121, 349] on span "ALS Script" at bounding box center [109, 348] width 38 height 13
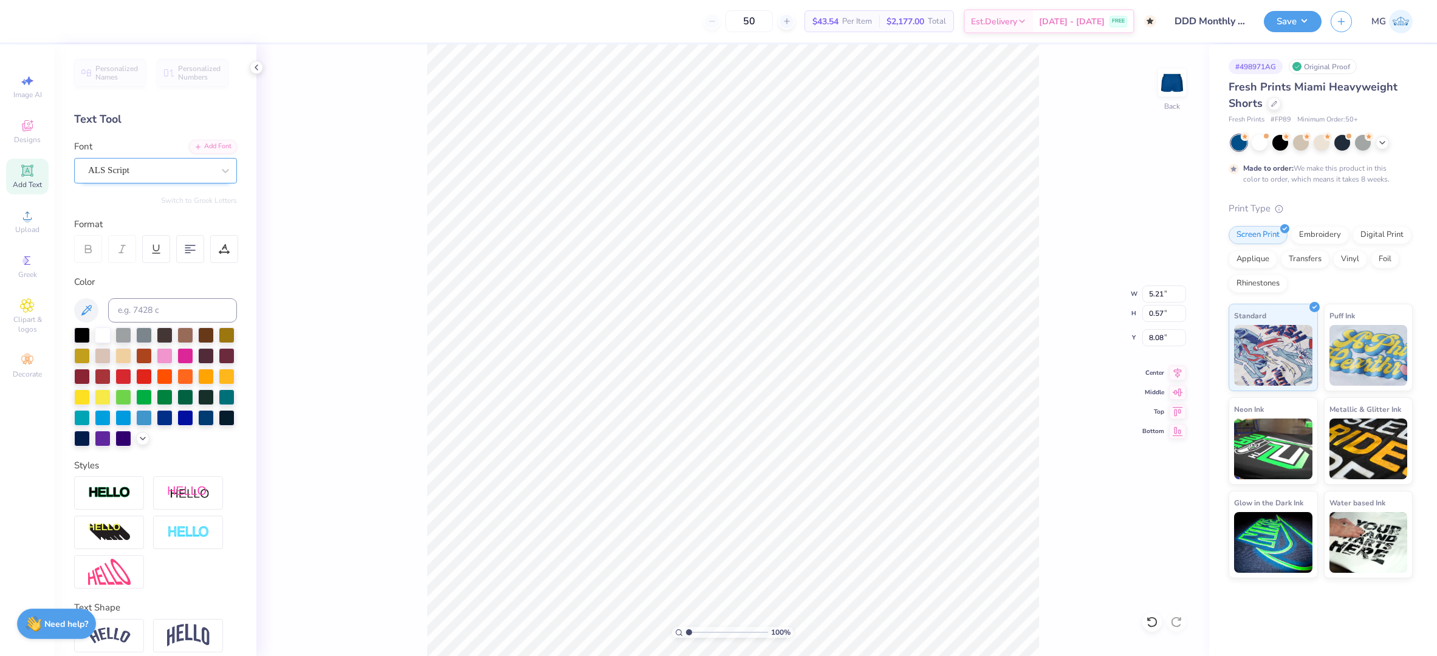
click at [153, 162] on div "ALS Script" at bounding box center [151, 170] width 128 height 19
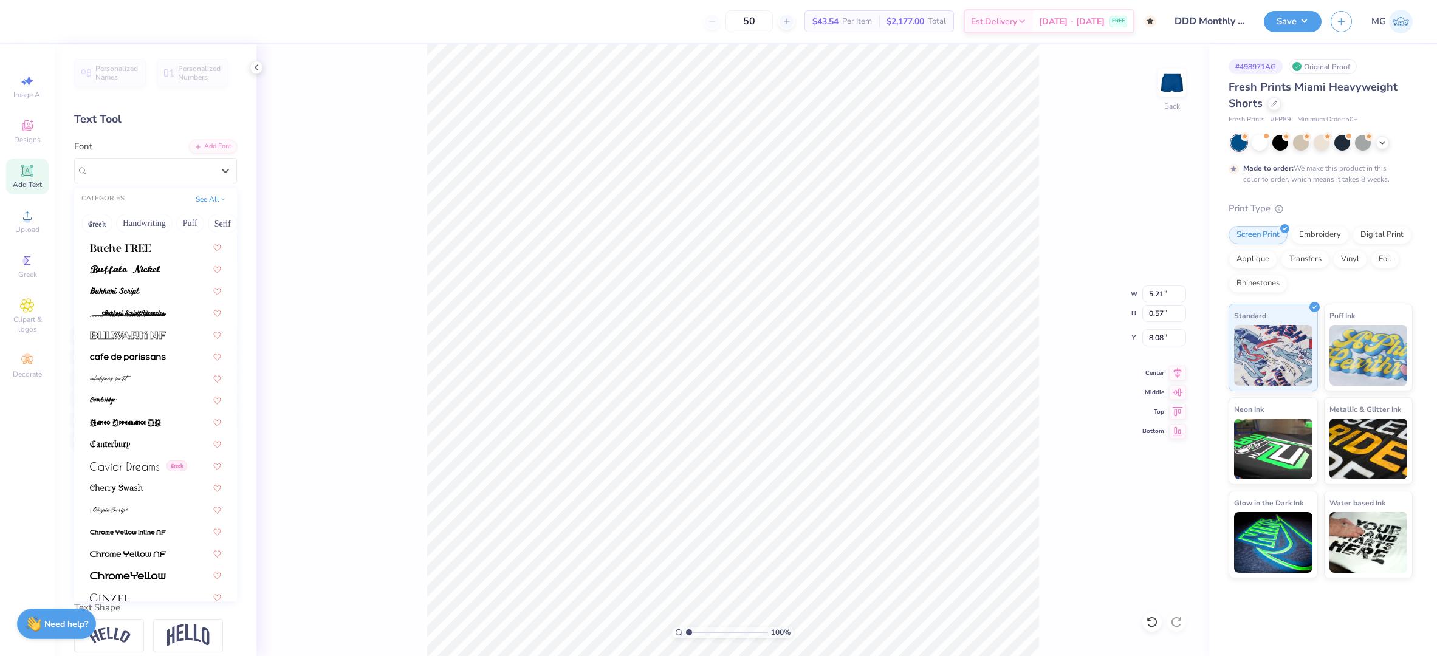
scroll to position [1124, 0]
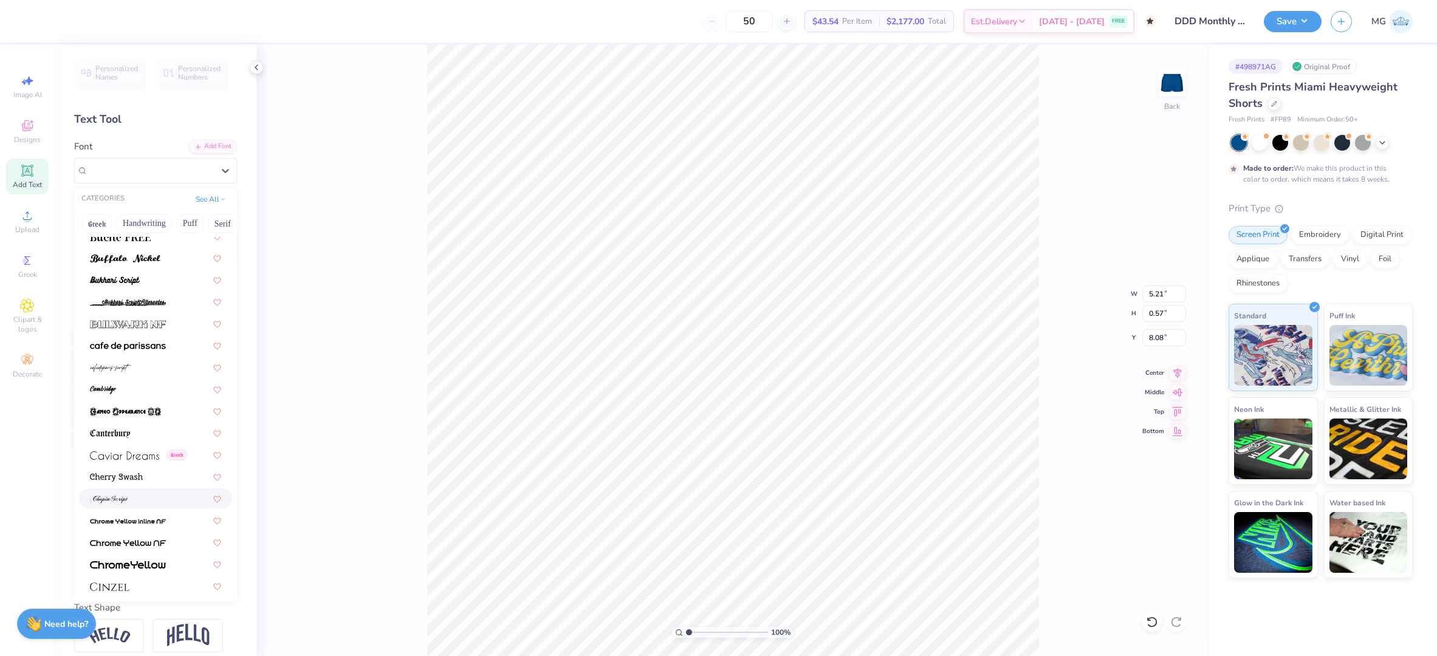
click at [129, 500] on div at bounding box center [155, 498] width 131 height 13
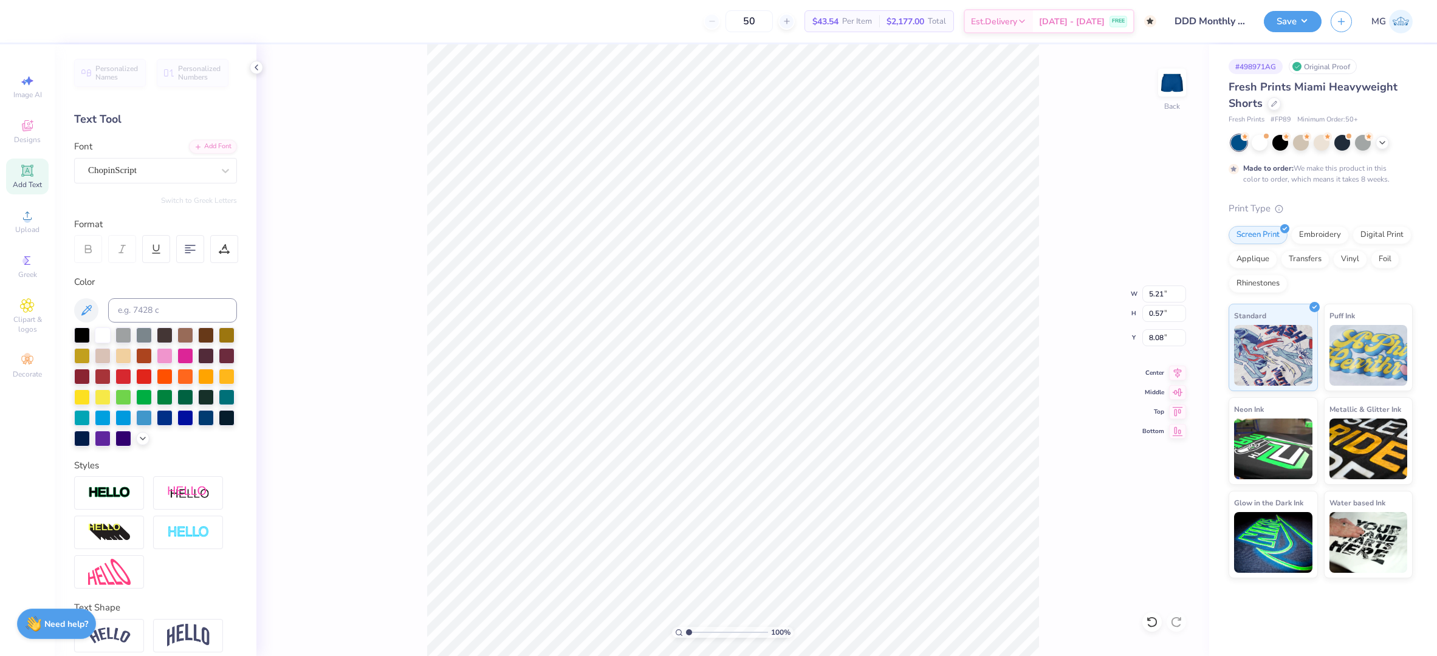
type input "5.09"
type input "0.62"
type input "8.06"
click at [188, 177] on div "ChopinScript" at bounding box center [151, 170] width 128 height 19
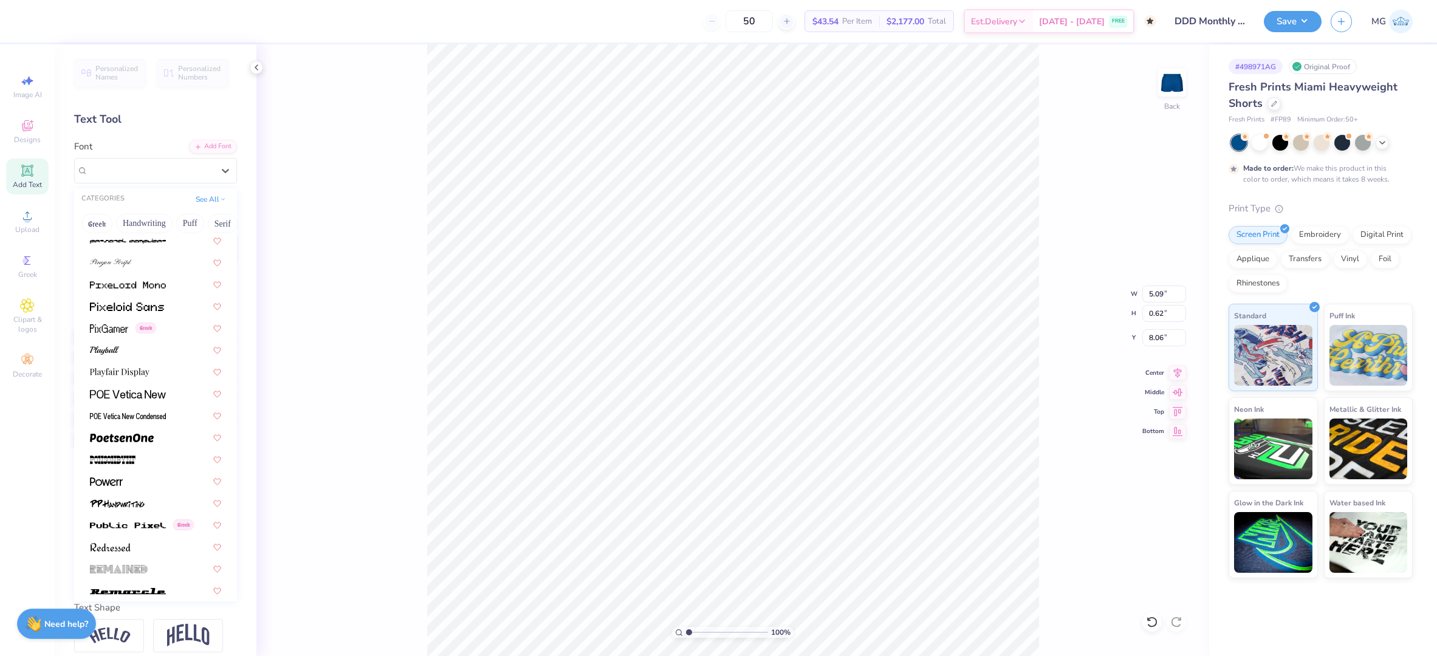
scroll to position [5002, 0]
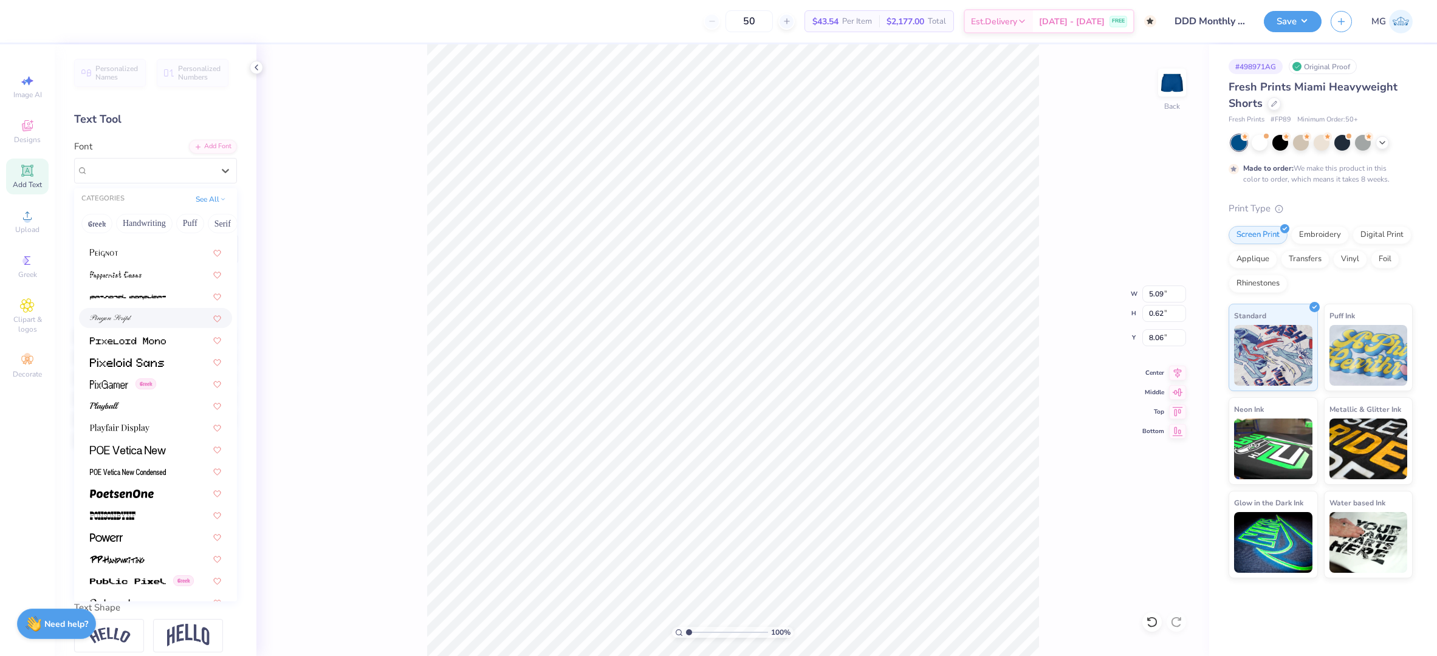
click at [130, 315] on img at bounding box center [111, 319] width 42 height 9
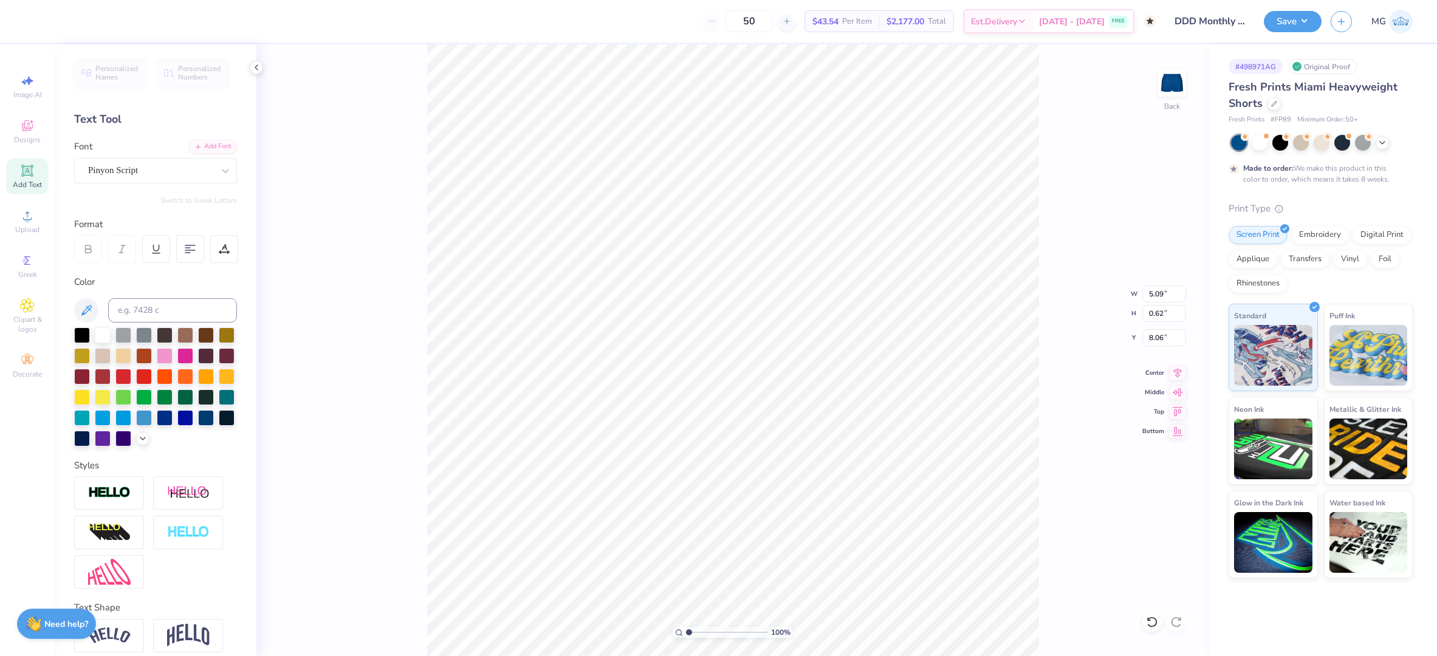
type input "5.20"
type input "0.59"
type input "8.07"
click at [179, 173] on div "Pinyon Script" at bounding box center [151, 170] width 128 height 19
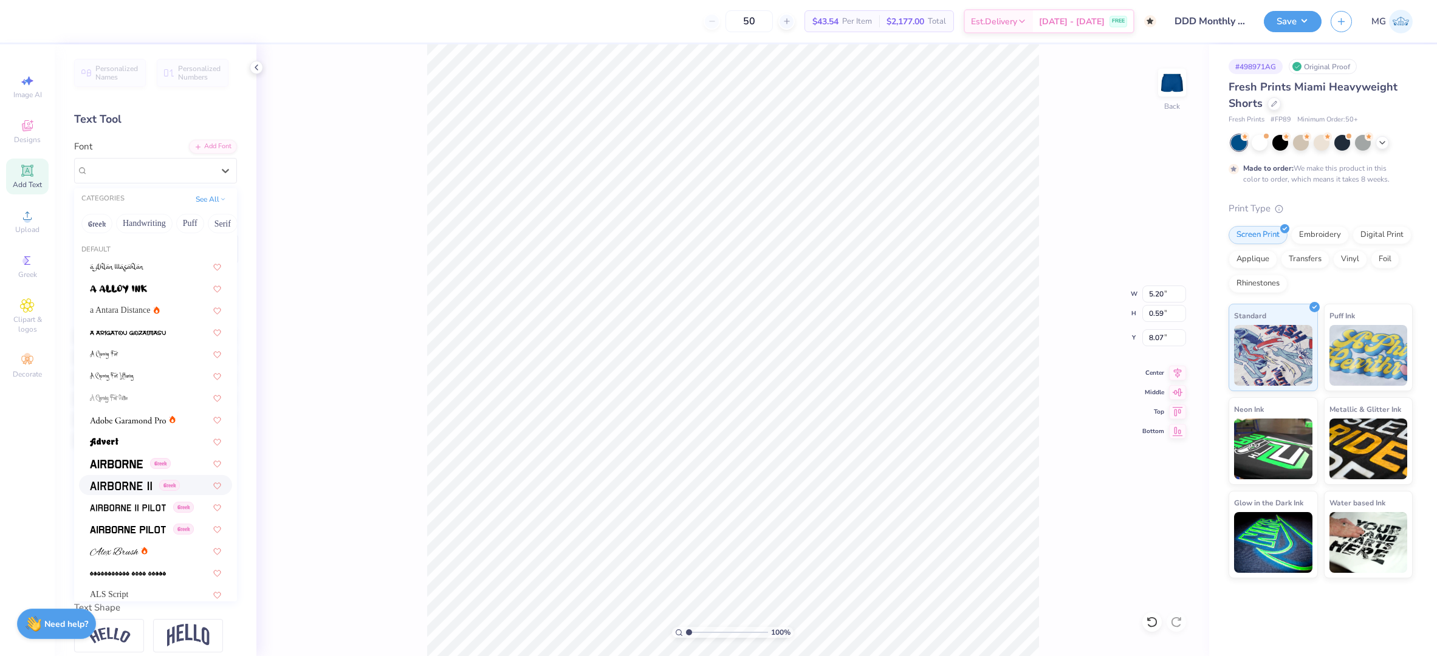
scroll to position [186, 0]
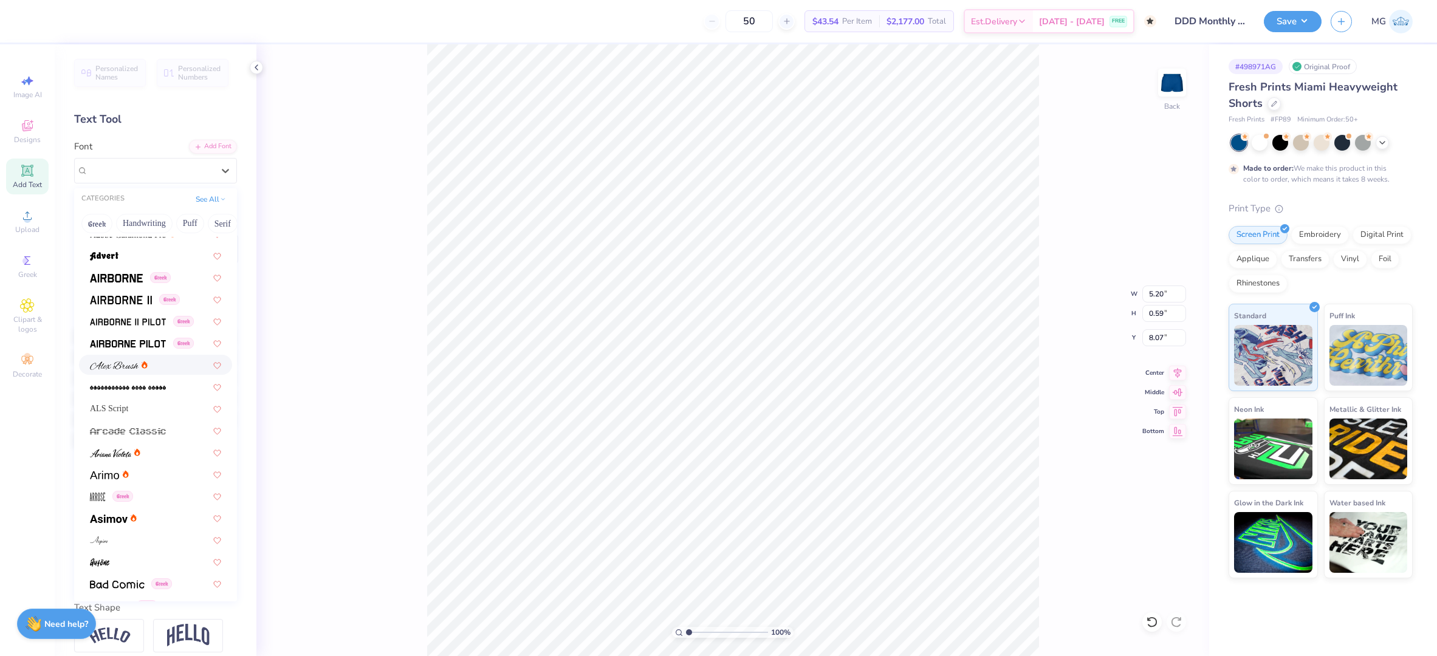
click at [134, 369] on span at bounding box center [114, 365] width 49 height 13
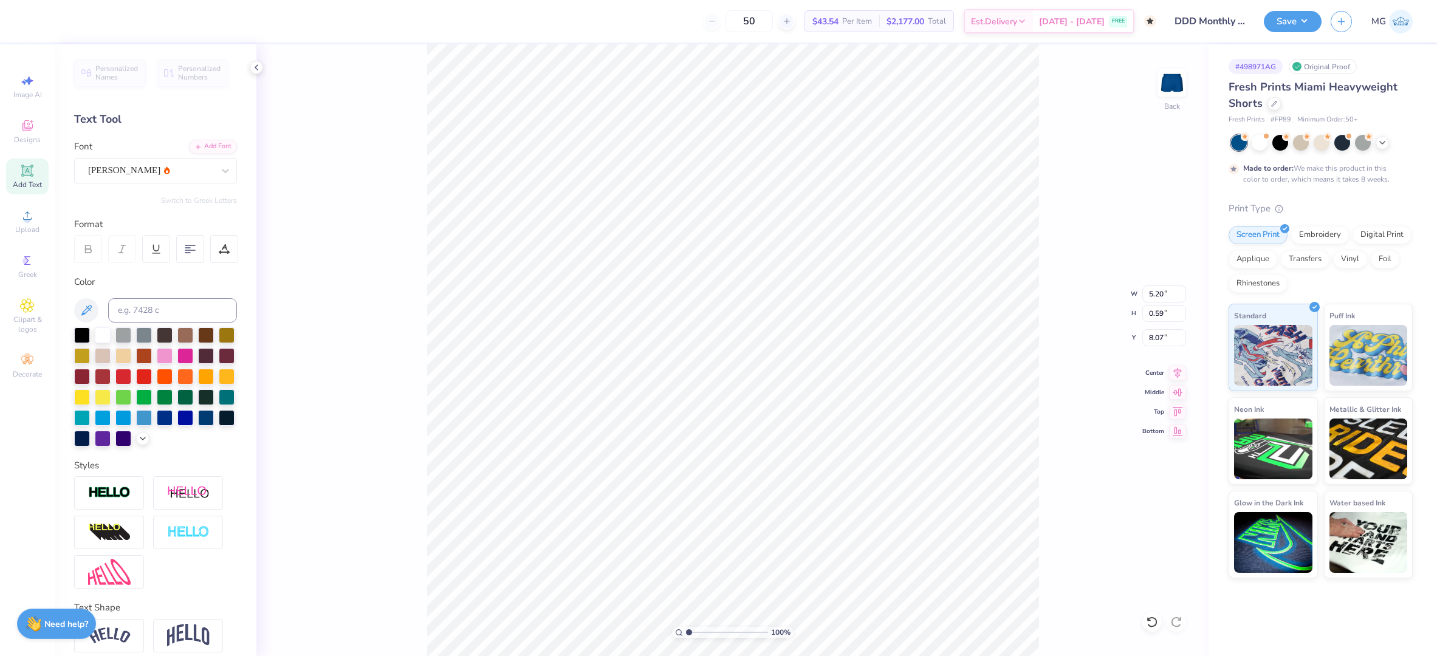
type input "5.18"
type input "0.53"
type input "8.10"
click at [198, 170] on div "Alex Brush" at bounding box center [151, 170] width 128 height 19
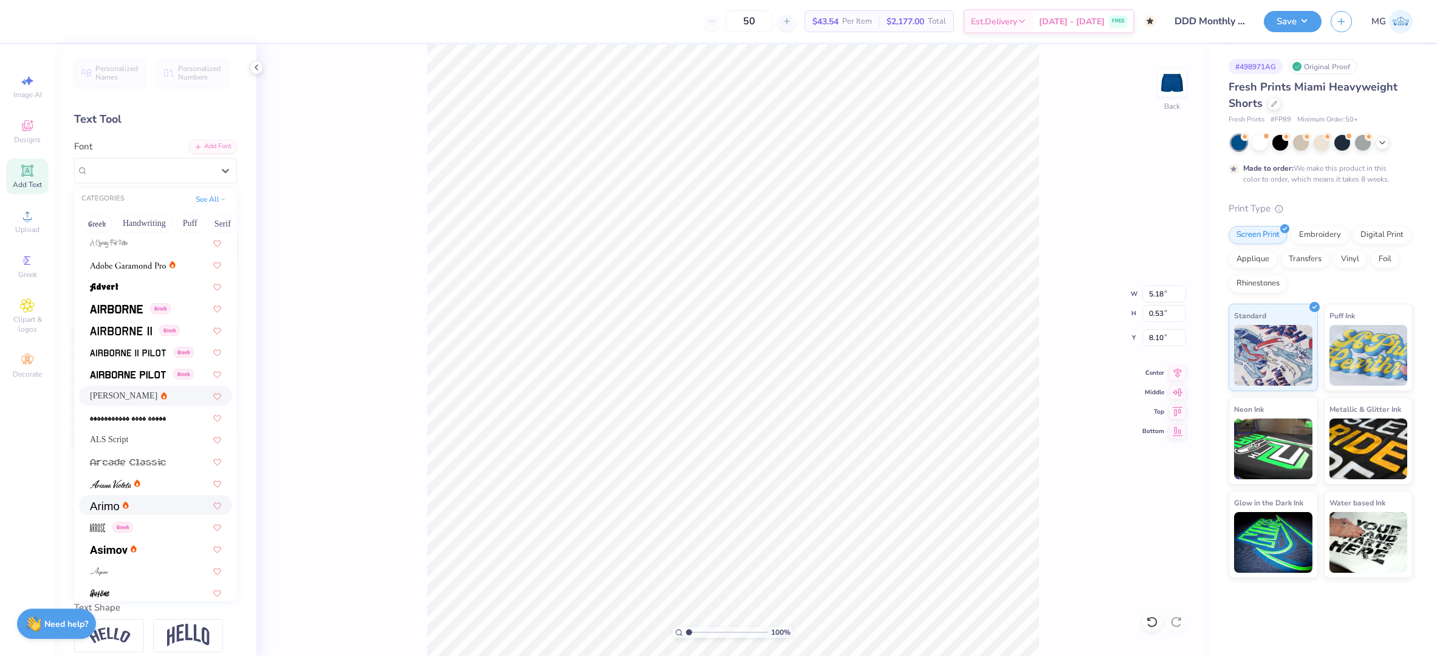
scroll to position [221, 0]
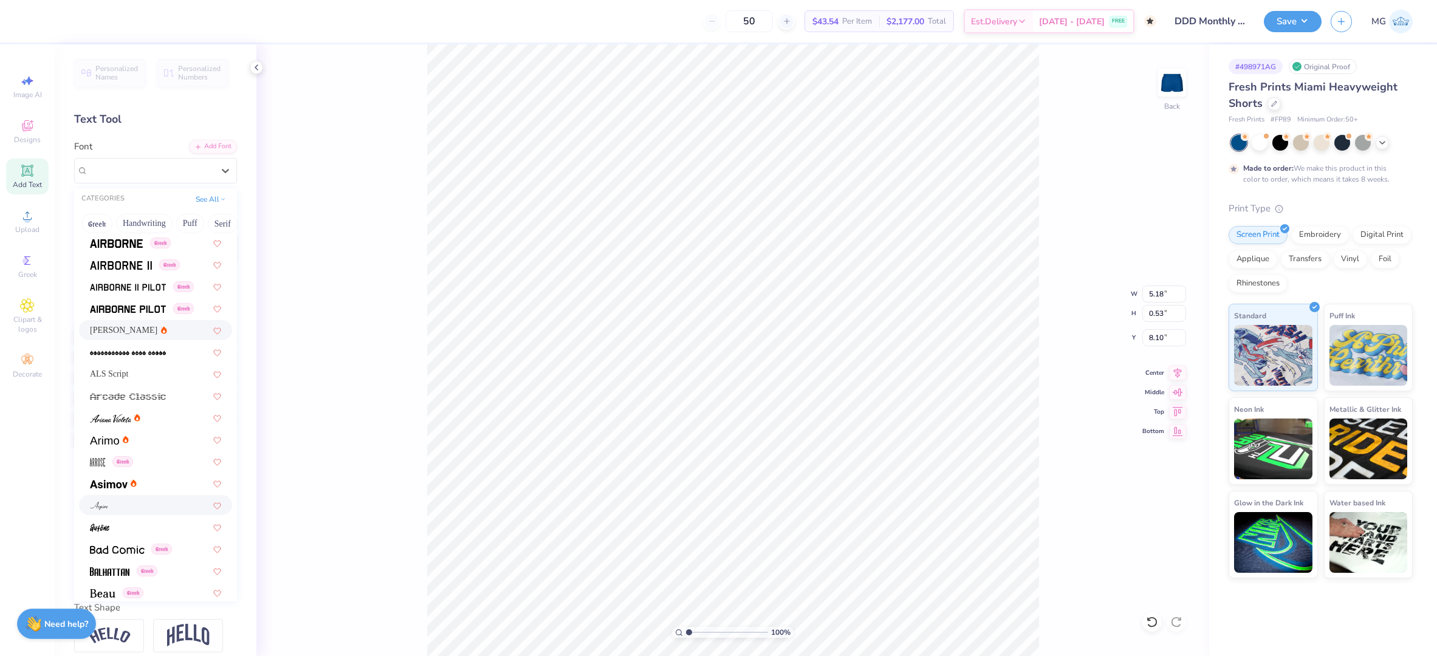
click at [126, 502] on div at bounding box center [155, 505] width 131 height 13
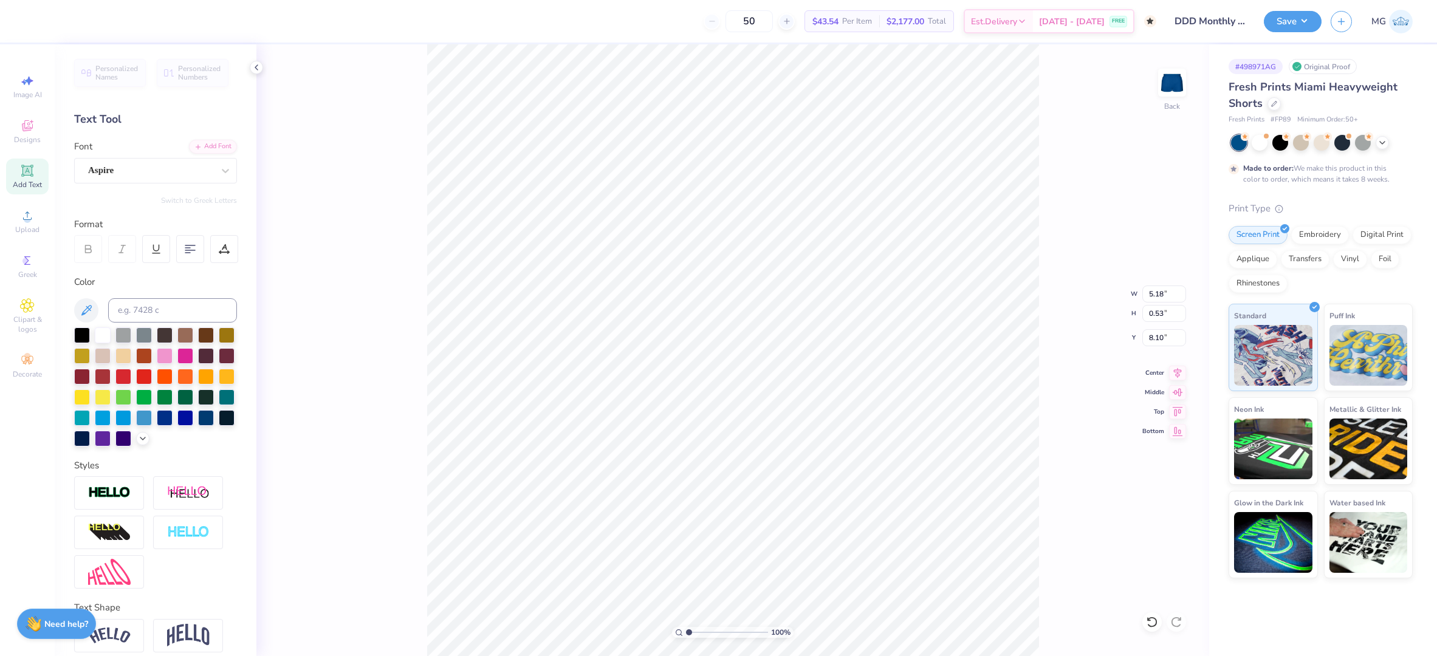
type input "4.11"
type input "0.54"
click at [30, 172] on icon at bounding box center [26, 170] width 9 height 9
type input "3.15"
type input "0.91"
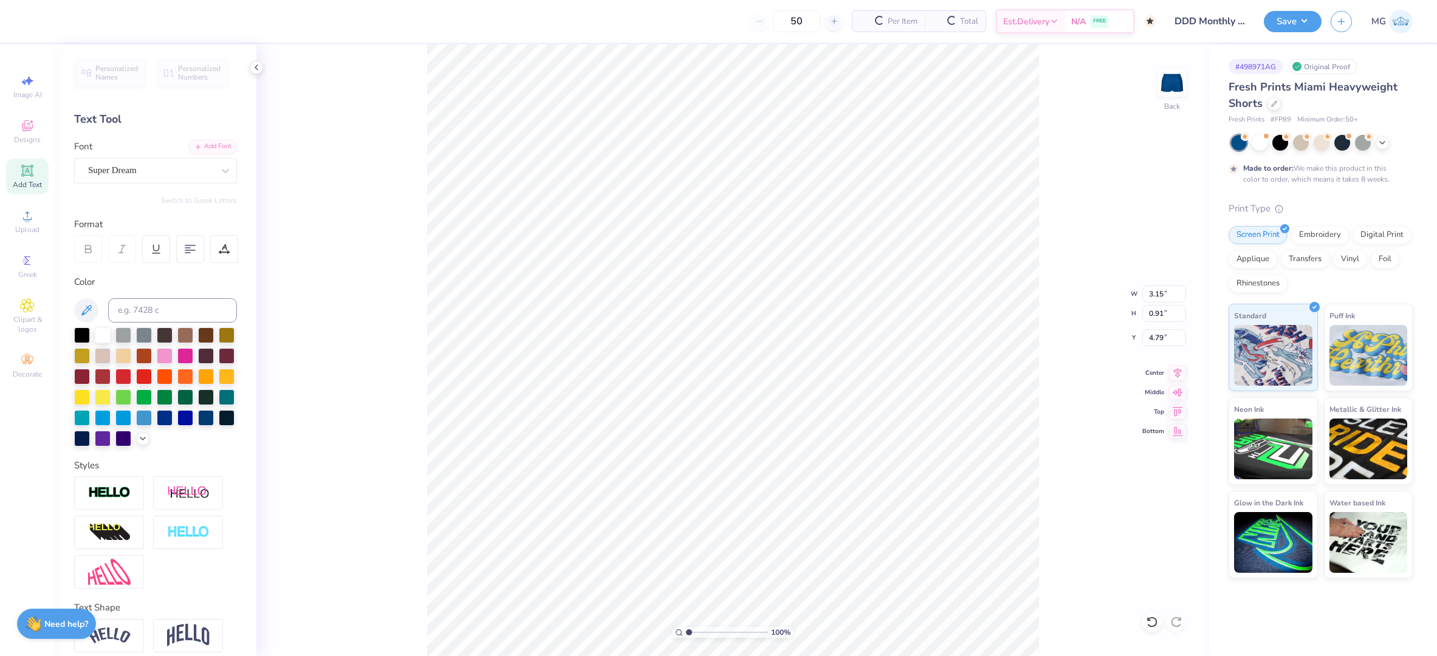
type input "4.79"
type input "8.78"
type textarea "Waco, TX"
type input "2.43"
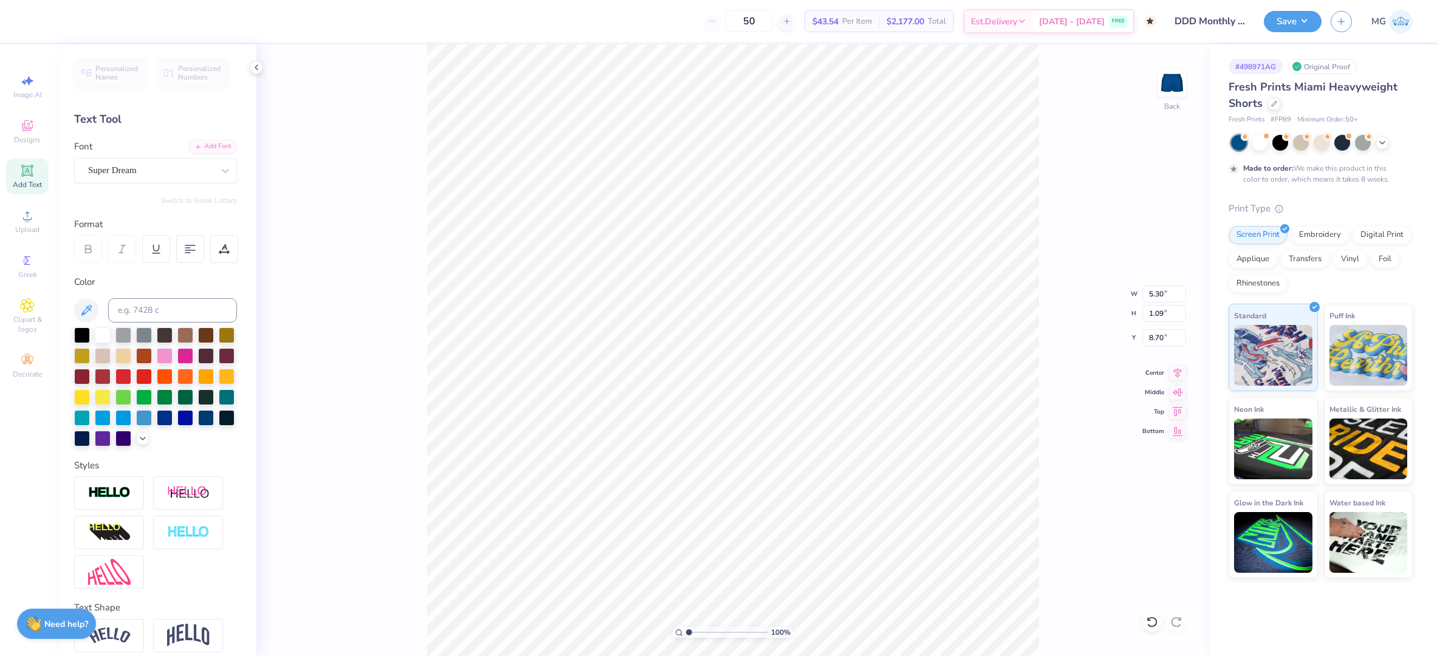
type input "0.50"
type input "8.82"
click at [219, 170] on icon at bounding box center [225, 171] width 12 height 12
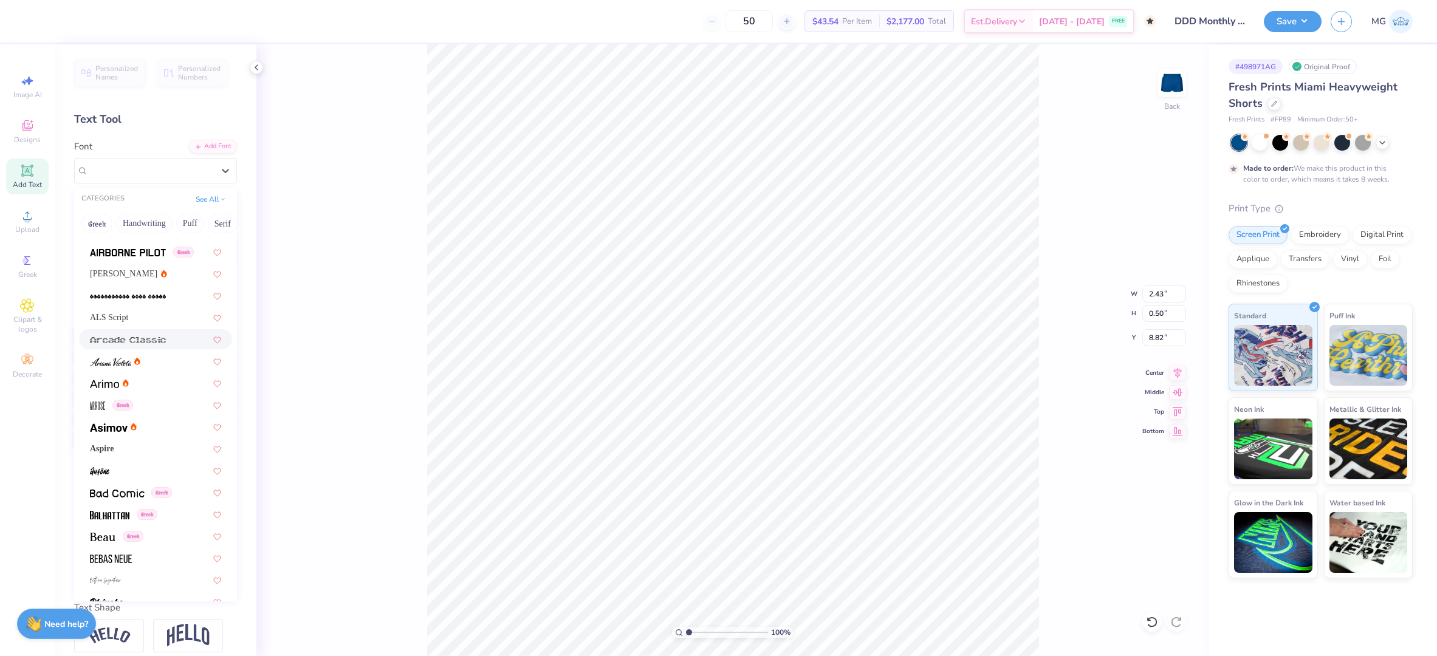
scroll to position [286, 0]
click at [138, 369] on div at bounding box center [155, 374] width 131 height 13
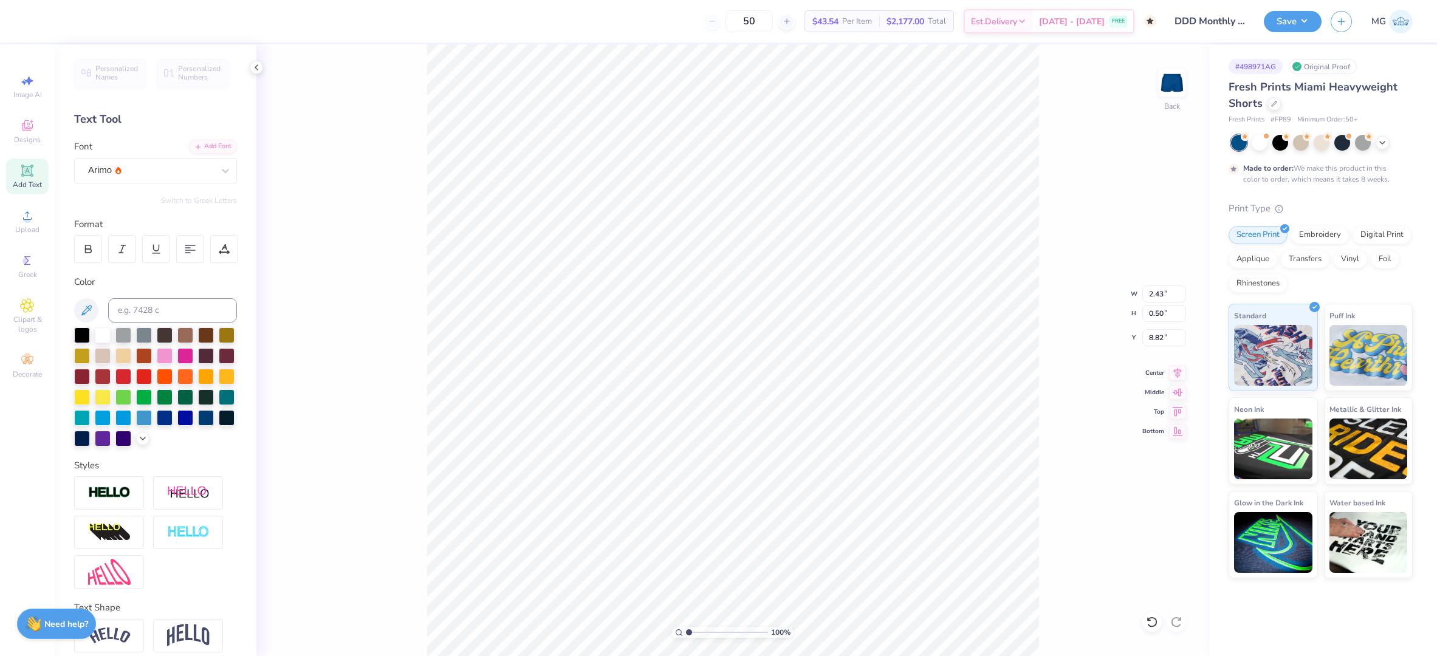
type input "2.57"
type input "0.49"
type input "1.94"
type input "0.37"
type input "8.84"
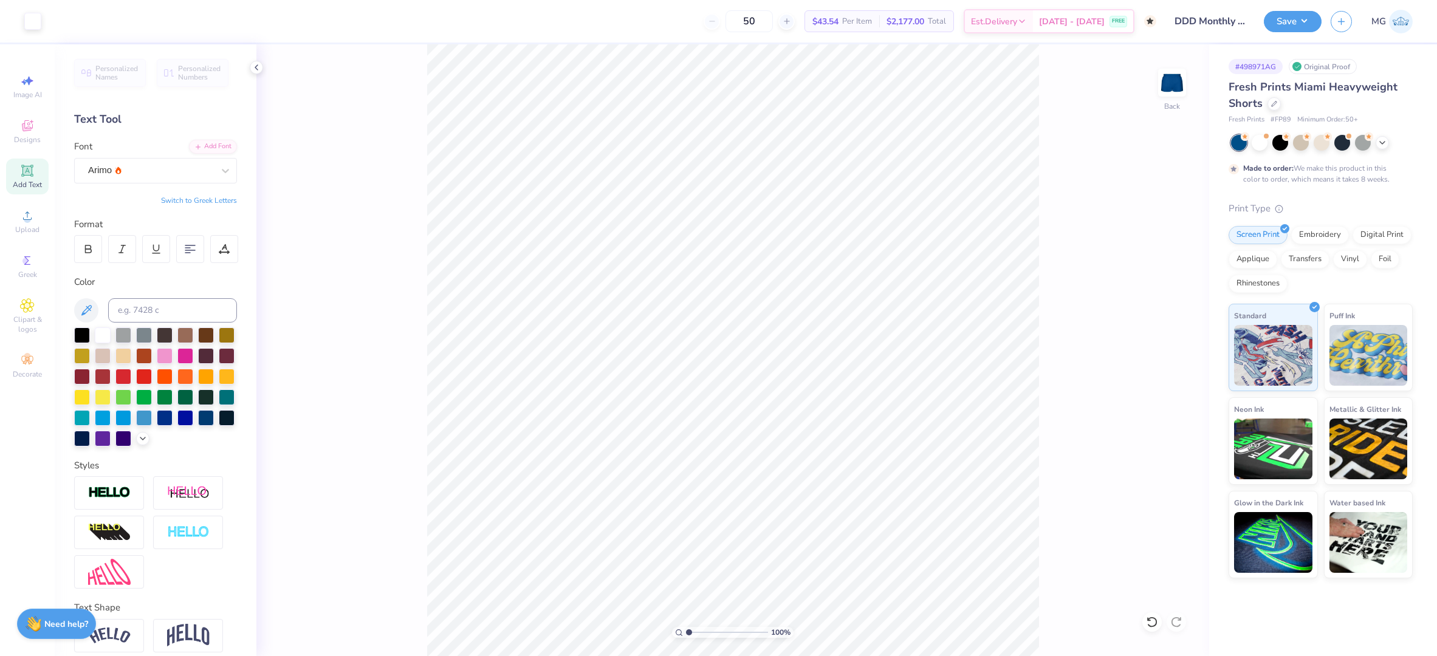
click at [1043, 557] on div "100 % Back" at bounding box center [732, 350] width 953 height 612
click at [1162, 290] on input "4.11" at bounding box center [1164, 294] width 44 height 17
type input "4"
type input "6.00"
type input "1.62"
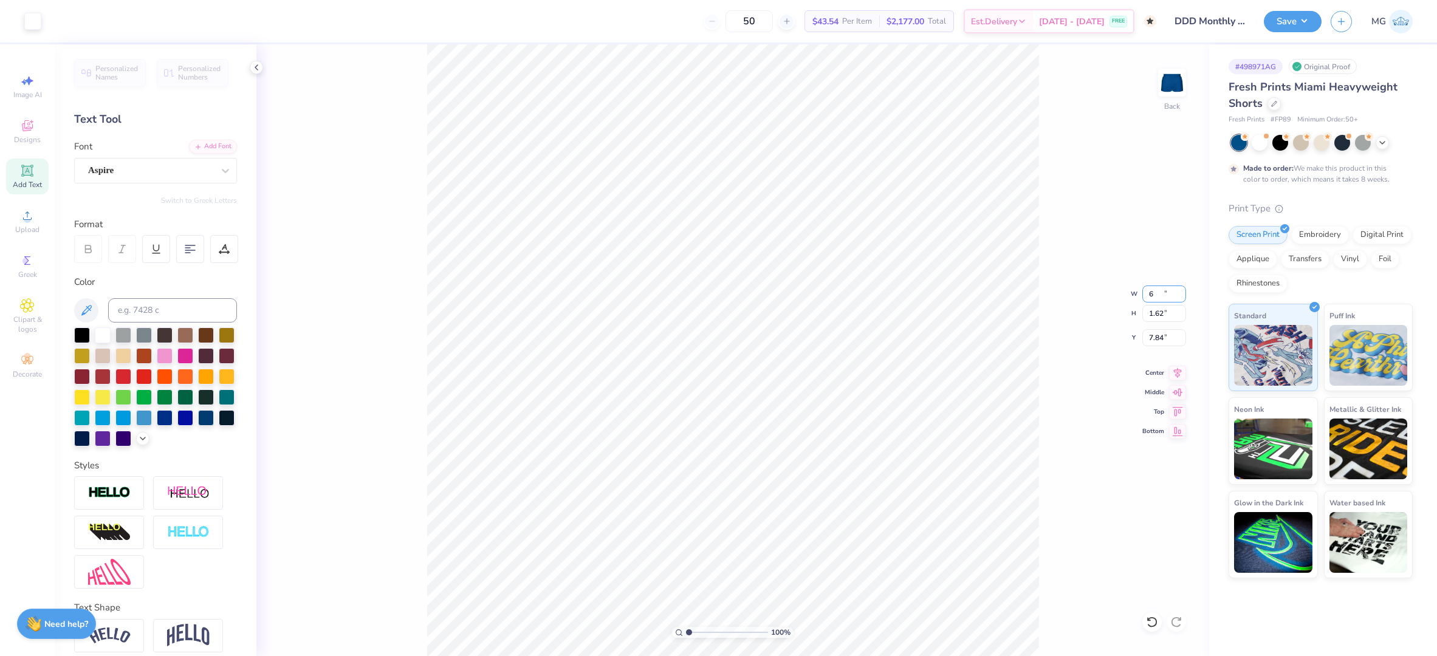
type input "7.84"
type input "7.99"
click at [1056, 452] on div "100 % Back W 6.00 6.00 " H 1.62 1.62 " Y 7.99 7.99 " Center Middle Top Bottom" at bounding box center [732, 350] width 953 height 612
click at [1126, 653] on div "100 % Back" at bounding box center [732, 350] width 953 height 612
click at [1050, 602] on div "100 % Back" at bounding box center [732, 350] width 953 height 612
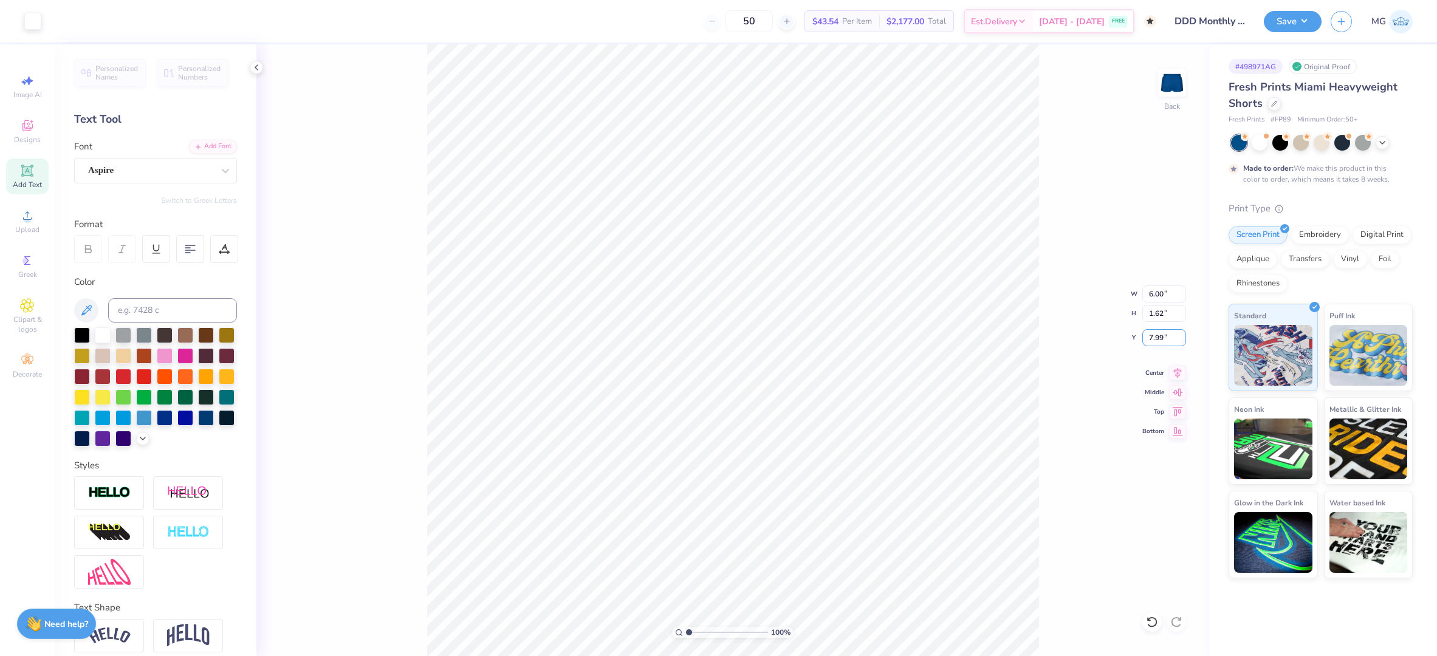
drag, startPoint x: 1162, startPoint y: 337, endPoint x: 1159, endPoint y: 421, distance: 84.5
click at [1162, 336] on input "7.99" at bounding box center [1164, 337] width 44 height 17
type input "7"
type input "8.00"
click at [1062, 575] on div "100 % Back" at bounding box center [732, 350] width 953 height 612
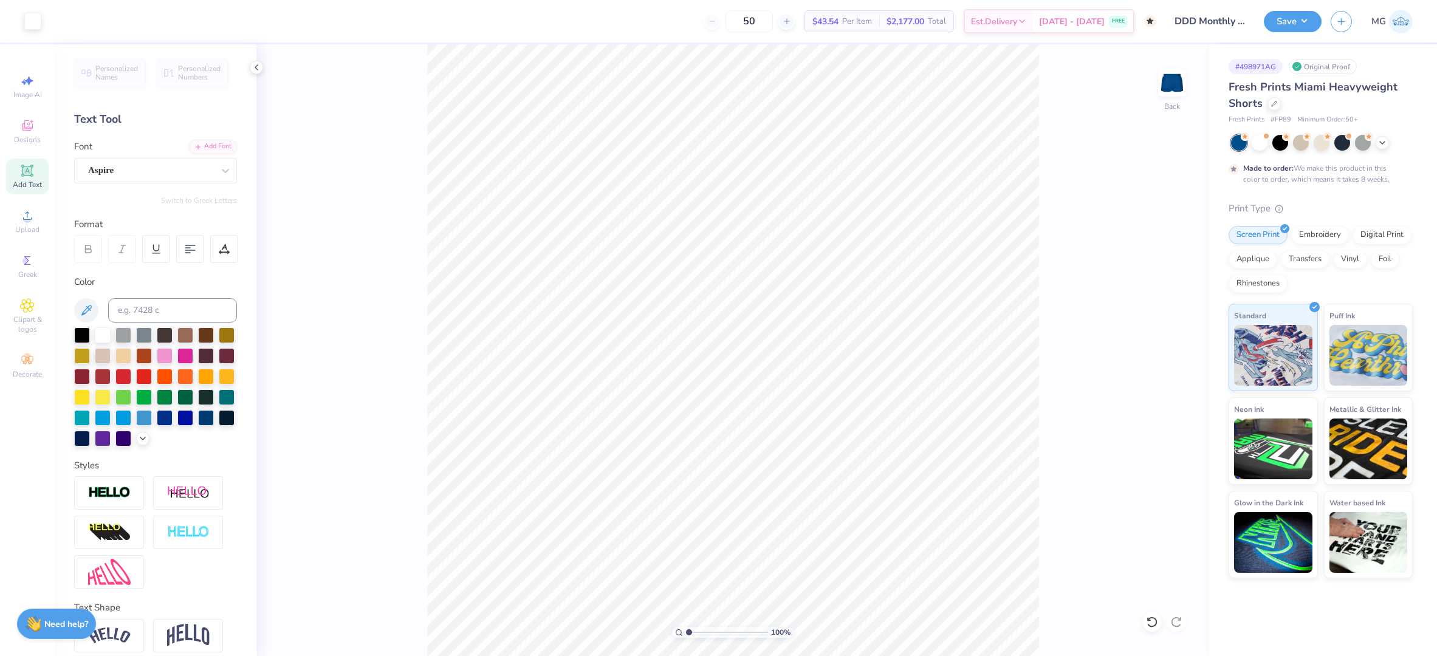
click at [1062, 575] on div "100 % Back" at bounding box center [732, 350] width 953 height 612
type input "2.84"
type input "0.54"
type input "9.08"
click at [1183, 372] on icon at bounding box center [1177, 371] width 17 height 15
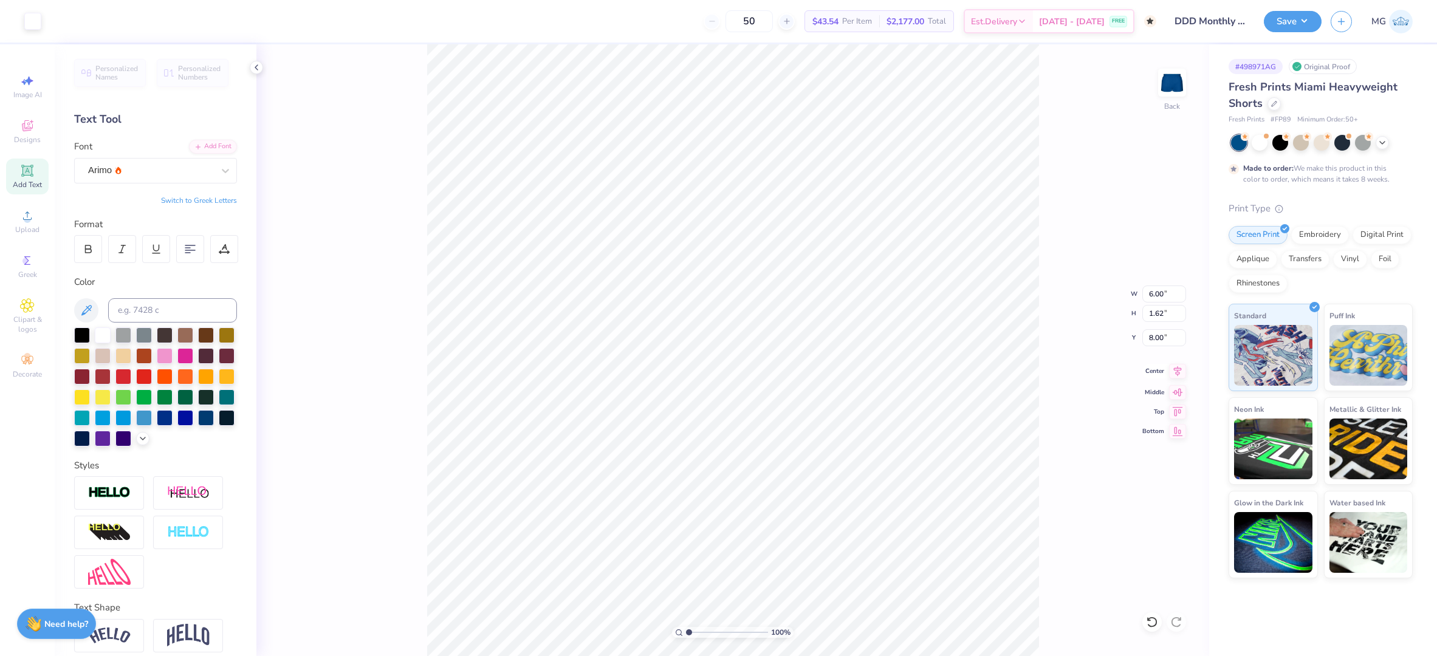
click at [1181, 371] on icon at bounding box center [1177, 371] width 17 height 15
click at [1176, 377] on icon at bounding box center [1177, 371] width 17 height 15
type input "8.18"
click at [1163, 337] on input "8.18" at bounding box center [1164, 337] width 44 height 17
type input "8.00"
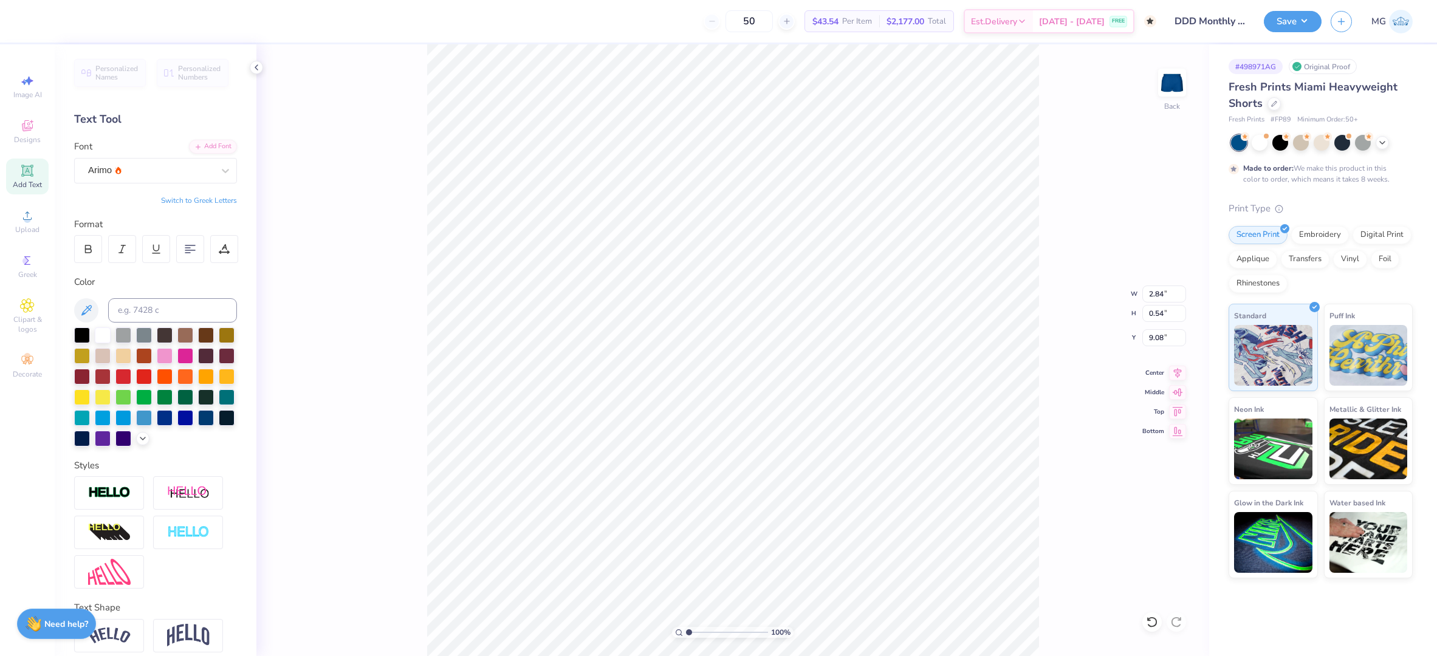
scroll to position [12, 1]
type input "2.58"
type input "0.49"
click at [1068, 569] on div "100 % Back" at bounding box center [732, 350] width 953 height 612
click at [1308, 20] on button "Save" at bounding box center [1293, 19] width 58 height 21
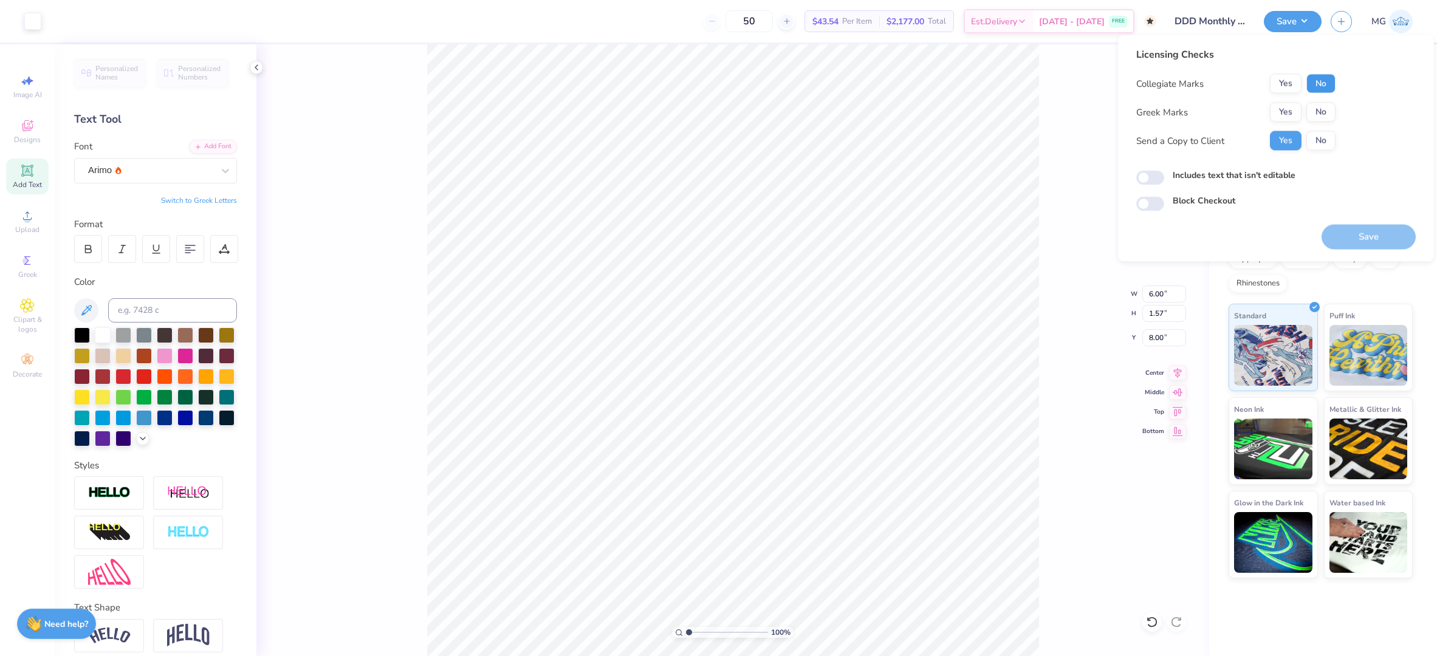
click at [1316, 84] on button "No" at bounding box center [1321, 83] width 29 height 19
click at [1279, 115] on button "Yes" at bounding box center [1286, 112] width 32 height 19
